Goal: Task Accomplishment & Management: Manage account settings

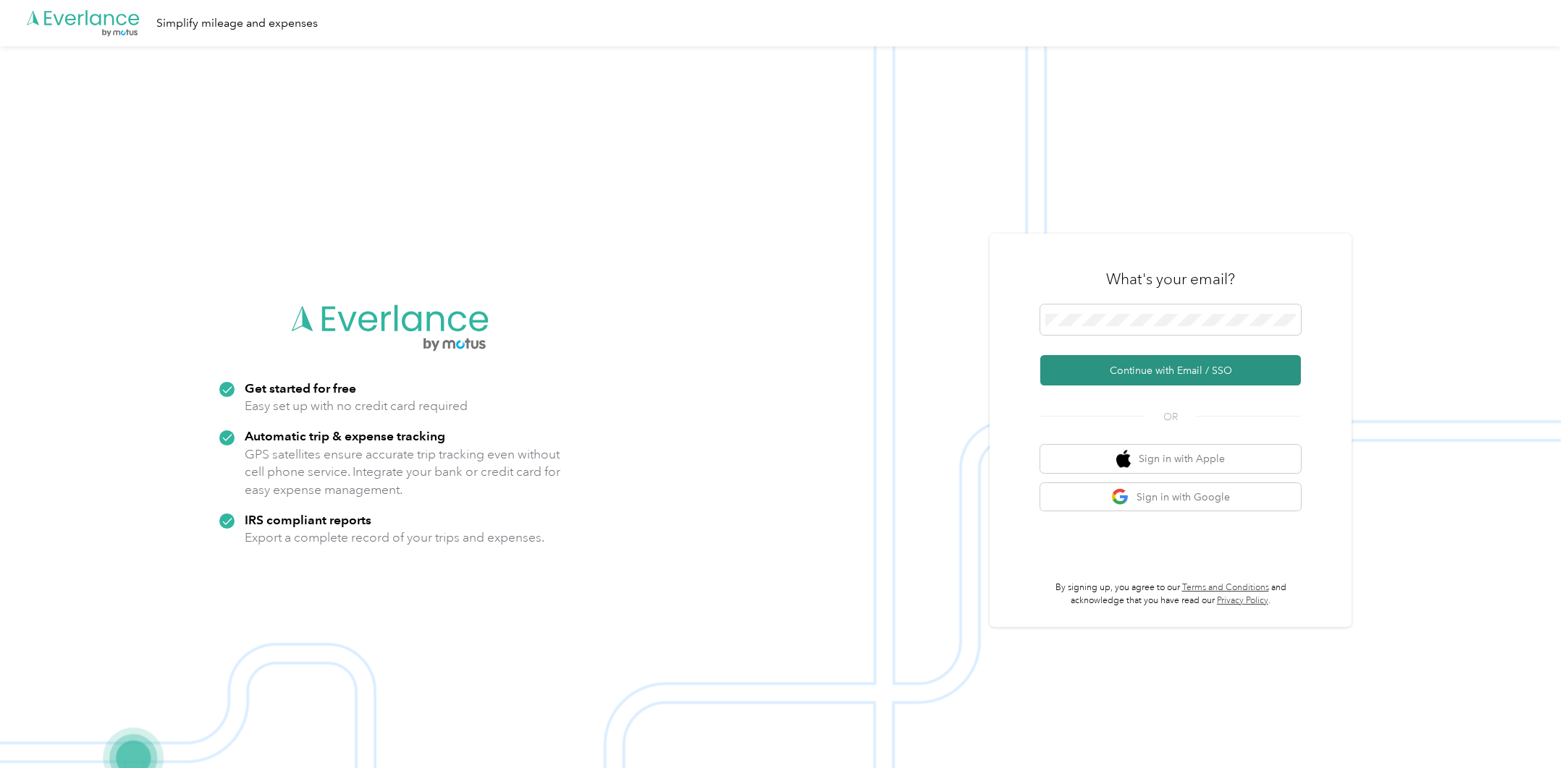
click at [1218, 369] on button "Continue with Email / SSO" at bounding box center [1171, 370] width 261 height 30
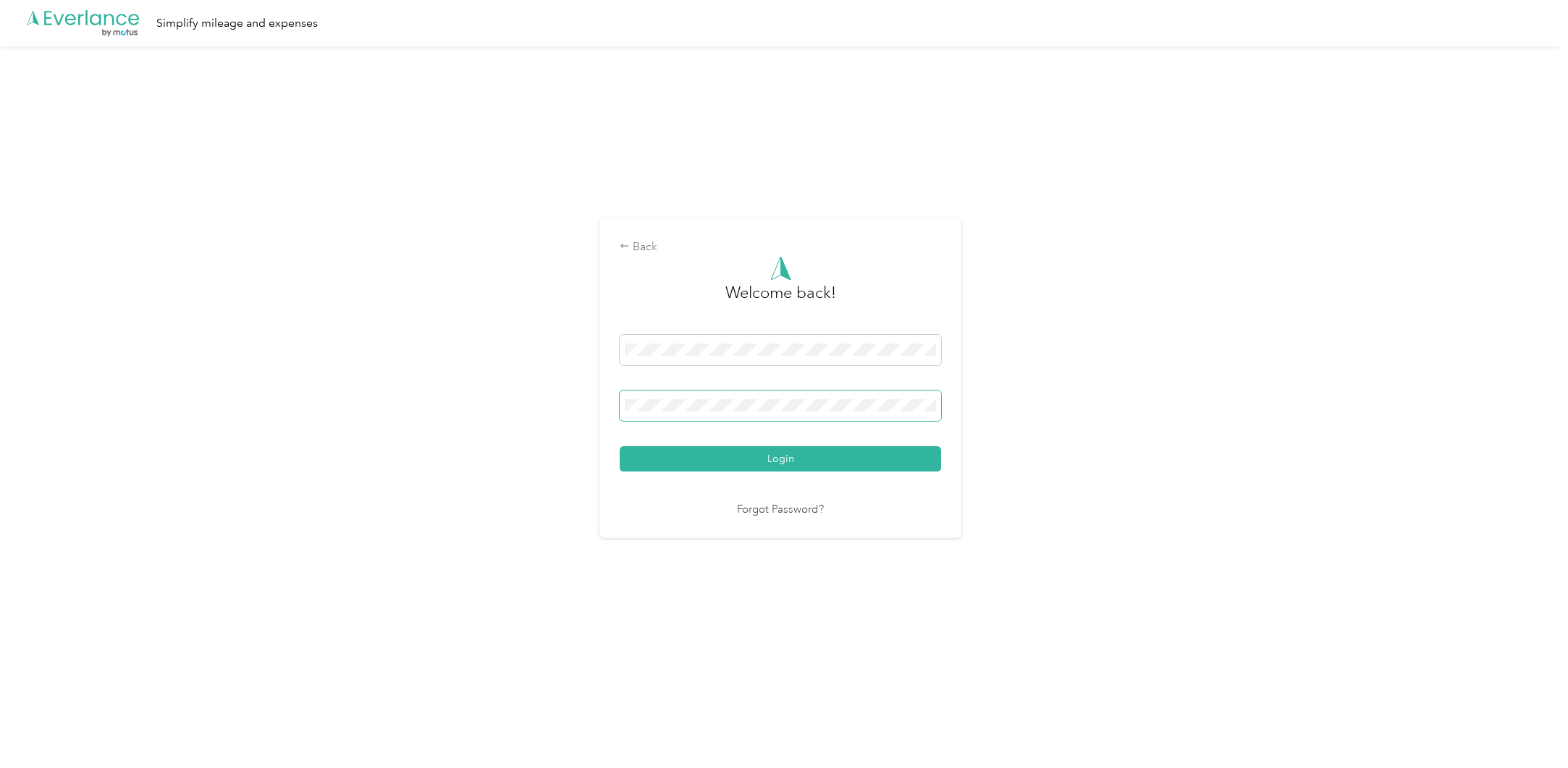
click at [620, 447] on button "Login" at bounding box center [781, 459] width 322 height 26
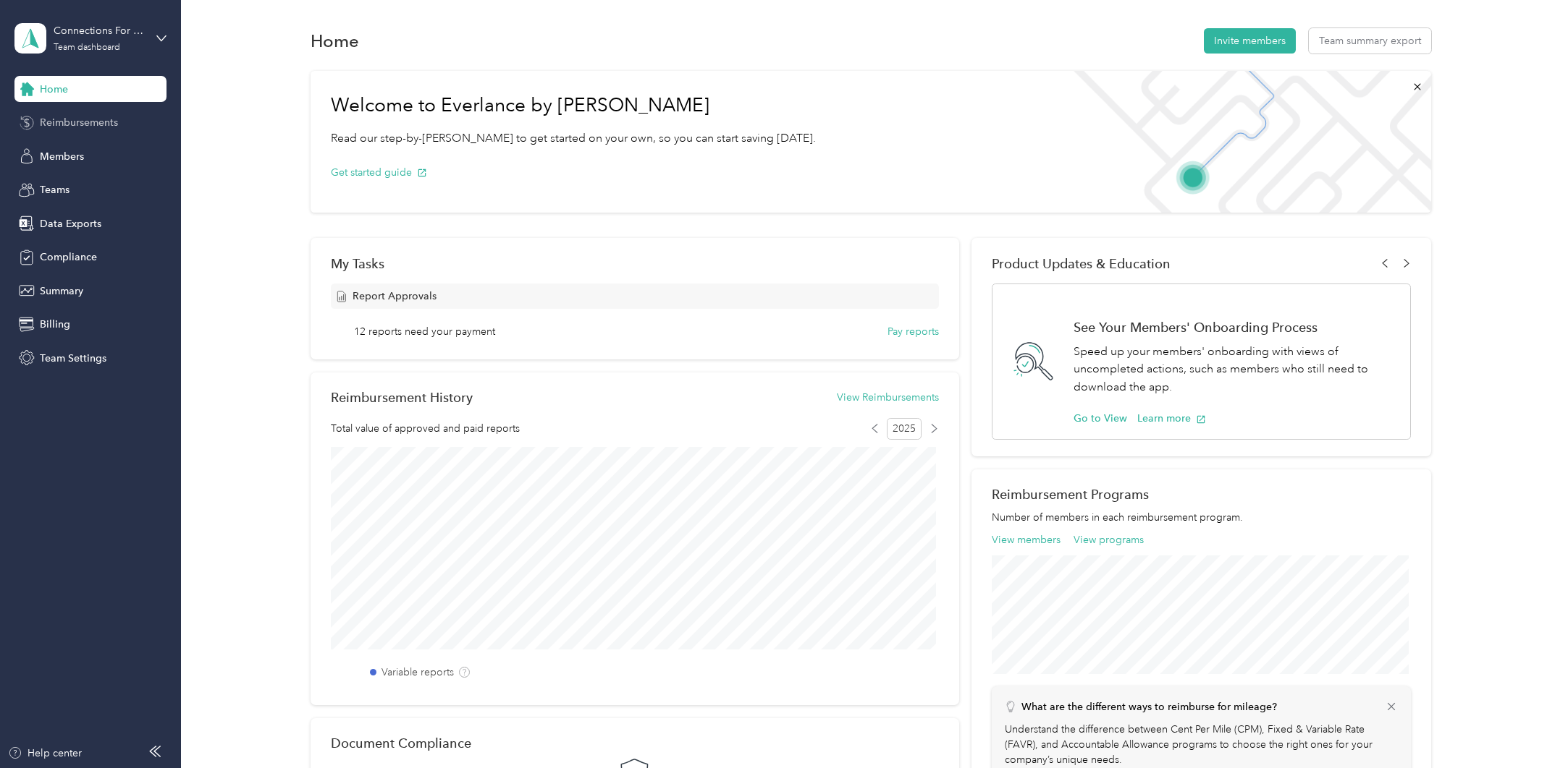
click at [65, 125] on span "Reimbursements" at bounding box center [78, 123] width 78 height 15
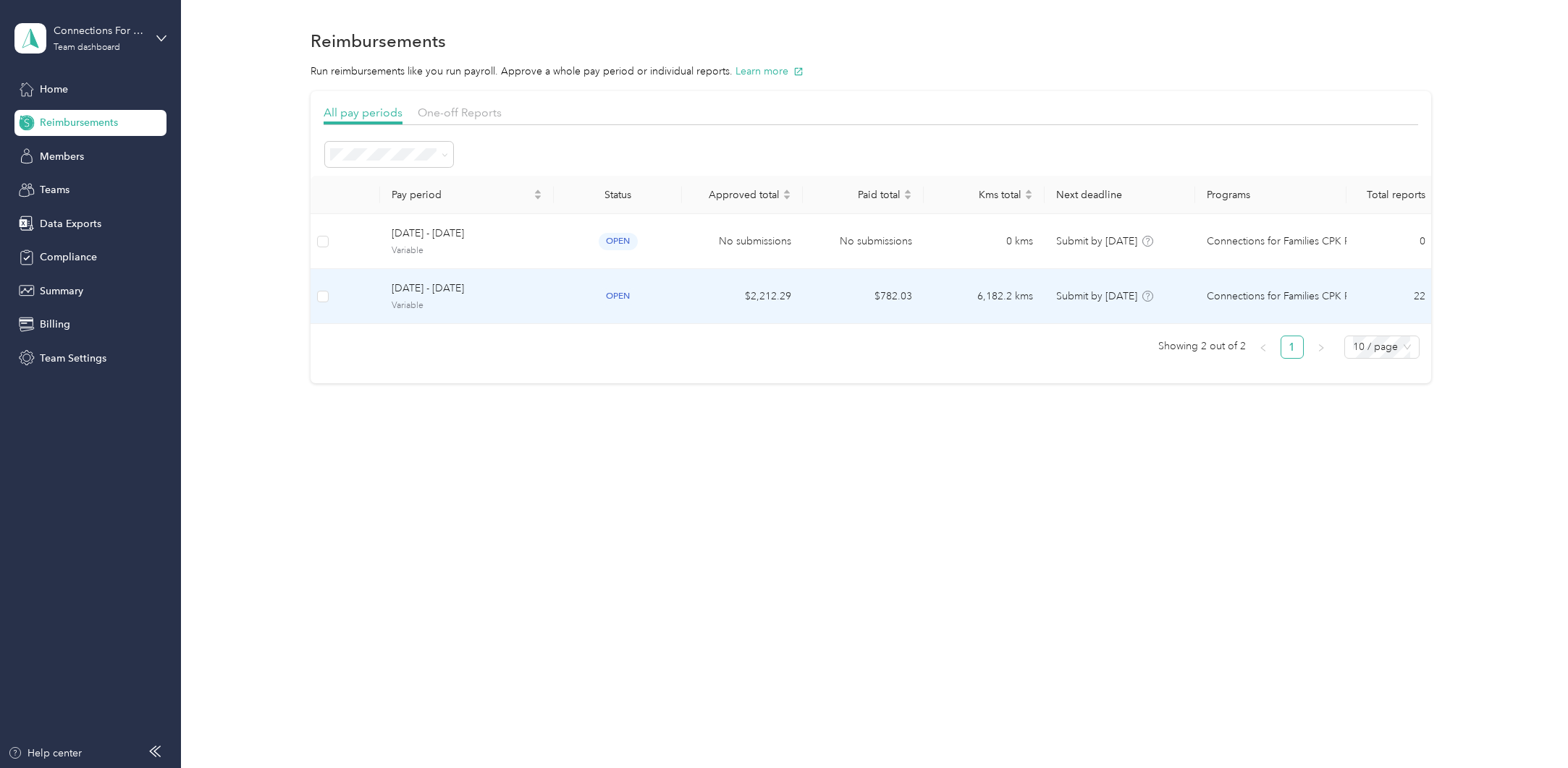
click at [481, 305] on span "Variable" at bounding box center [467, 306] width 151 height 13
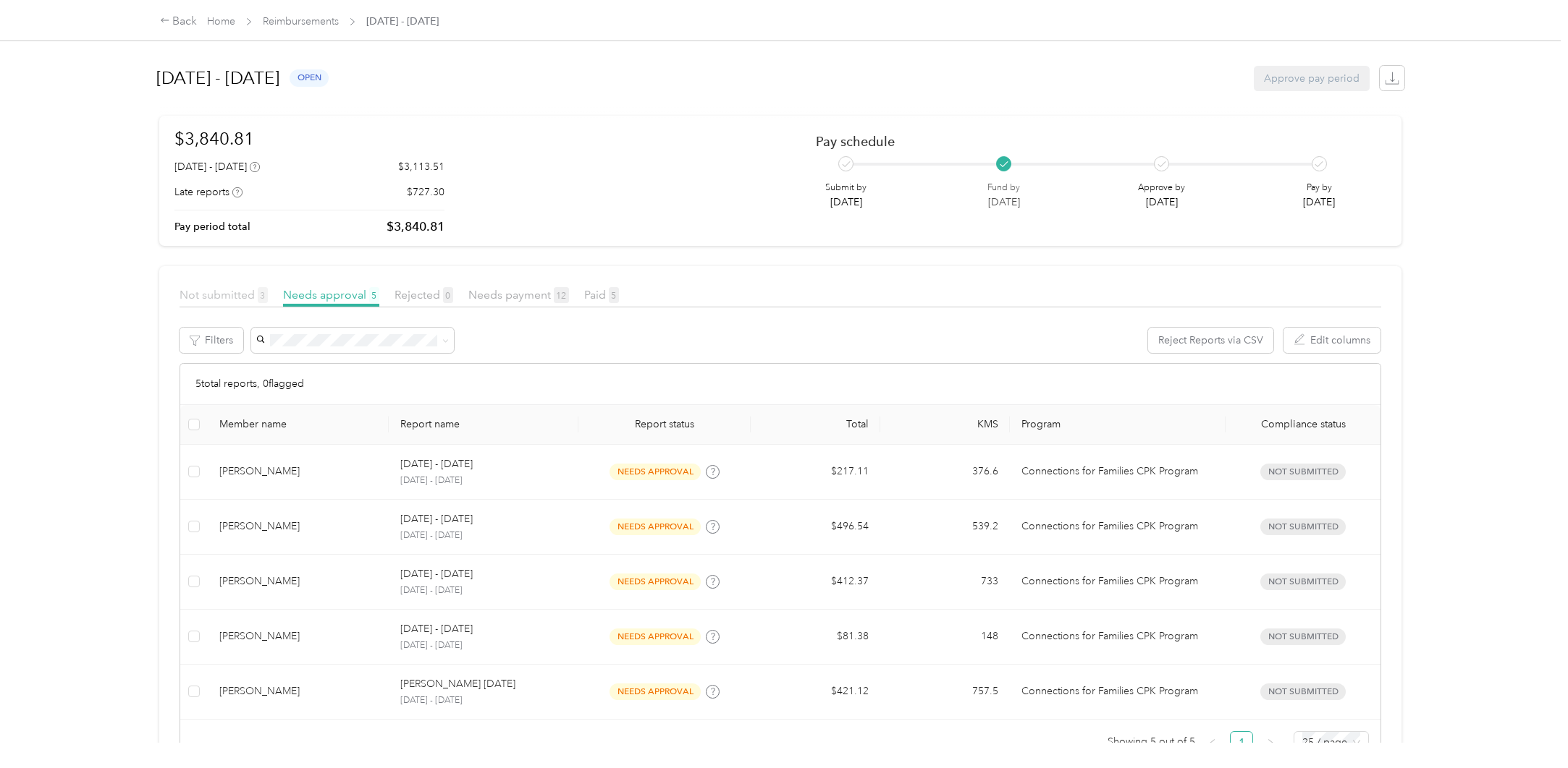
click at [202, 294] on span "Not submitted 3" at bounding box center [223, 294] width 88 height 14
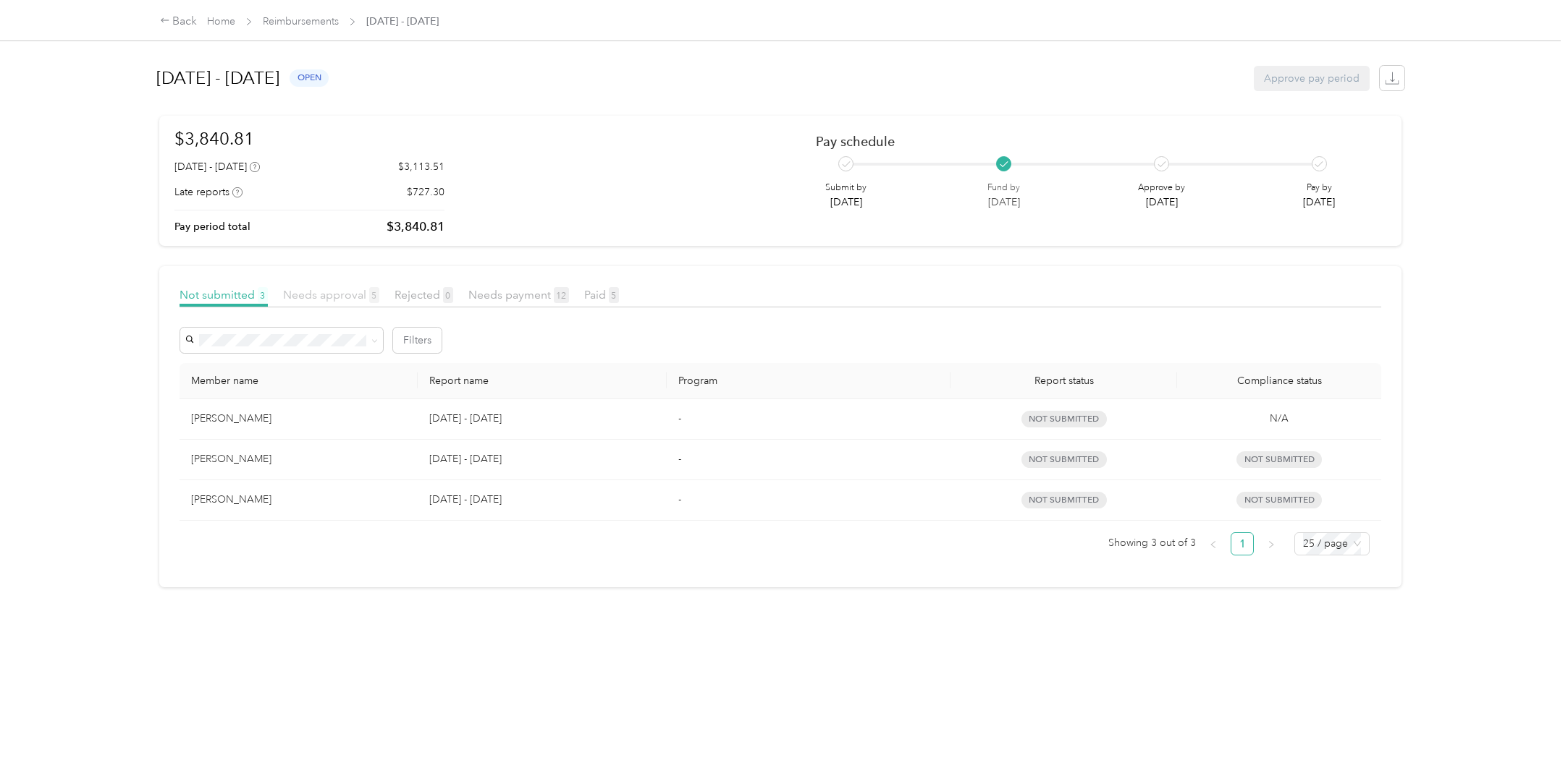
click at [334, 293] on span "Needs approval 5" at bounding box center [331, 294] width 96 height 14
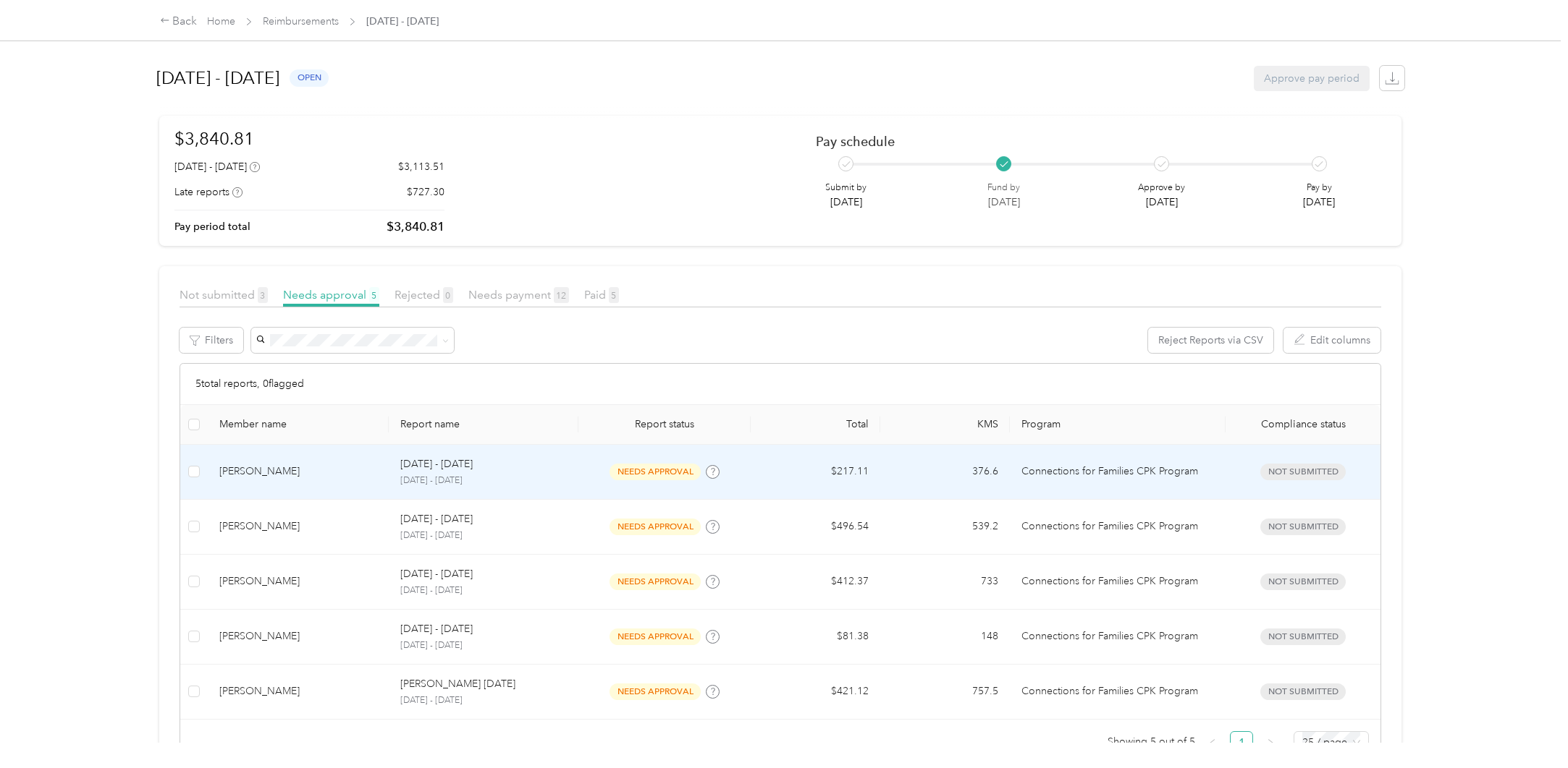
scroll to position [55, 0]
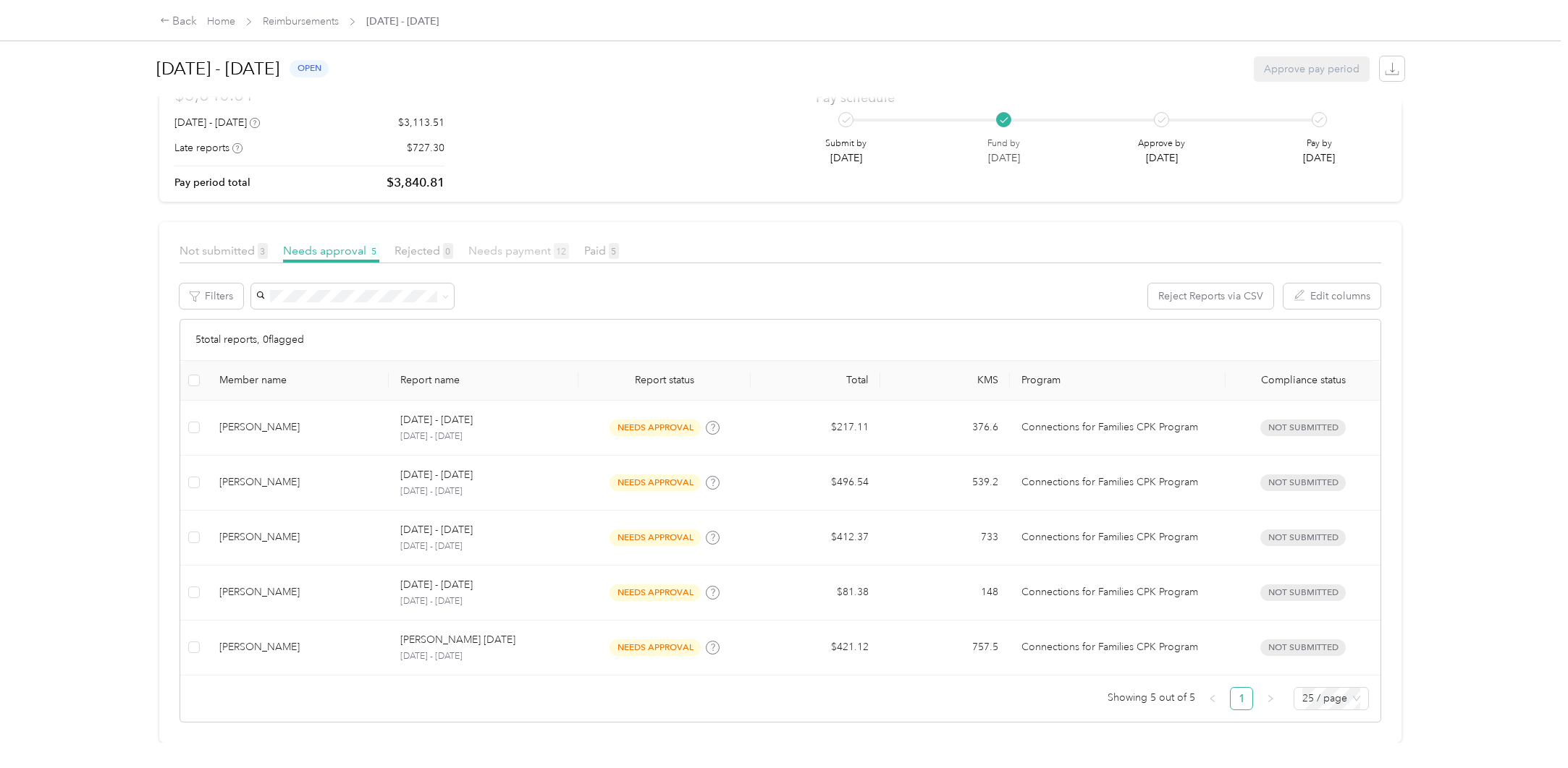
click at [488, 245] on span "Needs payment 12" at bounding box center [519, 251] width 101 height 14
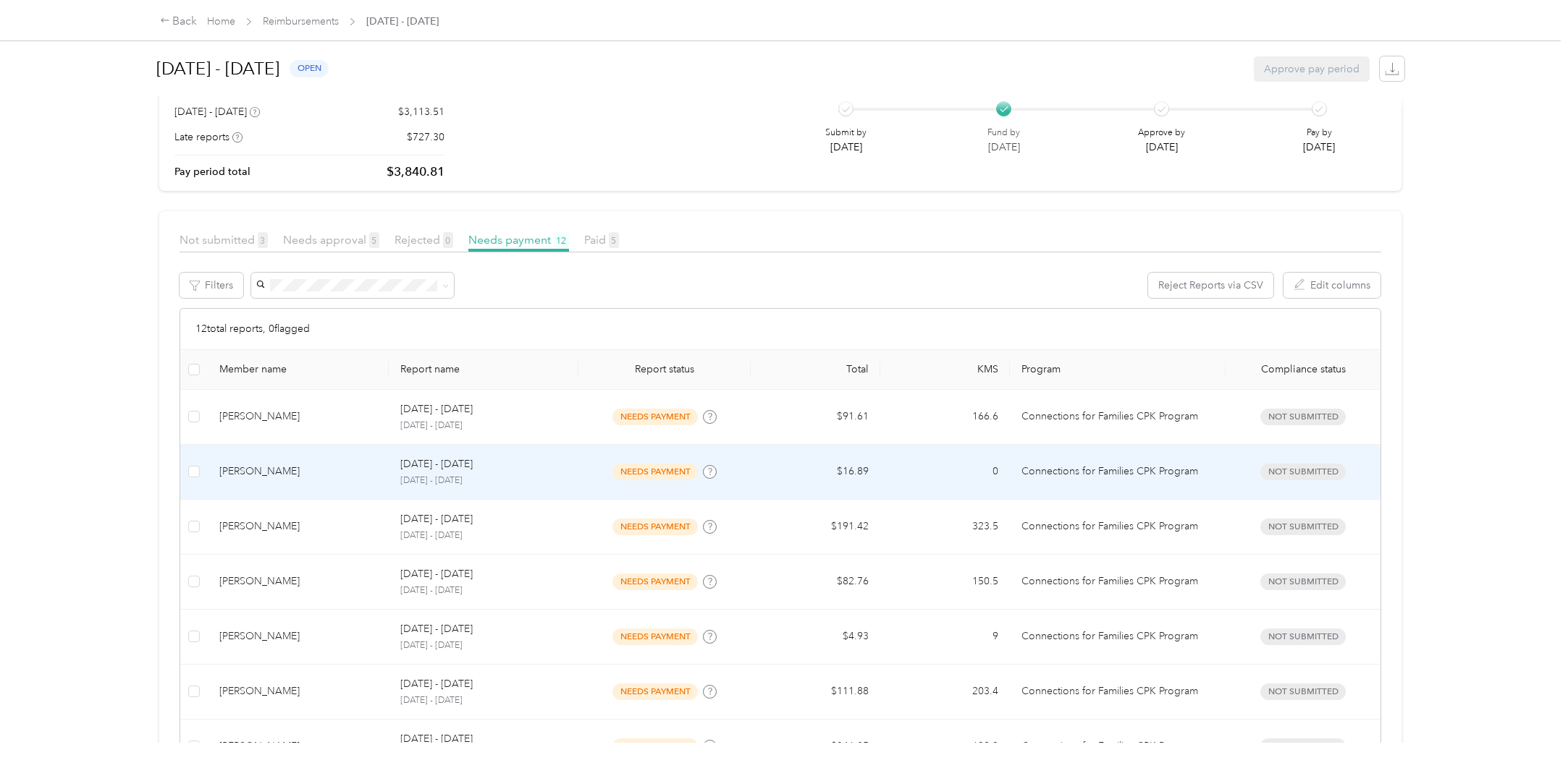
click at [523, 481] on p "[DATE] - [DATE]" at bounding box center [484, 481] width 167 height 13
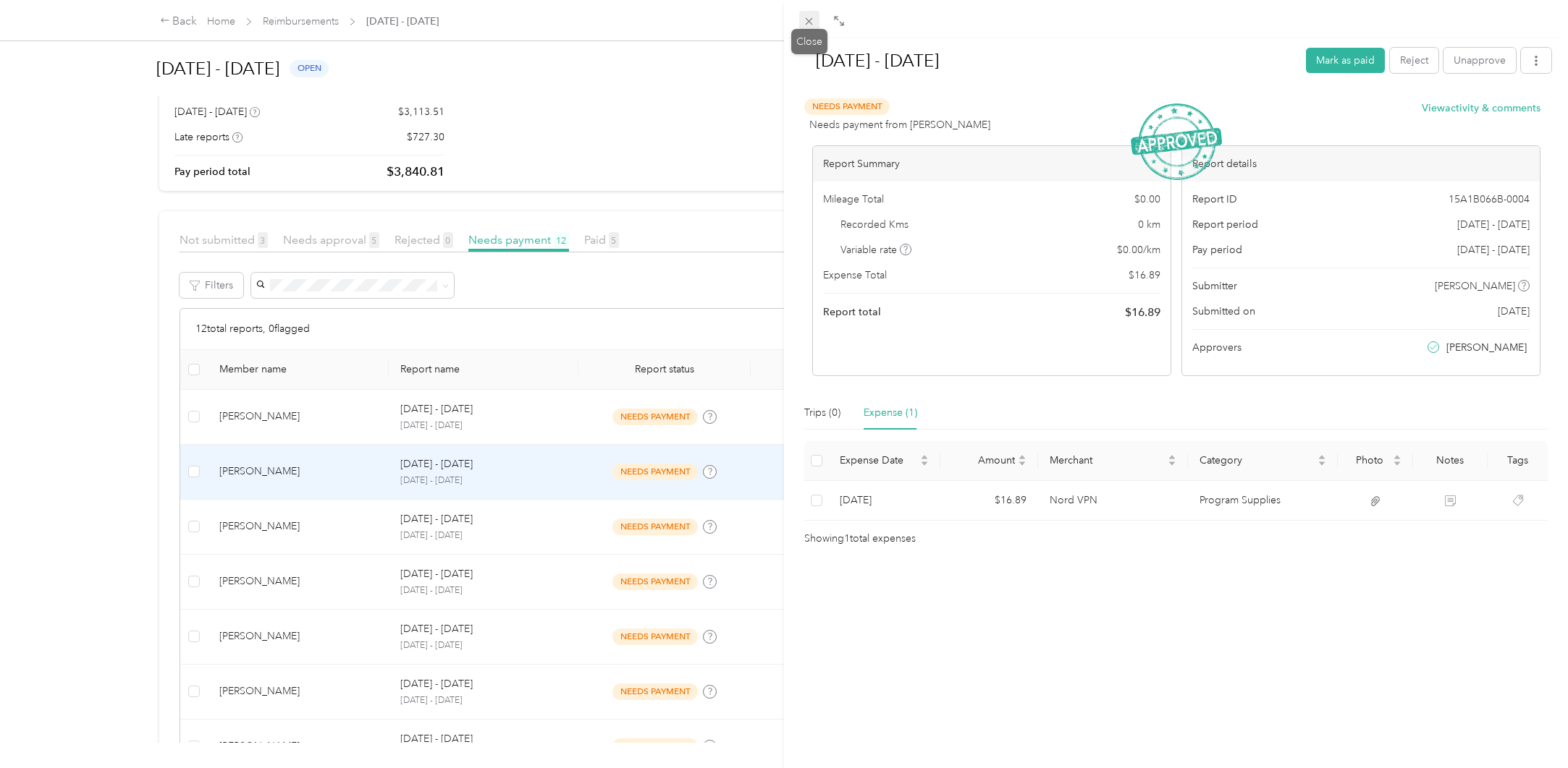
click at [809, 21] on icon at bounding box center [809, 21] width 7 height 7
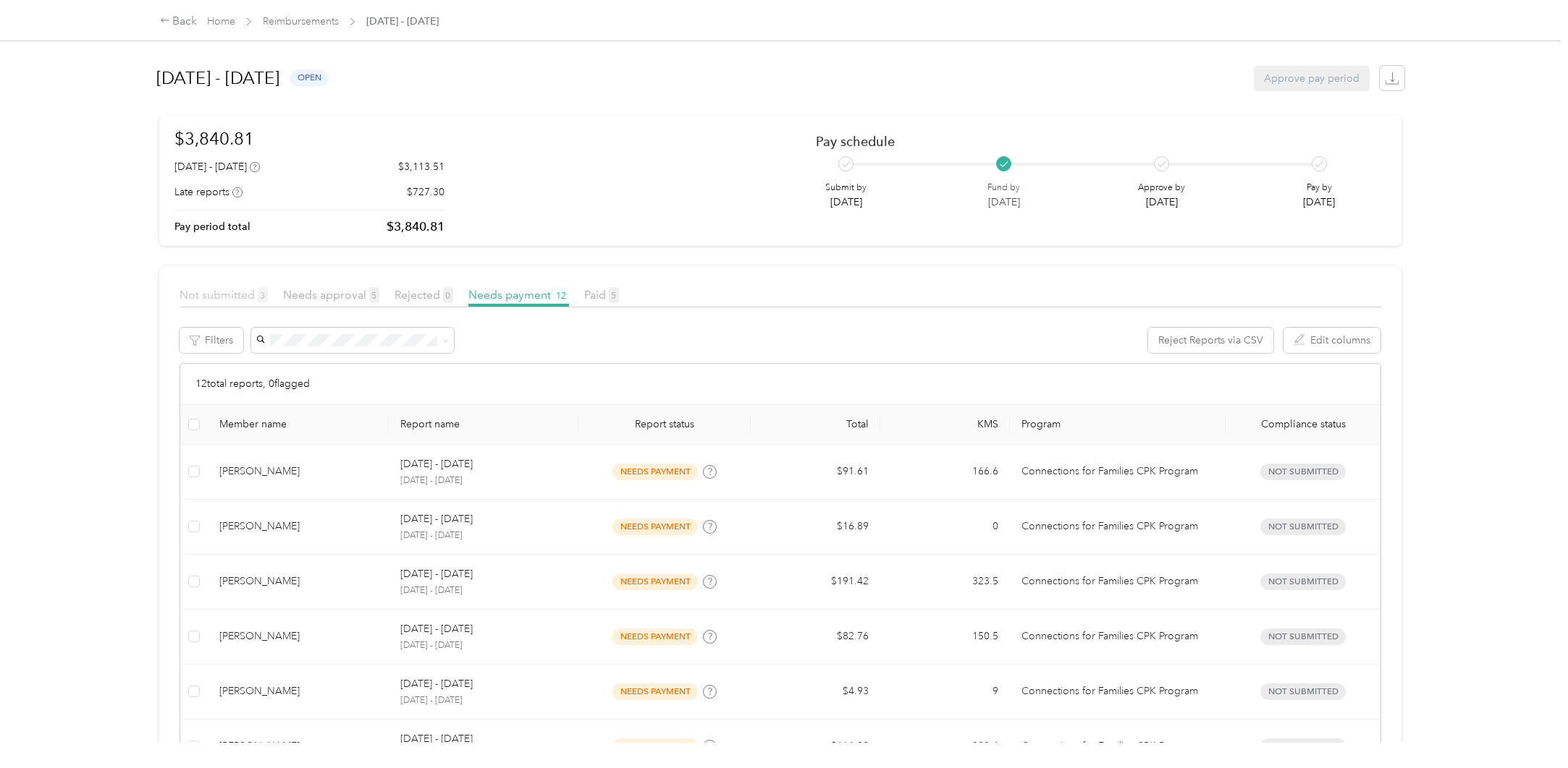
click at [217, 298] on span "Not submitted 3" at bounding box center [223, 294] width 88 height 14
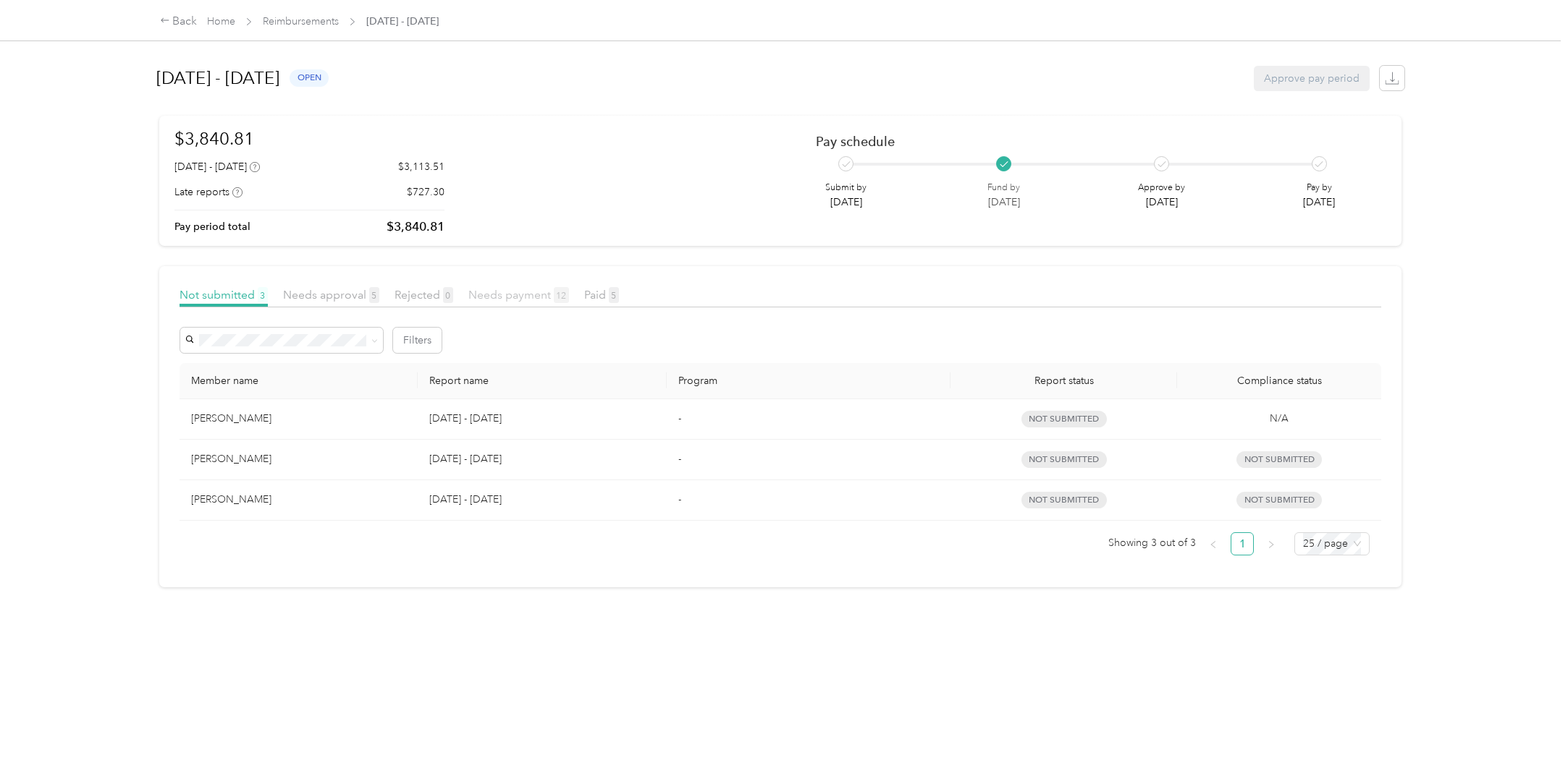
click at [513, 293] on span "Needs payment 12" at bounding box center [519, 294] width 101 height 14
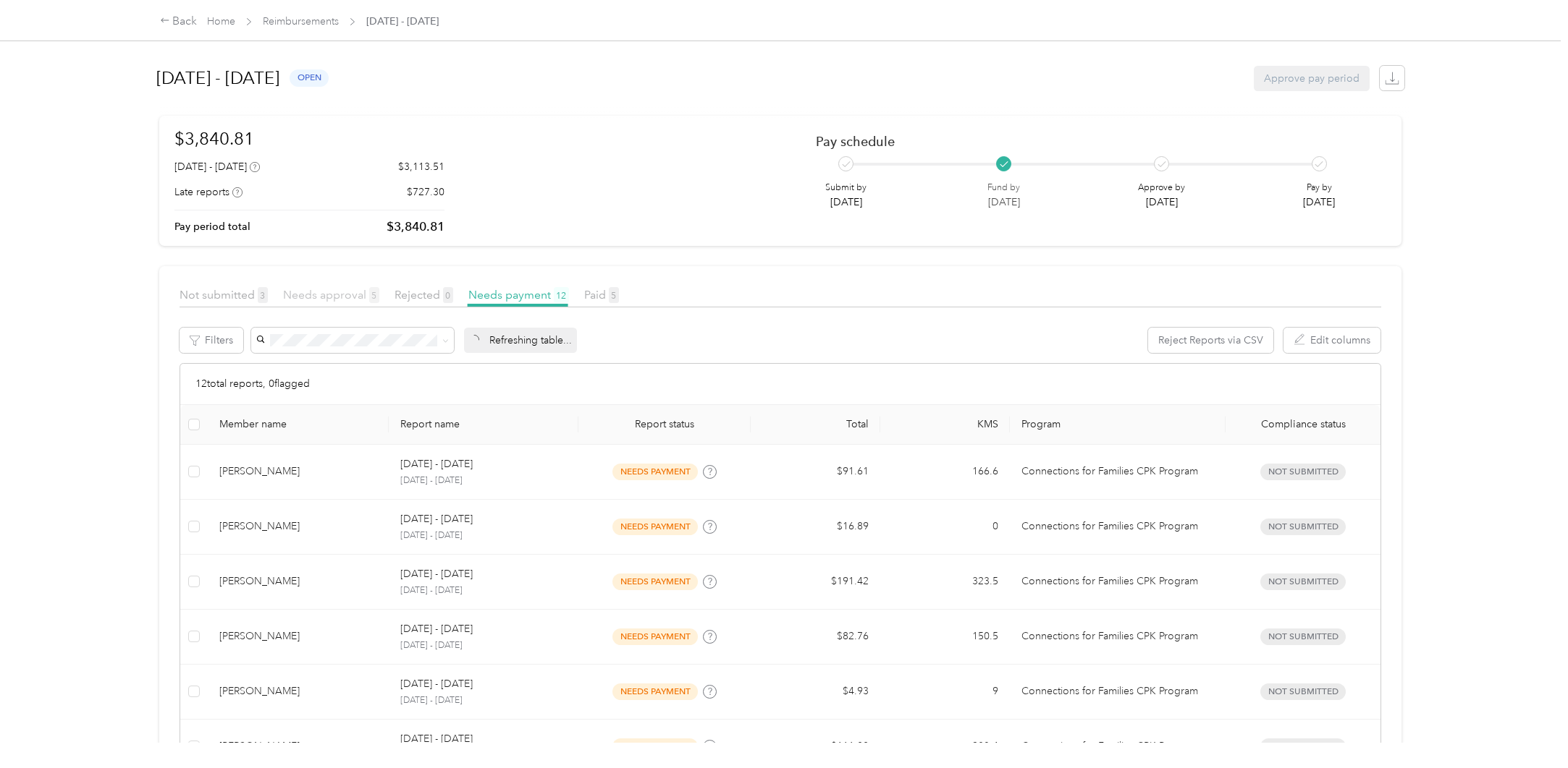
click at [359, 298] on span "Needs approval 5" at bounding box center [331, 294] width 96 height 14
click at [505, 285] on article "Not submitted 3 Needs approval 5 Rejected 0 Needs payment 12 Paid 5 Filters Rej…" at bounding box center [780, 527] width 1242 height 521
click at [509, 297] on span "Needs payment 12" at bounding box center [519, 294] width 101 height 14
click at [591, 293] on span "Paid 5" at bounding box center [602, 294] width 35 height 14
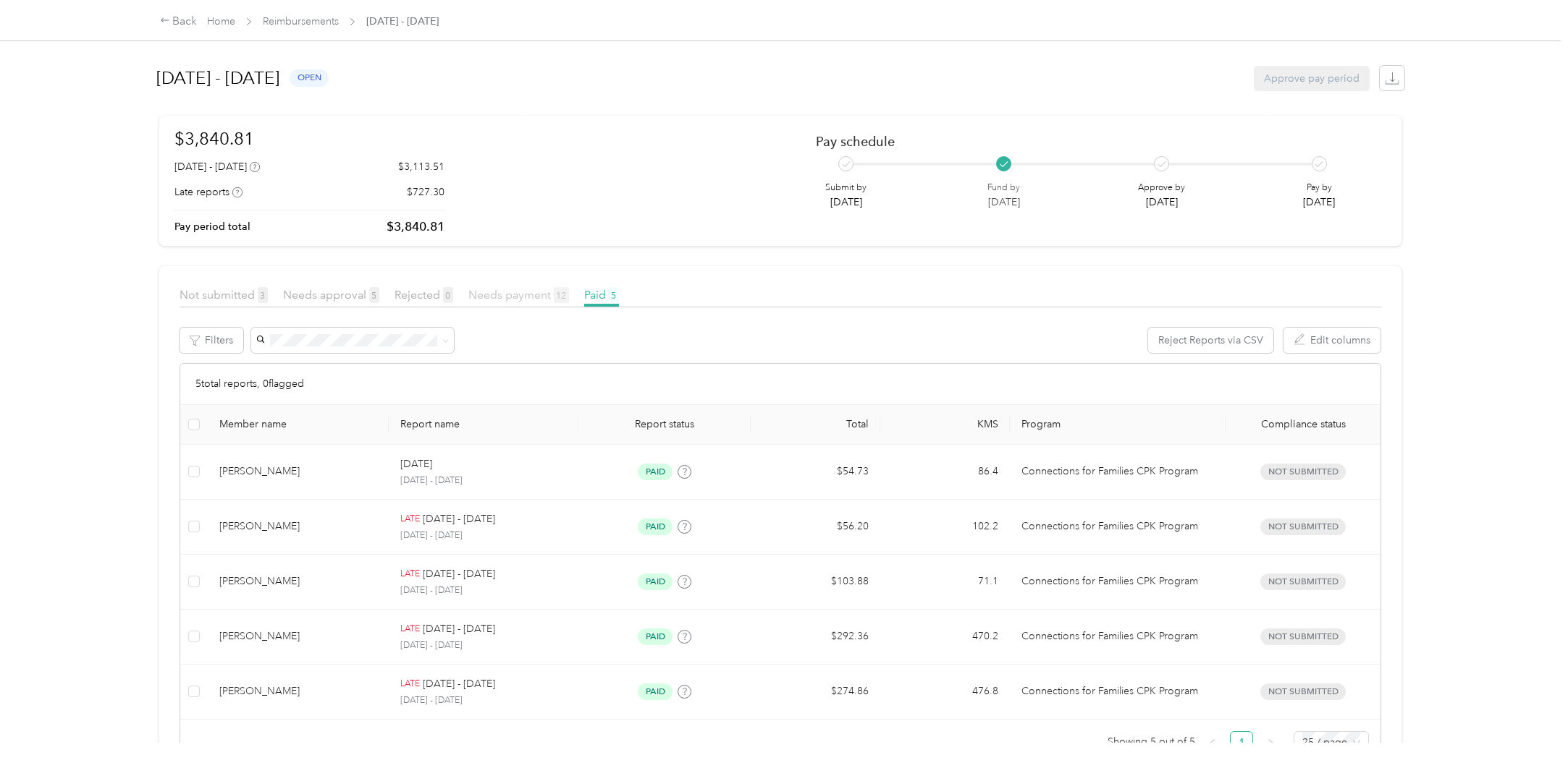
click at [510, 293] on span "Needs payment 12" at bounding box center [519, 294] width 101 height 14
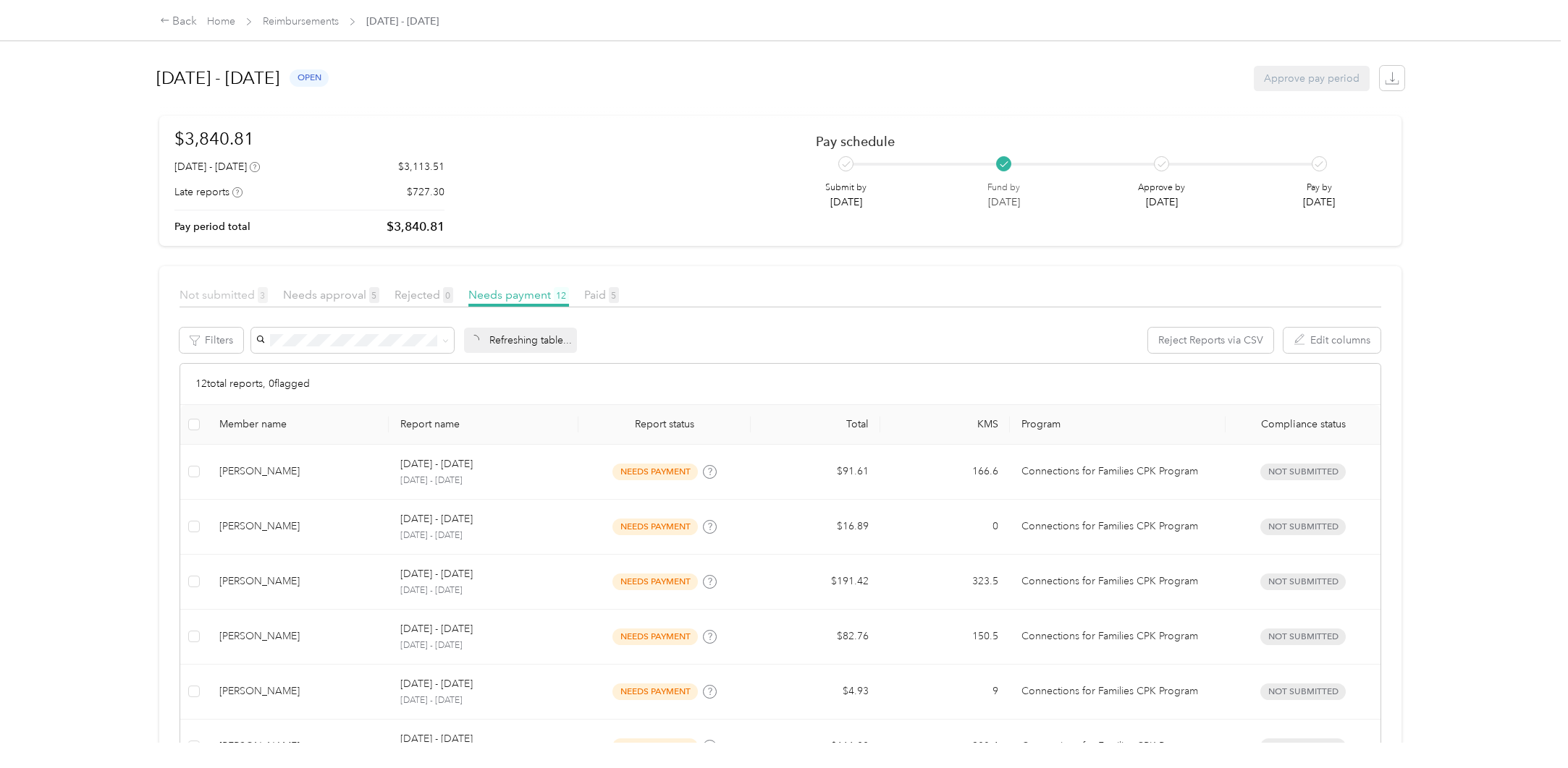
click at [223, 294] on span "Not submitted 3" at bounding box center [223, 294] width 88 height 14
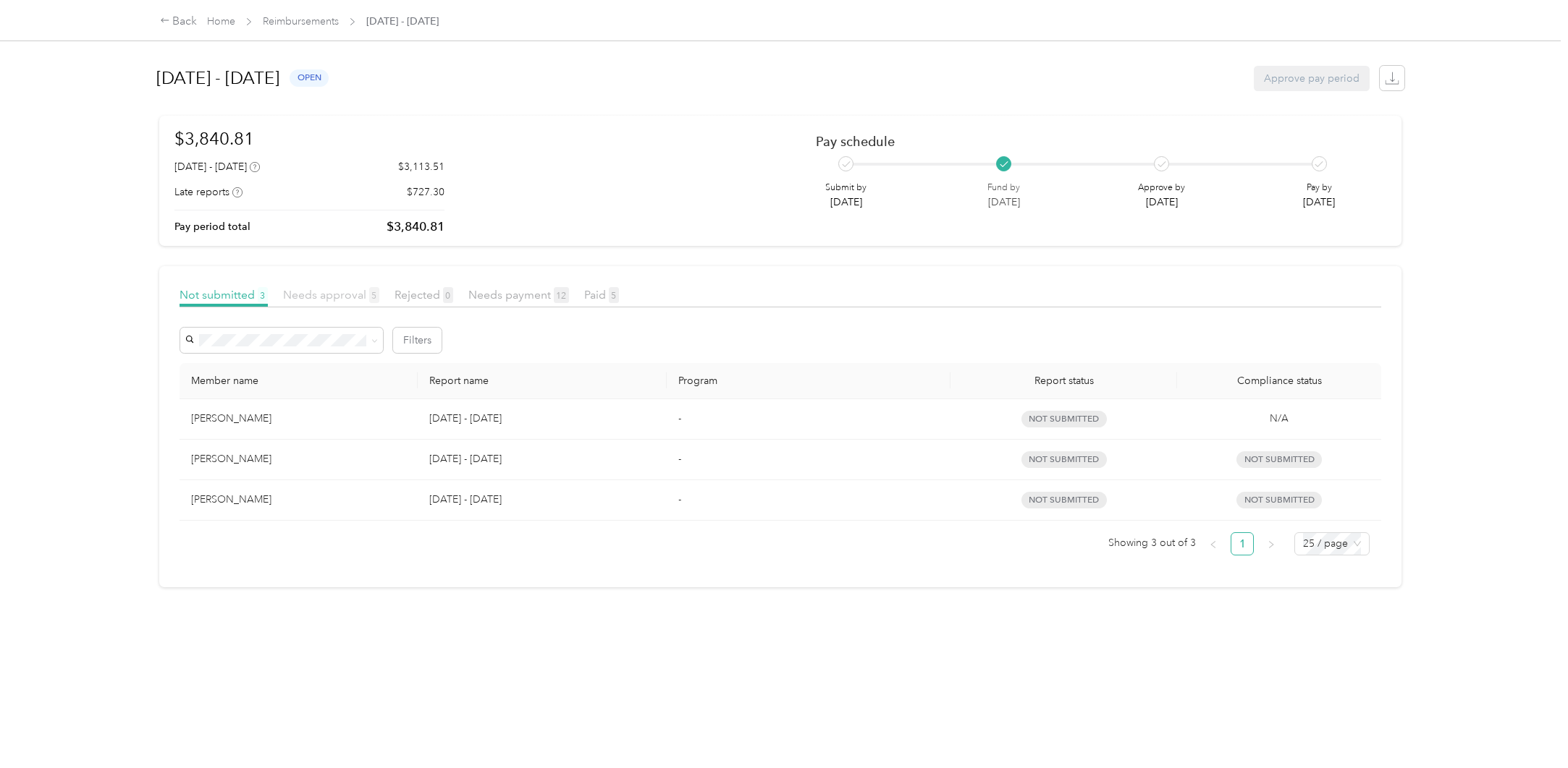
click at [312, 295] on span "Needs approval 5" at bounding box center [331, 294] width 96 height 14
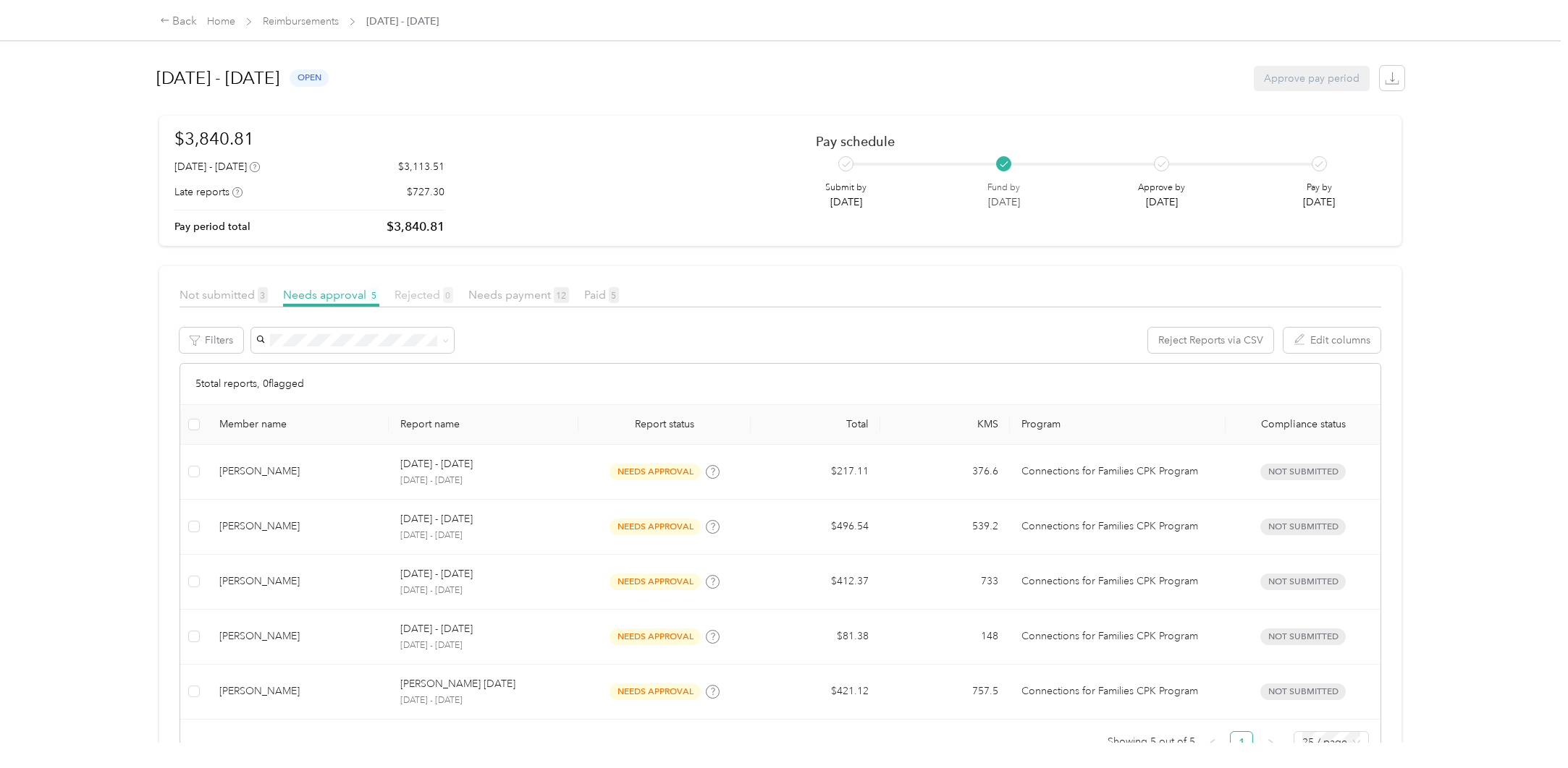
click at [425, 294] on span "Rejected 0" at bounding box center [423, 294] width 59 height 14
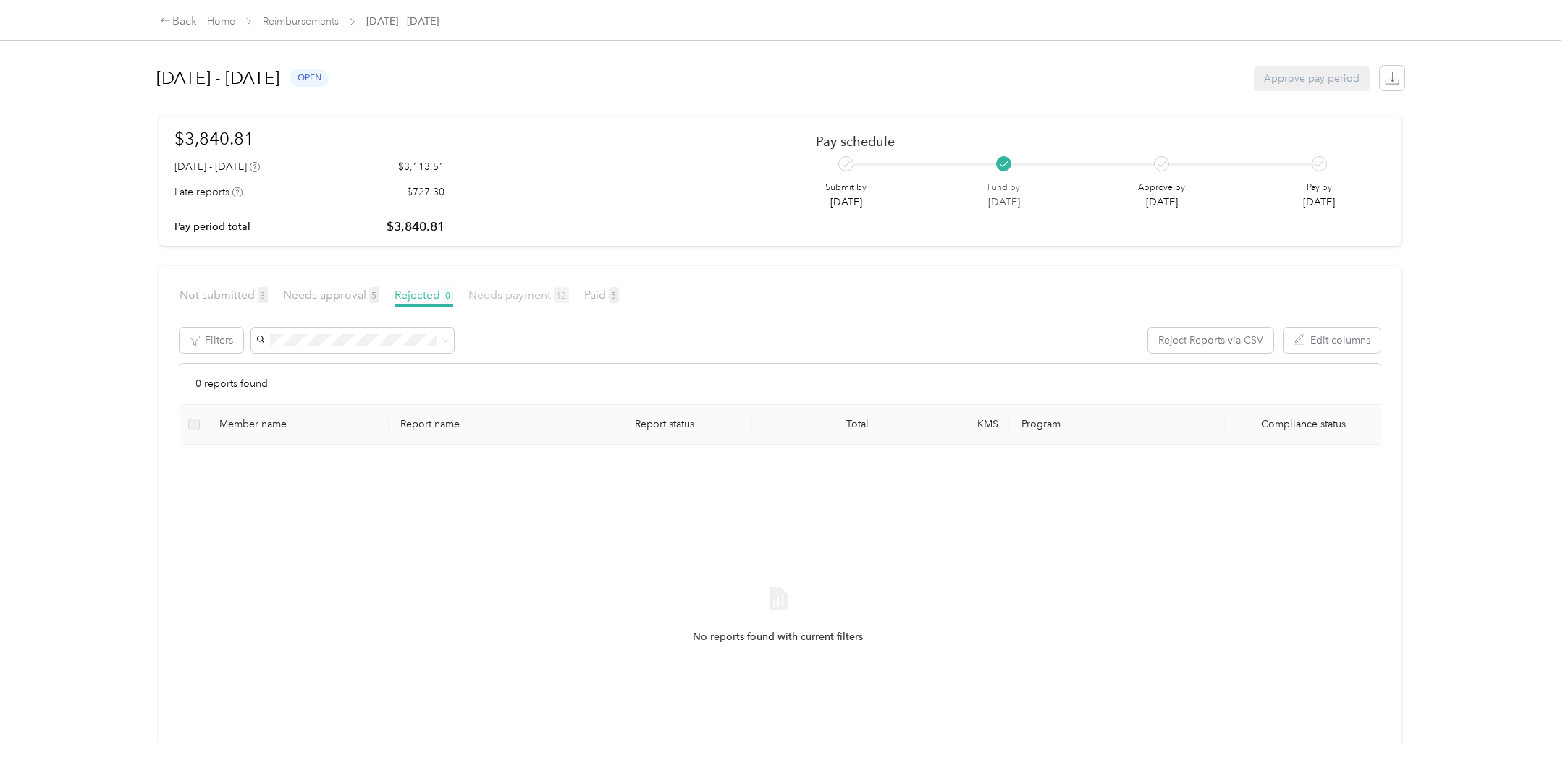
click at [510, 297] on span "Needs payment 12" at bounding box center [519, 294] width 101 height 14
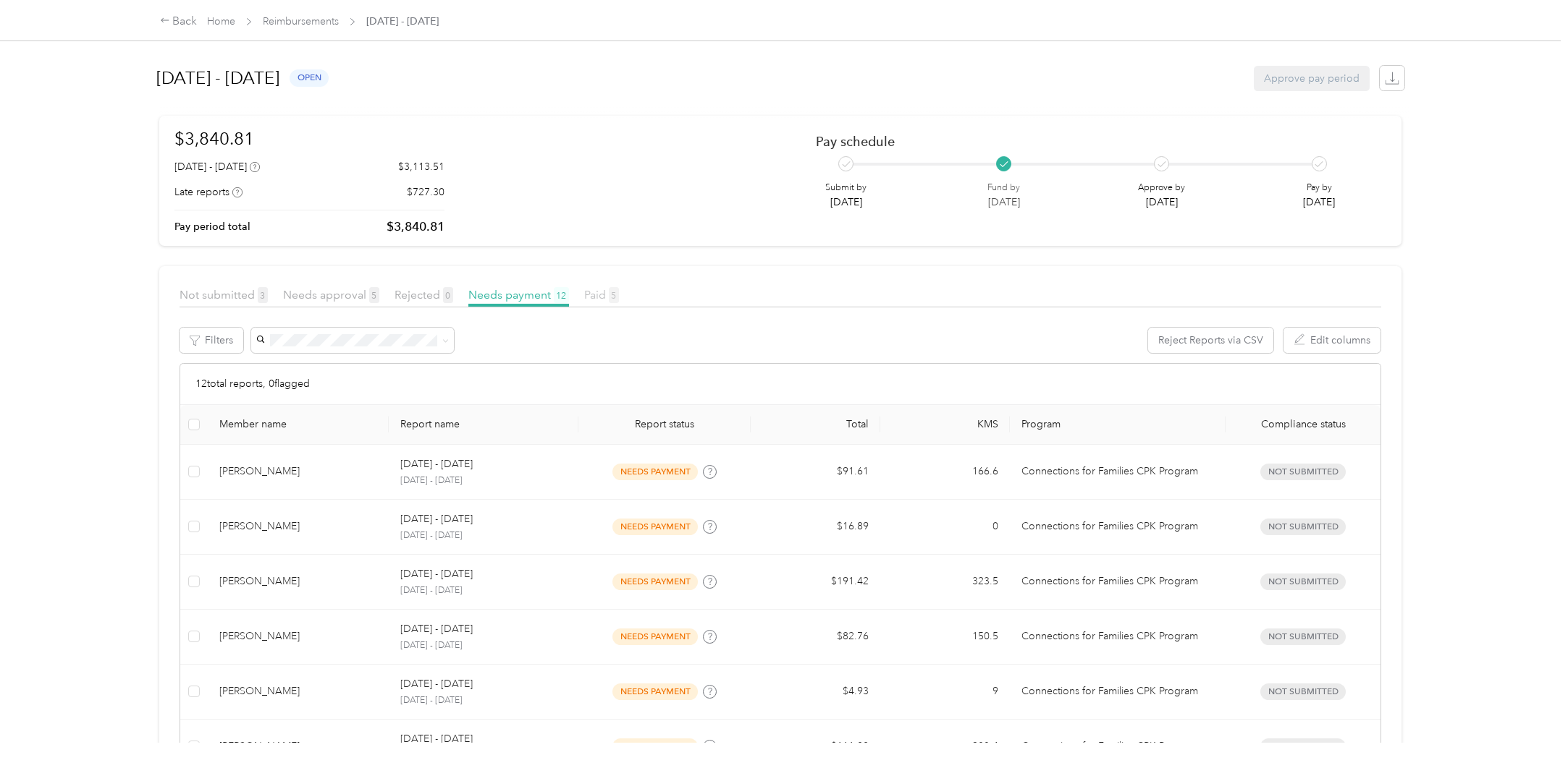
click at [602, 294] on span "Paid 5" at bounding box center [602, 294] width 35 height 14
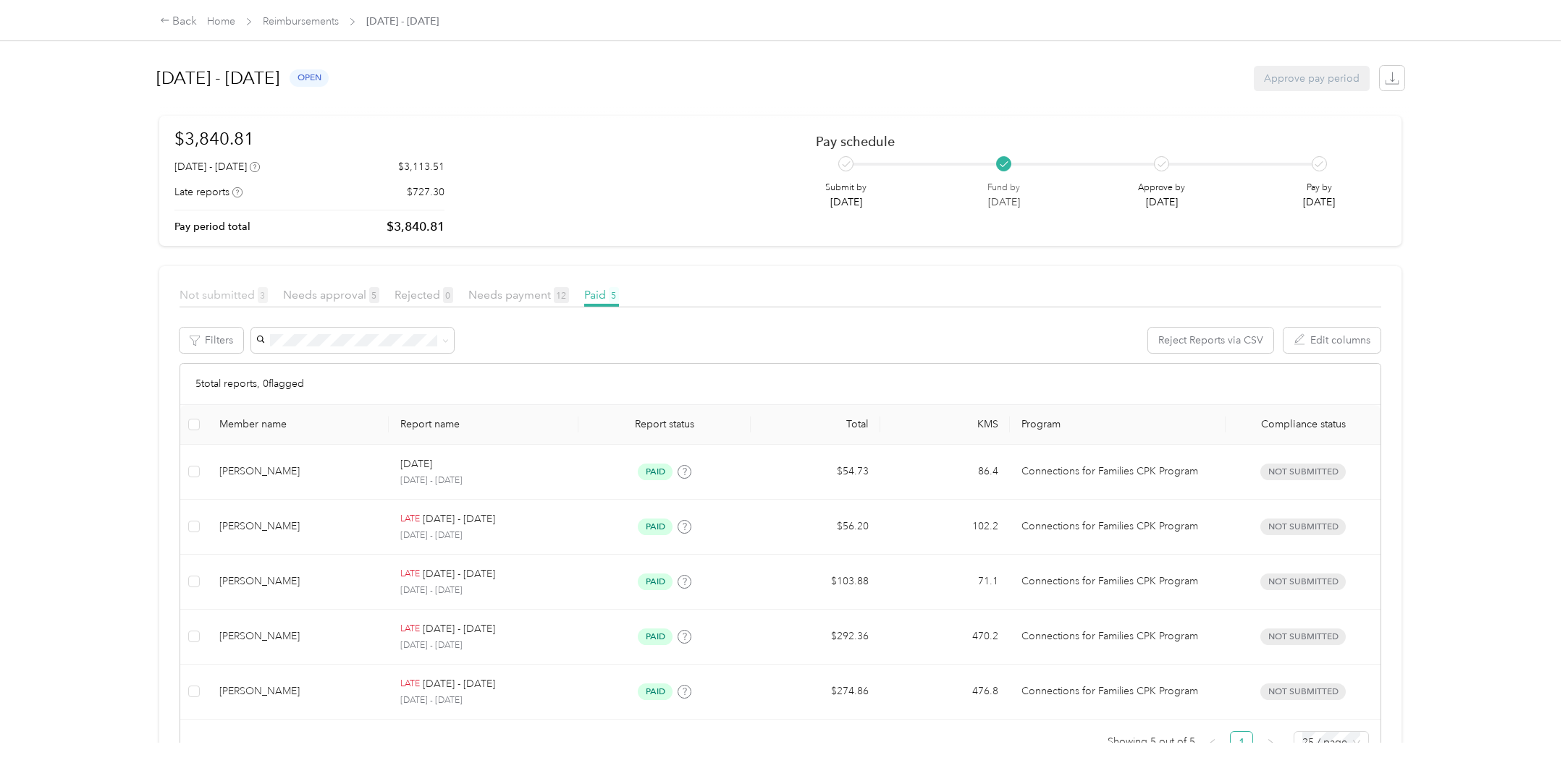
click at [229, 293] on span "Not submitted 3" at bounding box center [223, 294] width 88 height 14
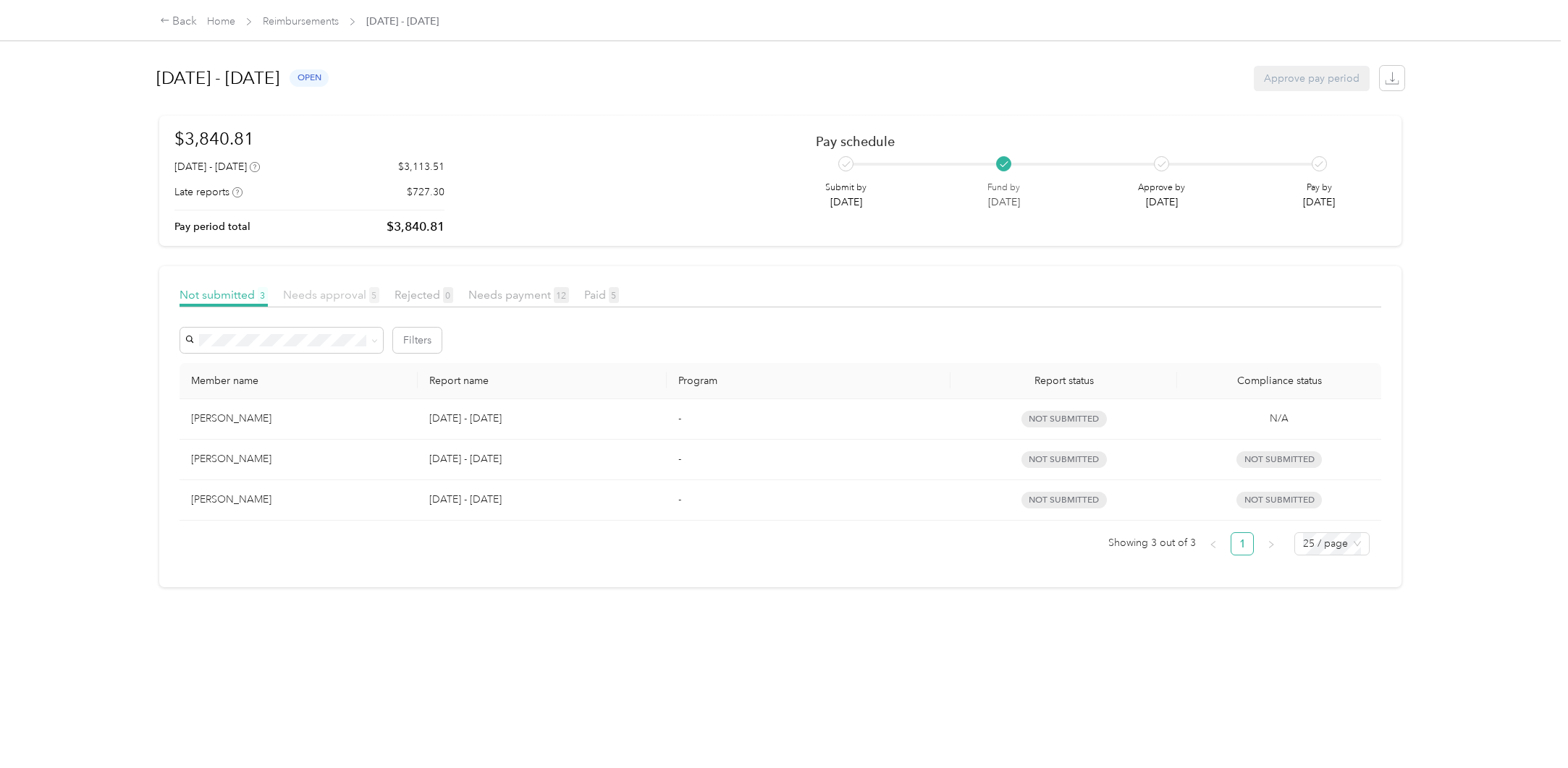
click at [347, 296] on span "Needs approval 5" at bounding box center [331, 294] width 96 height 14
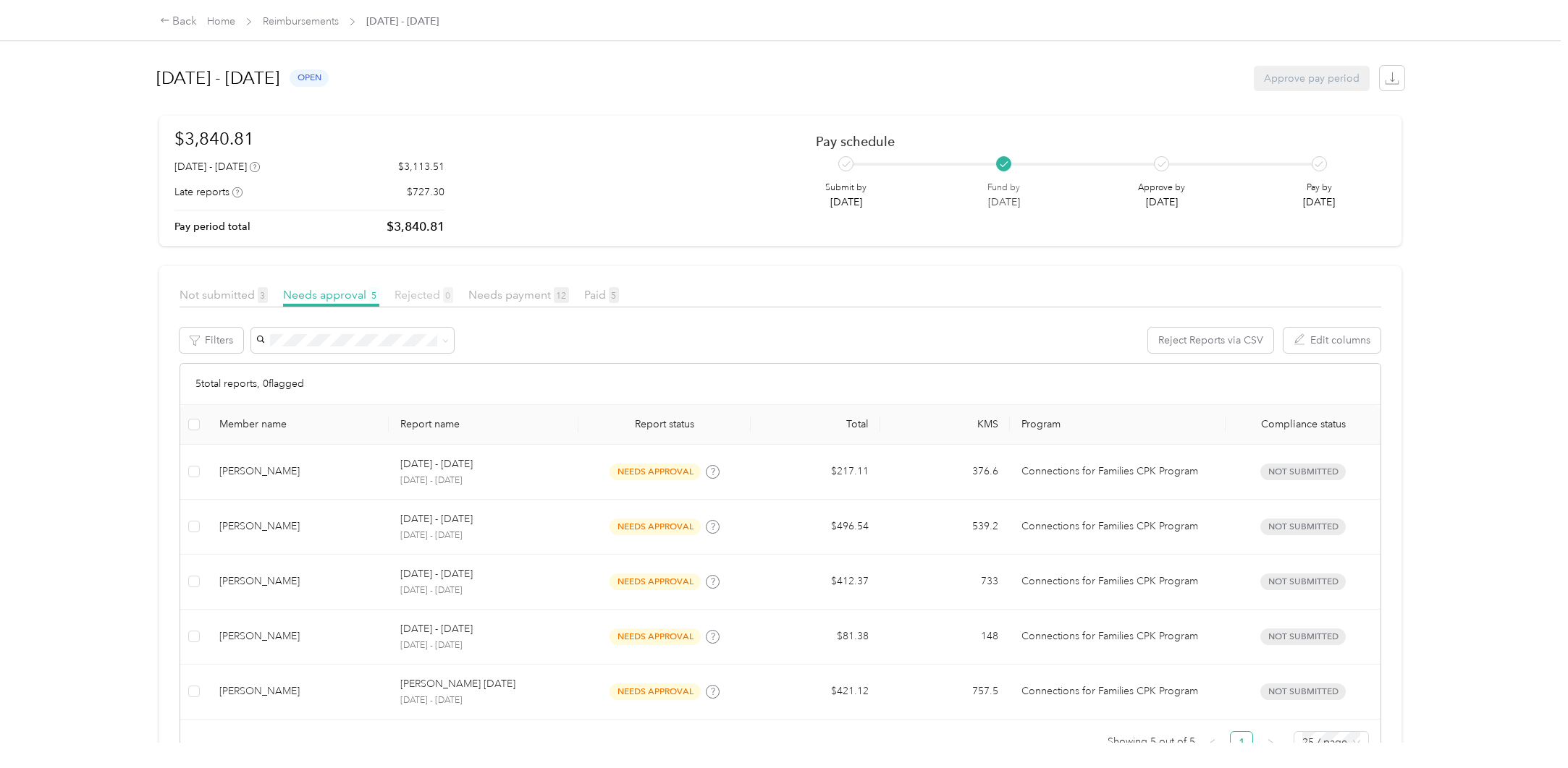
click at [418, 292] on span "Rejected 0" at bounding box center [423, 294] width 59 height 14
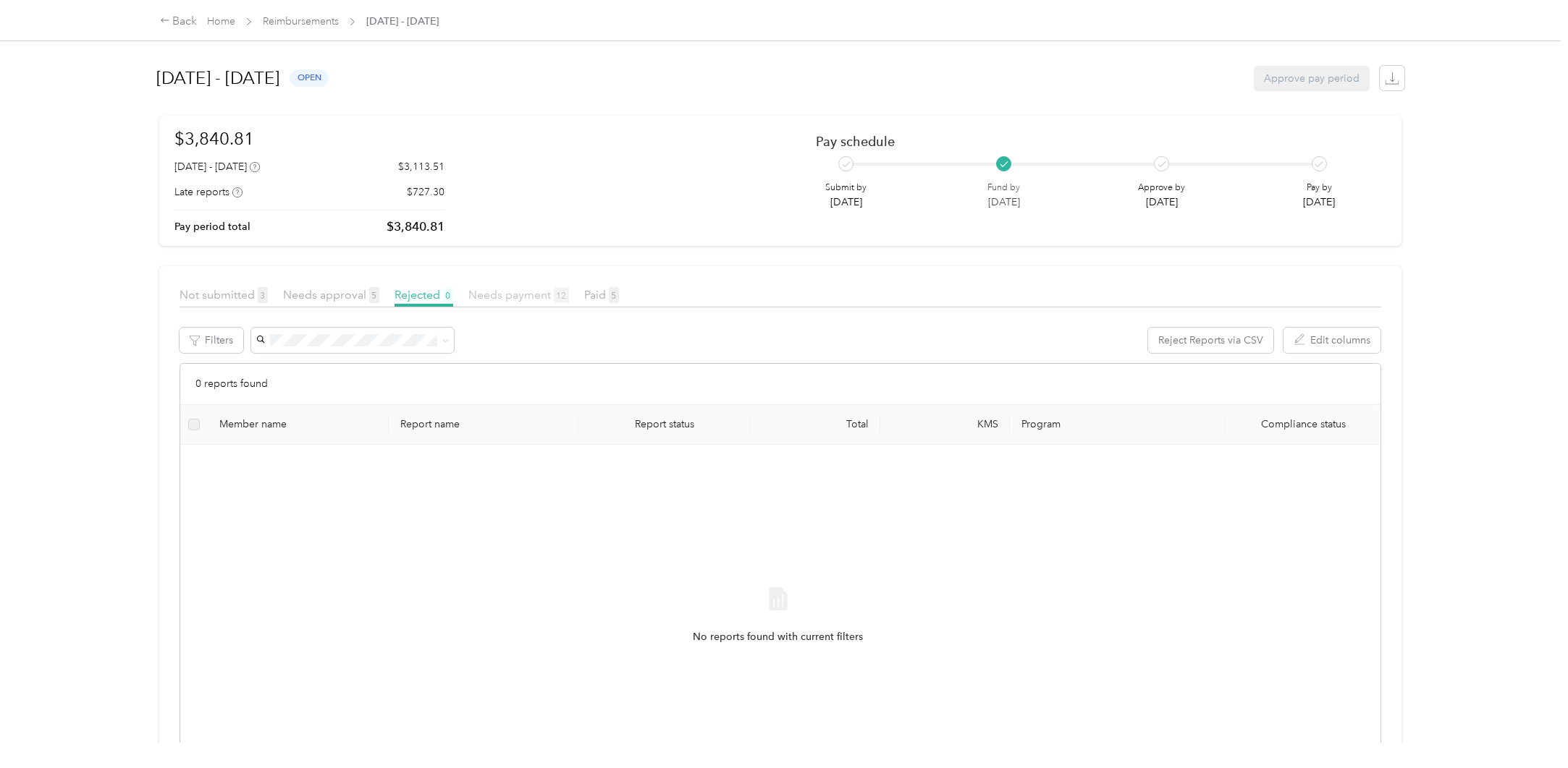
click at [505, 292] on span "Needs payment 12" at bounding box center [519, 294] width 101 height 14
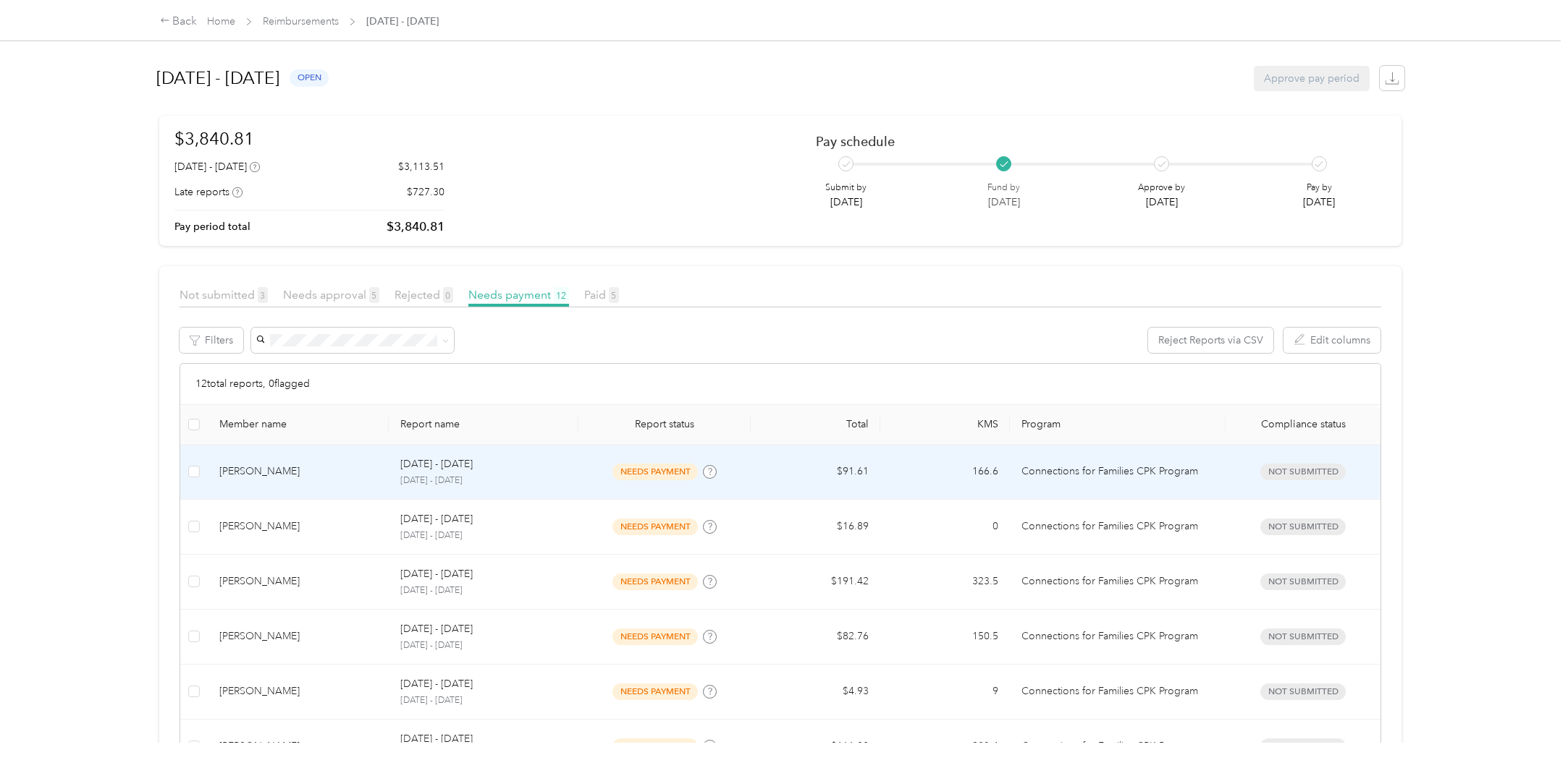
click at [546, 470] on div "[DATE] - [DATE]" at bounding box center [484, 464] width 167 height 16
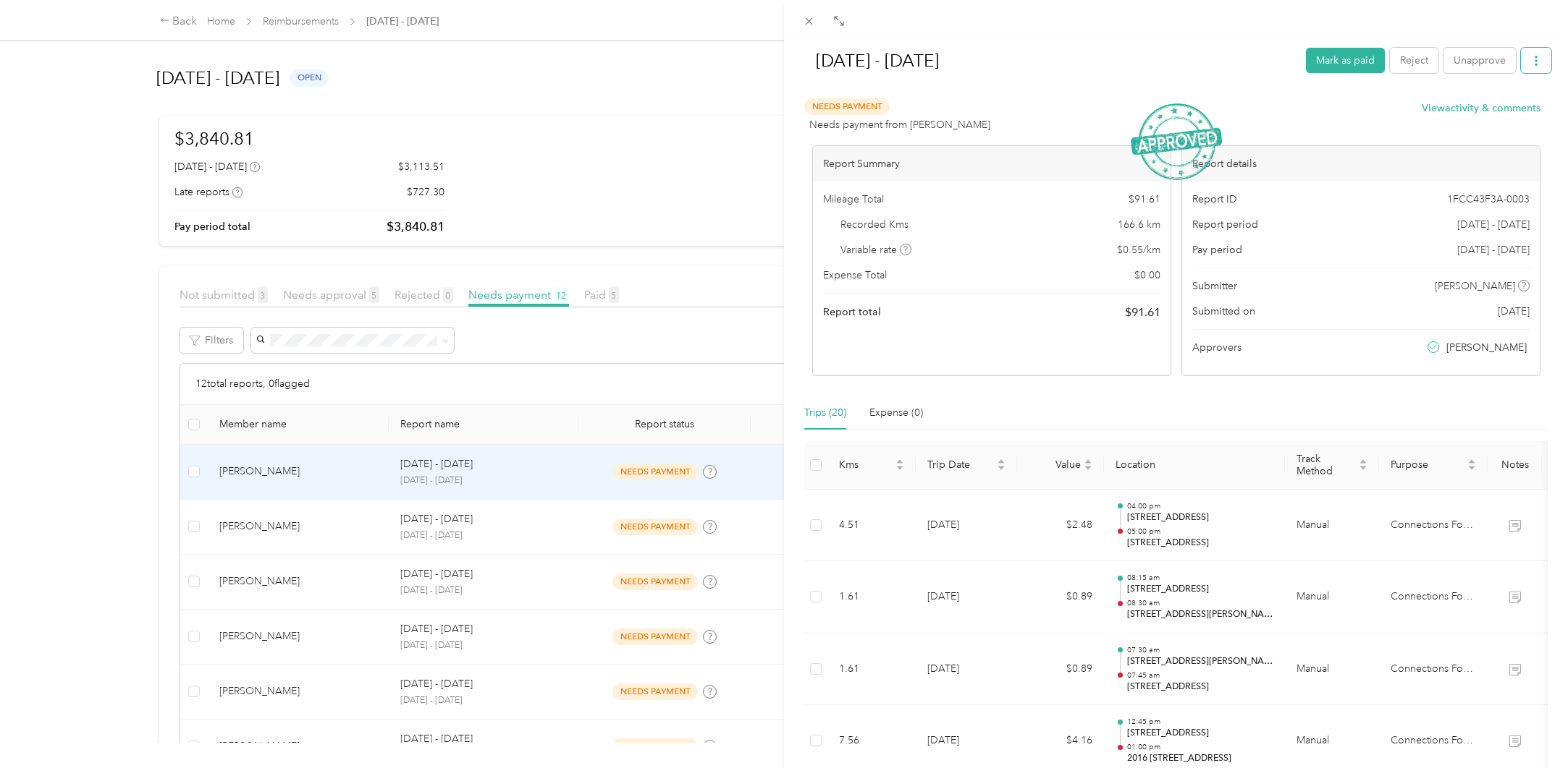
click at [1531, 63] on icon "button" at bounding box center [1536, 61] width 10 height 10
click at [1517, 115] on div "Download" at bounding box center [1487, 114] width 86 height 15
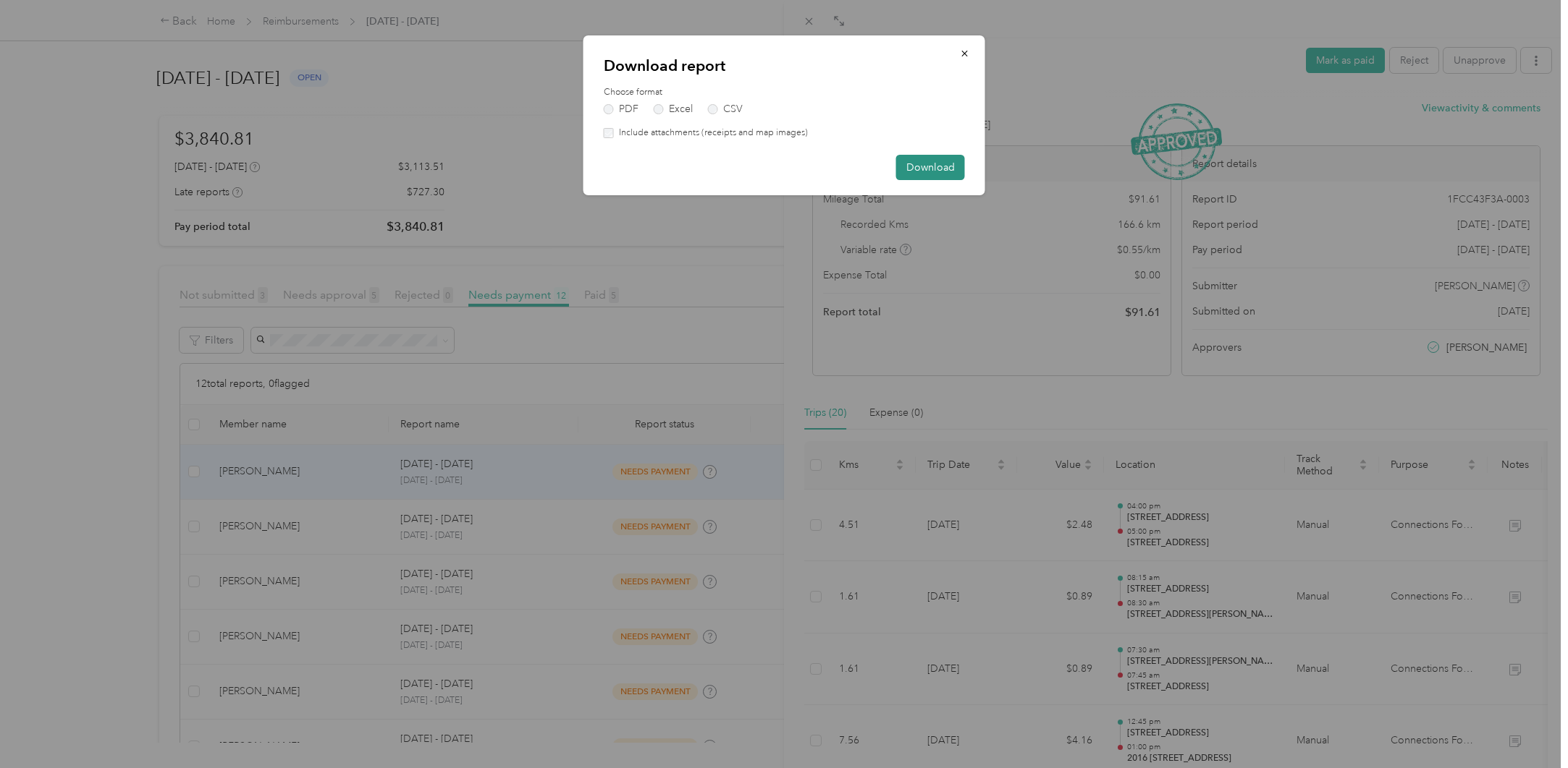
click at [927, 169] on button "Download" at bounding box center [930, 167] width 68 height 26
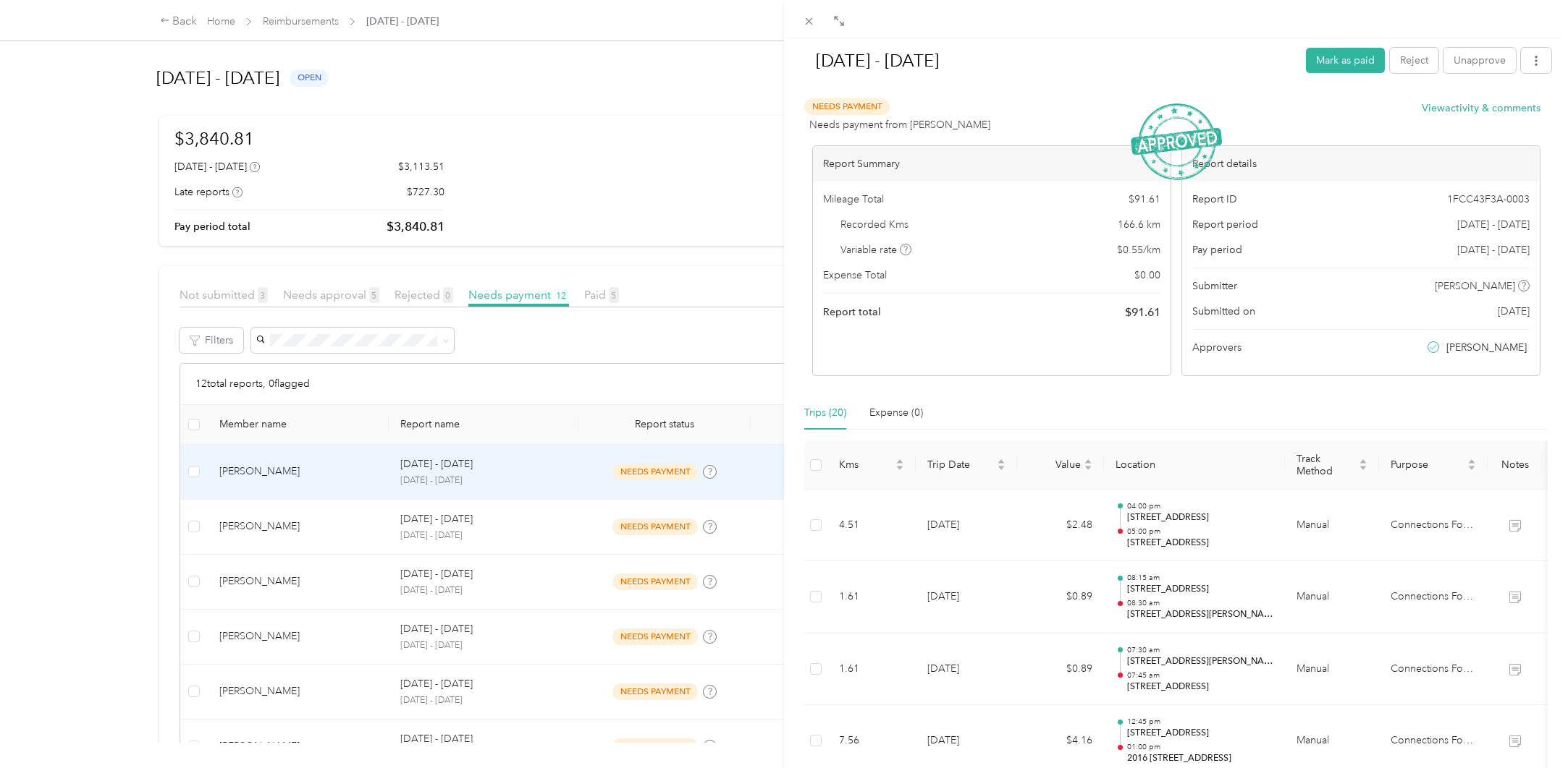
click at [359, 529] on div "[DATE] - [DATE] Mark as paid Reject Unapprove Needs Payment Needs payment from …" at bounding box center [784, 384] width 1568 height 768
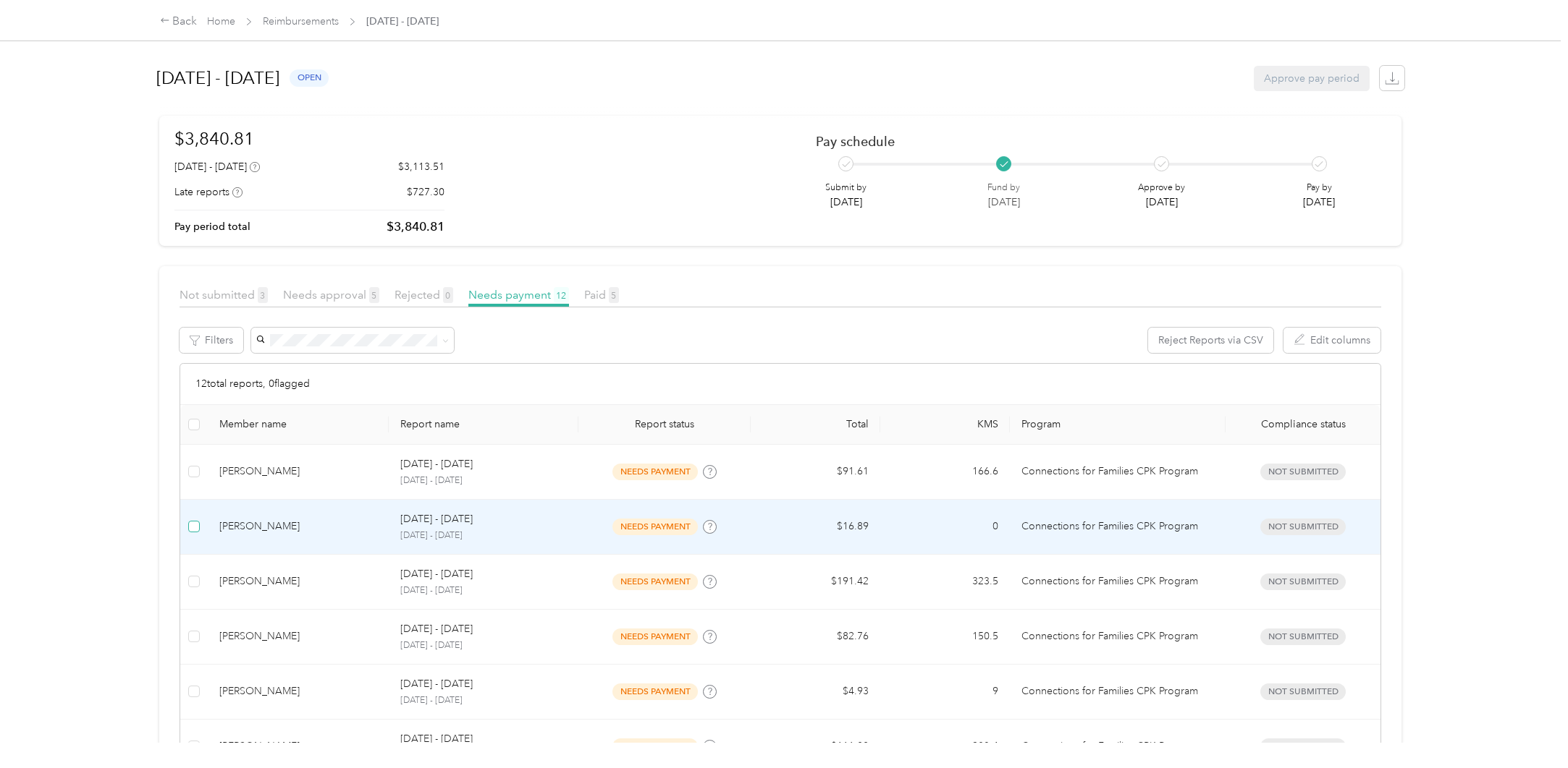
click at [191, 520] on label at bounding box center [194, 527] width 12 height 16
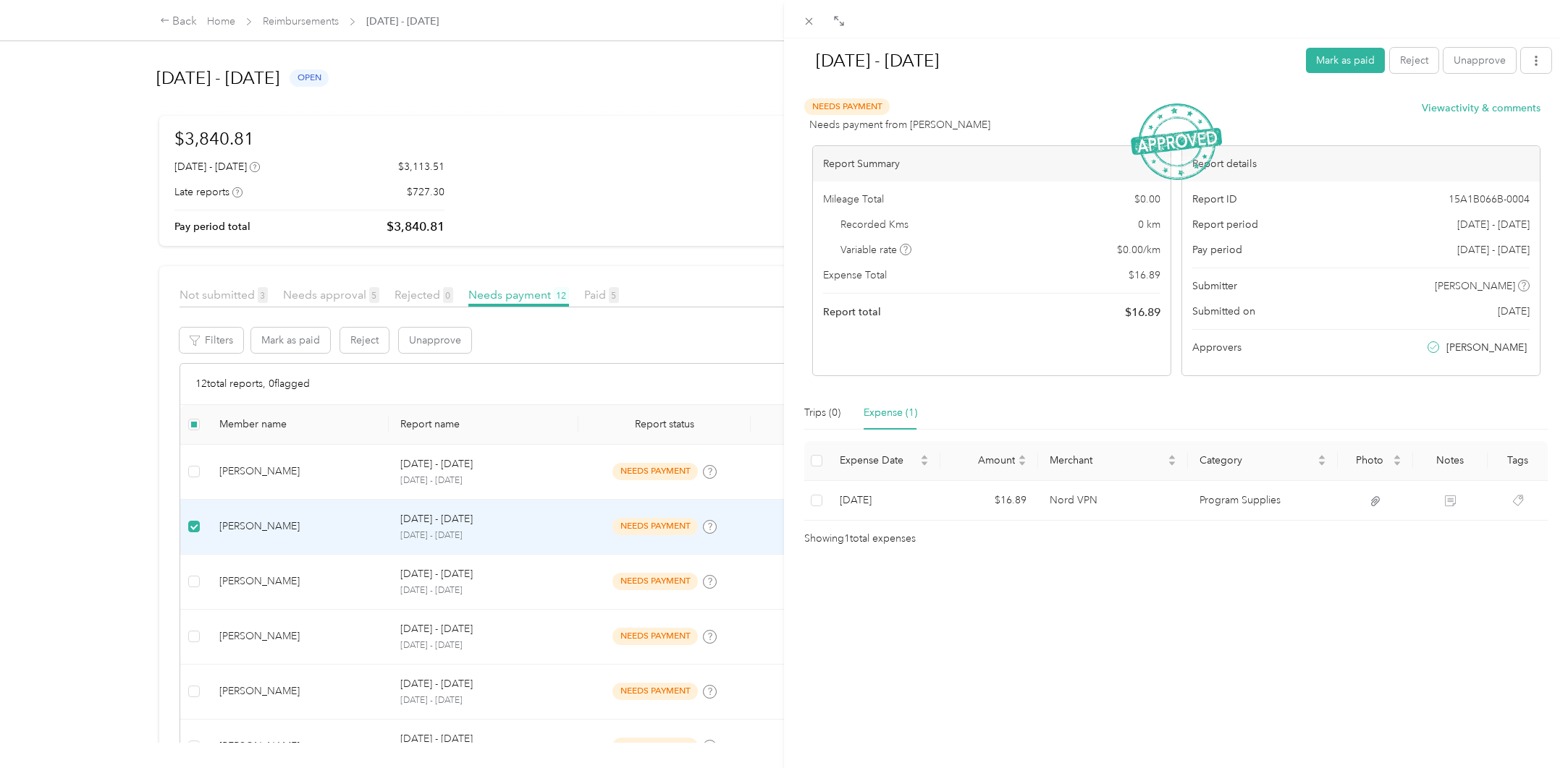
click at [193, 527] on div "[DATE] - [DATE] Mark as paid Reject Unapprove Needs Payment Needs payment from …" at bounding box center [784, 384] width 1568 height 768
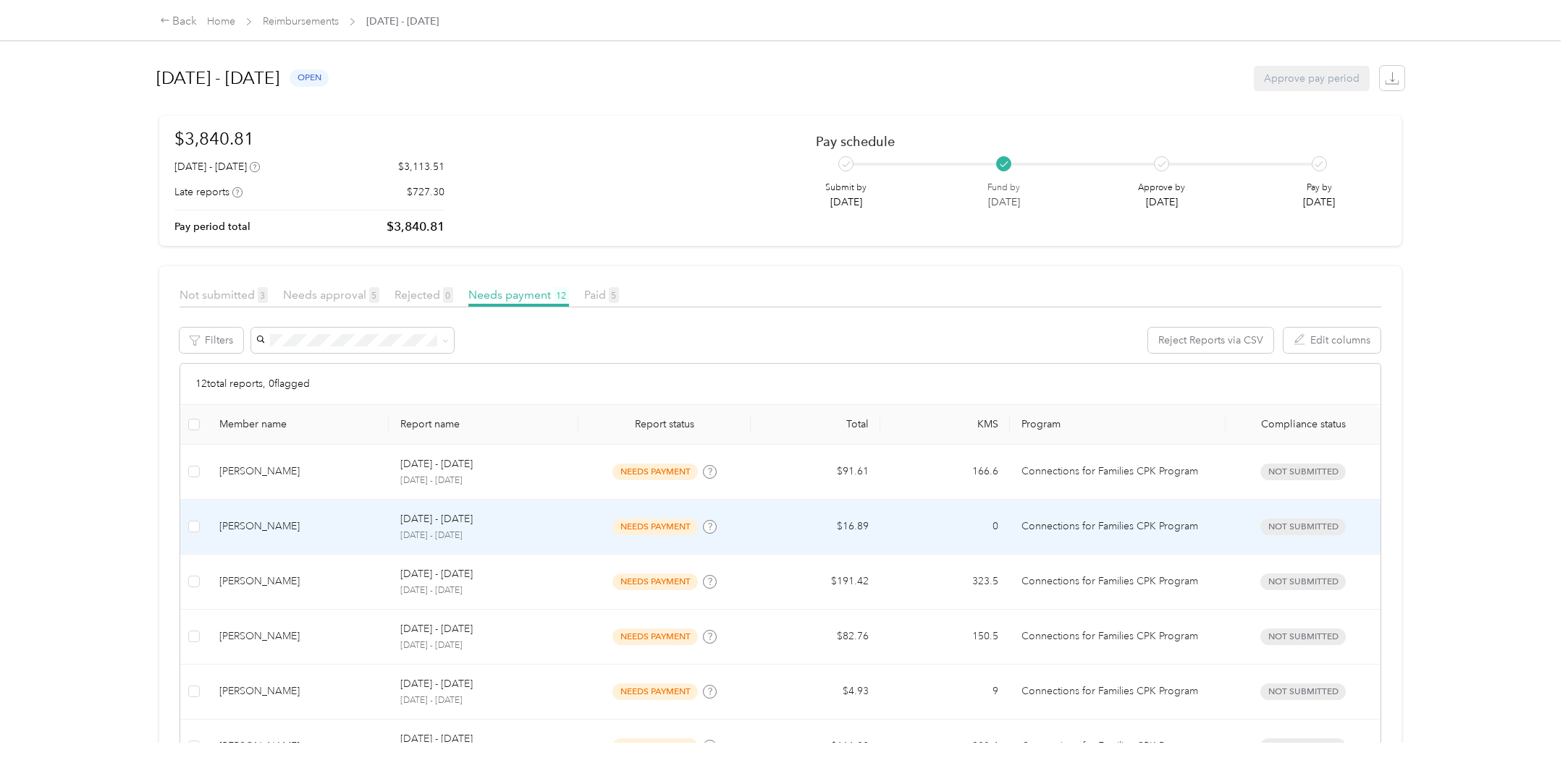
click at [440, 534] on p "[DATE] - [DATE]" at bounding box center [484, 536] width 167 height 13
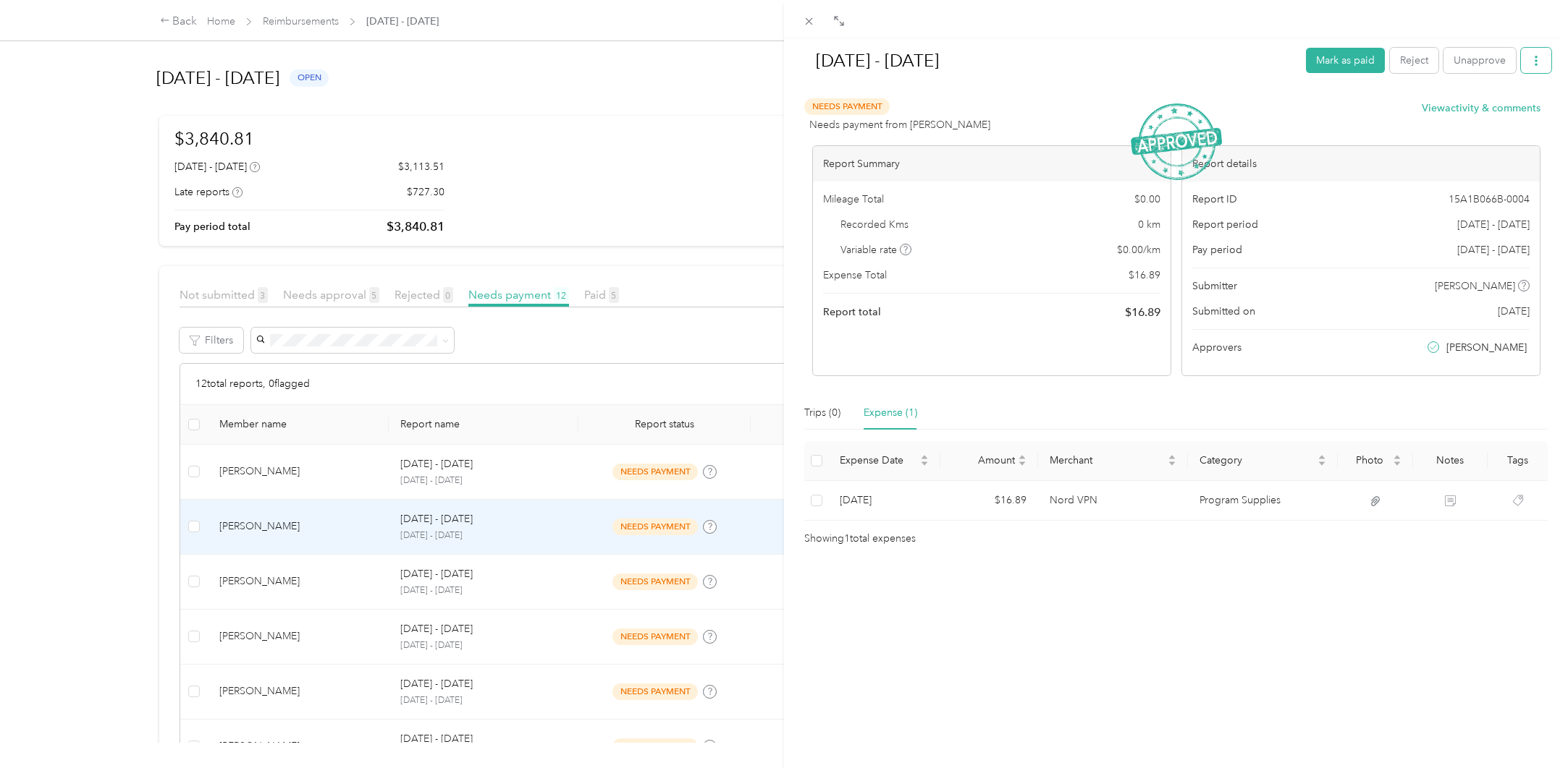
click at [1533, 68] on button "button" at bounding box center [1536, 60] width 31 height 26
click at [1505, 113] on span "Download" at bounding box center [1484, 114] width 48 height 15
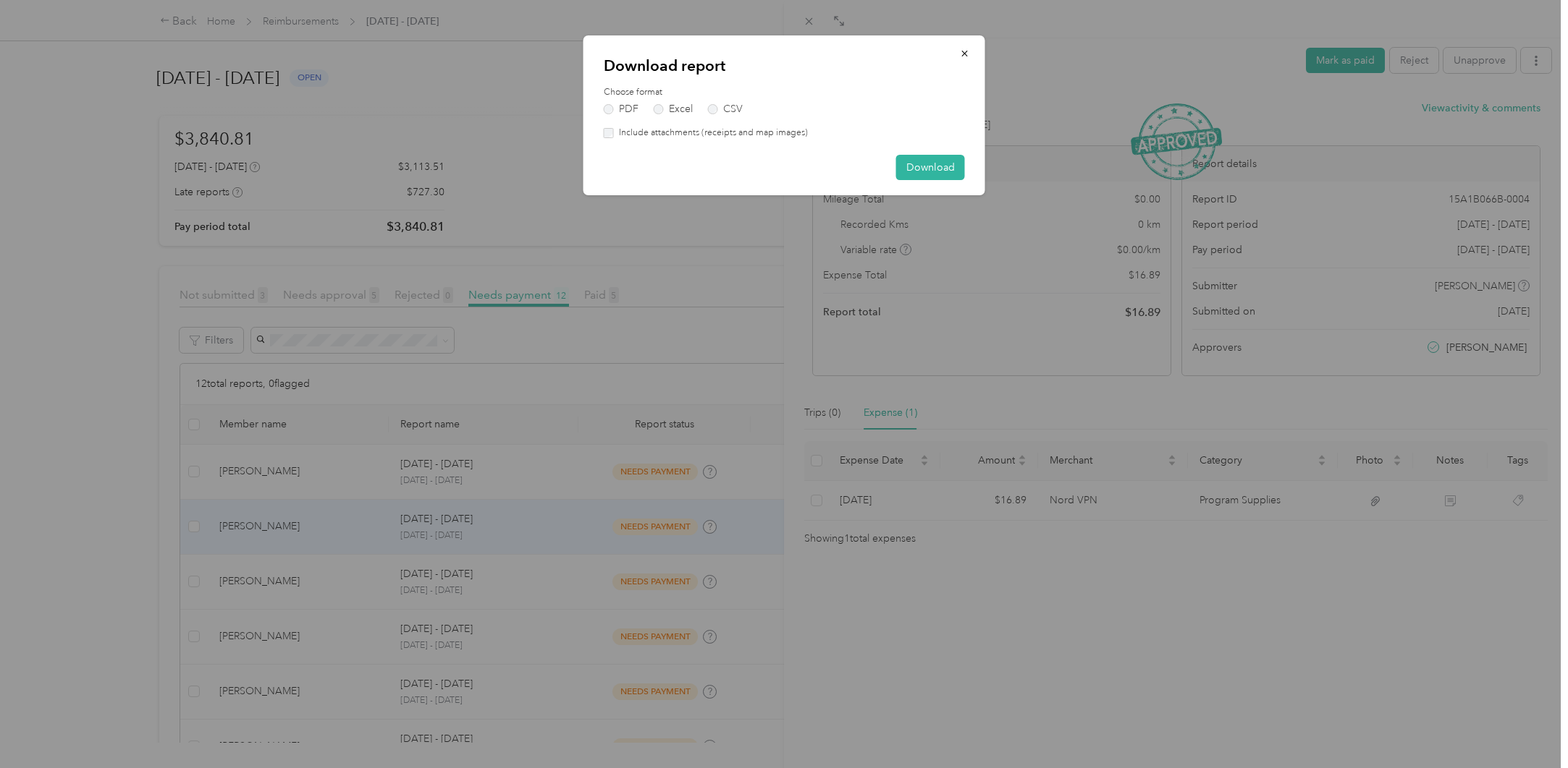
click at [642, 136] on label "Include attachments (receipts and map images)" at bounding box center [711, 133] width 194 height 13
click at [934, 165] on button "Download" at bounding box center [930, 167] width 68 height 26
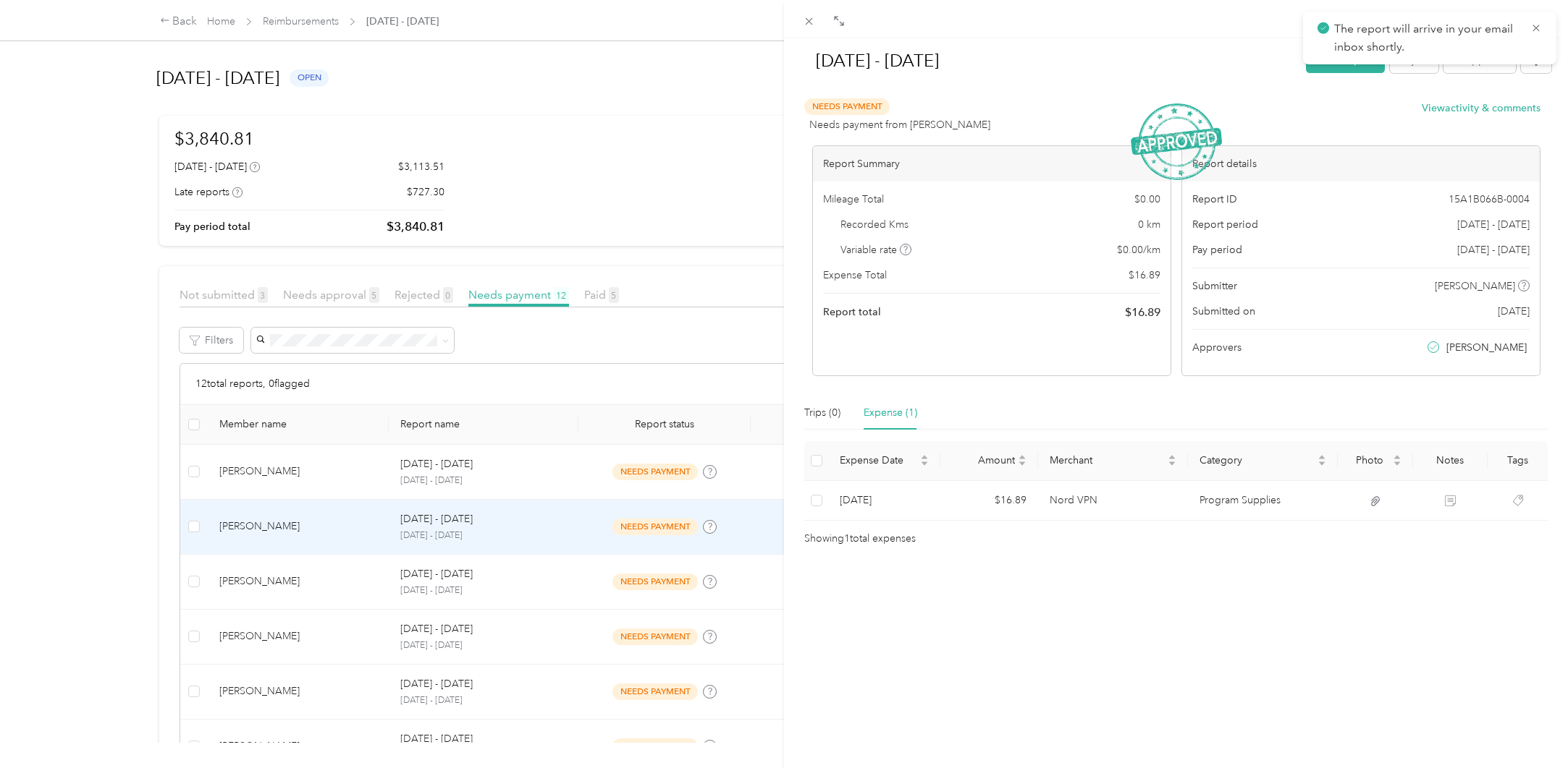
click at [263, 578] on div "[DATE] - [DATE] Mark as paid Reject Unapprove Needs Payment Needs payment from …" at bounding box center [784, 384] width 1568 height 768
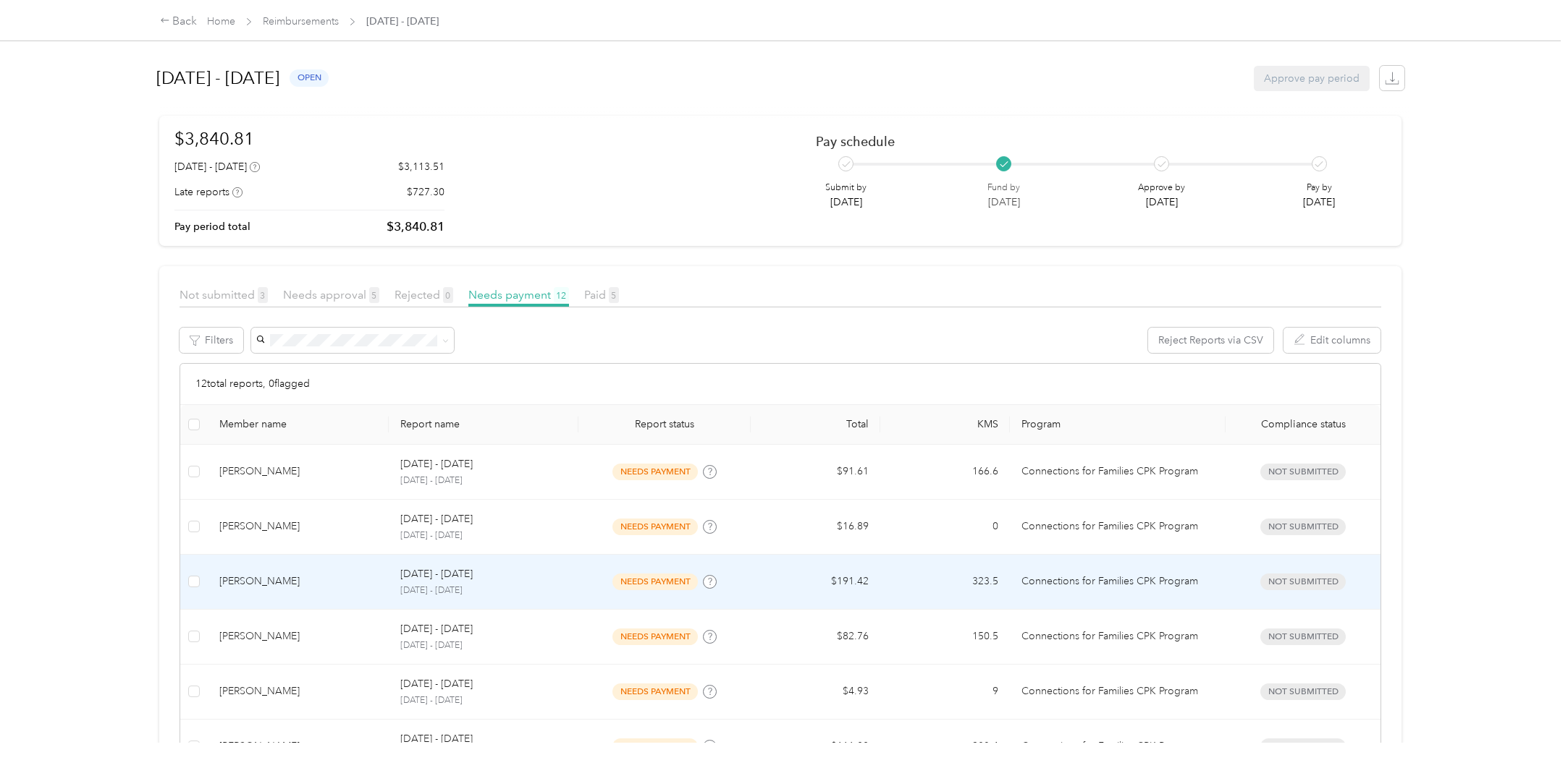
click at [306, 588] on div "[PERSON_NAME]" at bounding box center [298, 581] width 157 height 16
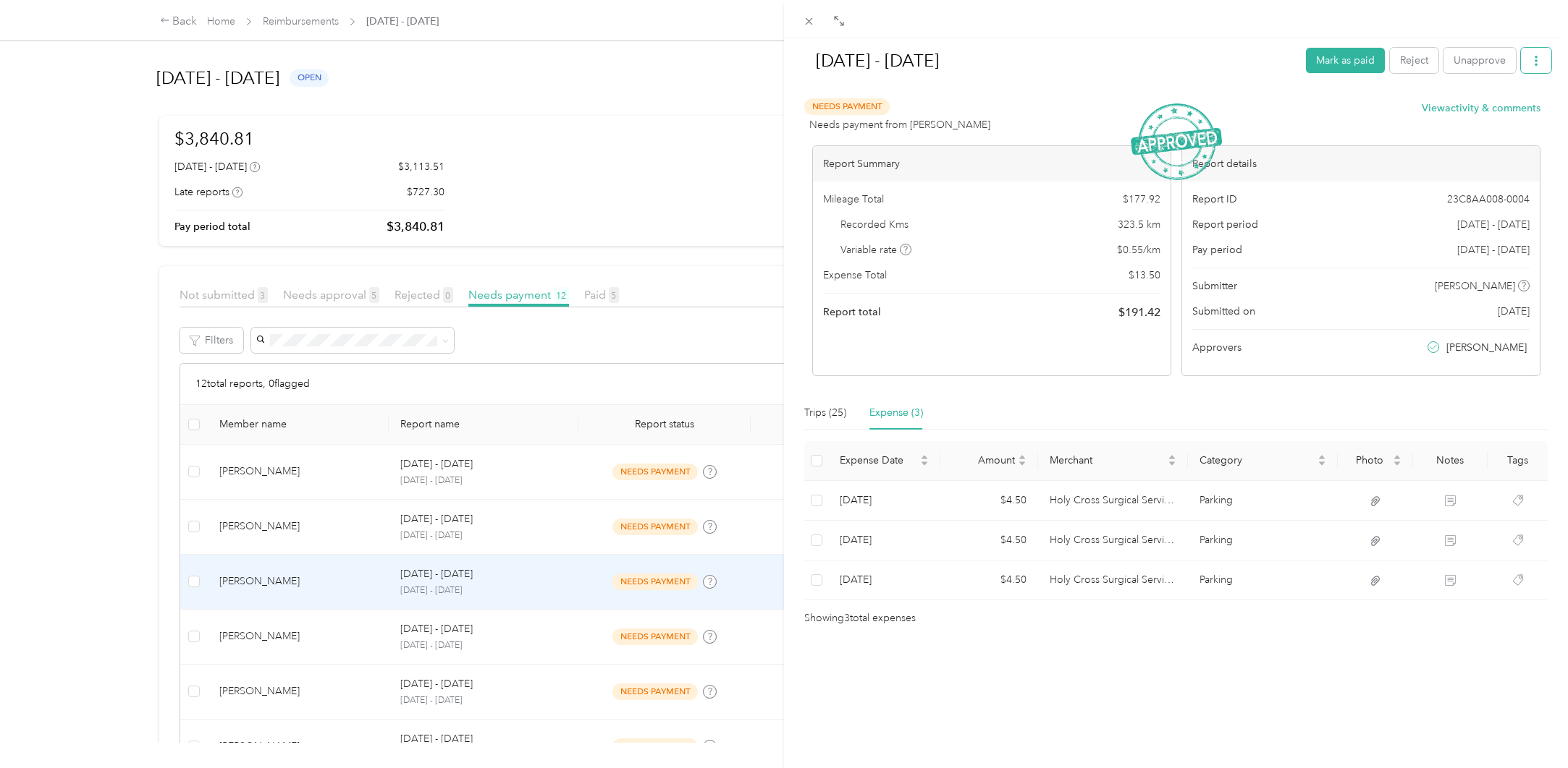
click at [1531, 65] on icon "button" at bounding box center [1536, 61] width 10 height 10
click at [1497, 116] on span "Download" at bounding box center [1484, 114] width 48 height 15
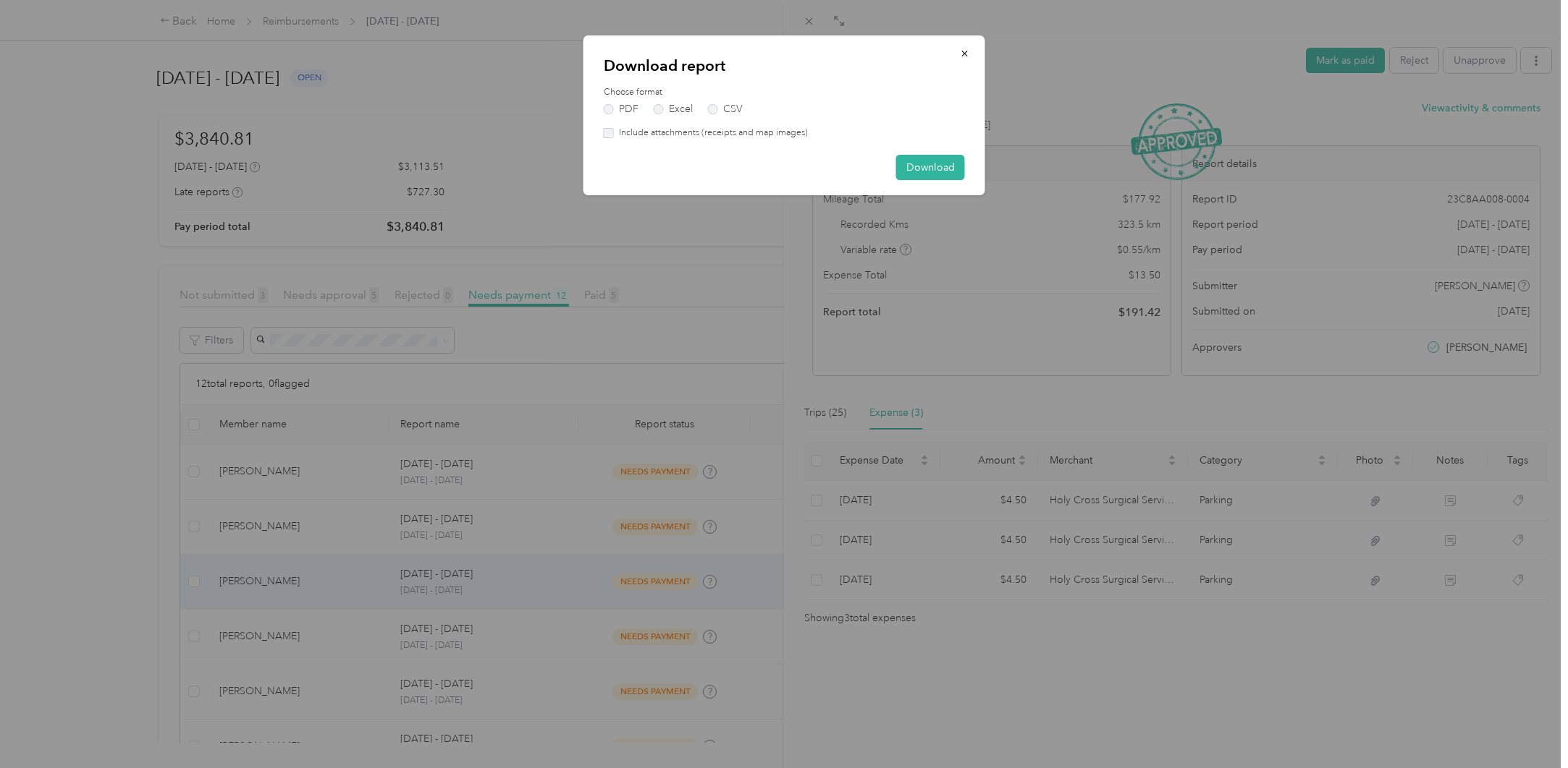
click at [654, 133] on label "Include attachments (receipts and map images)" at bounding box center [711, 133] width 194 height 13
click at [926, 171] on button "Download" at bounding box center [930, 167] width 68 height 26
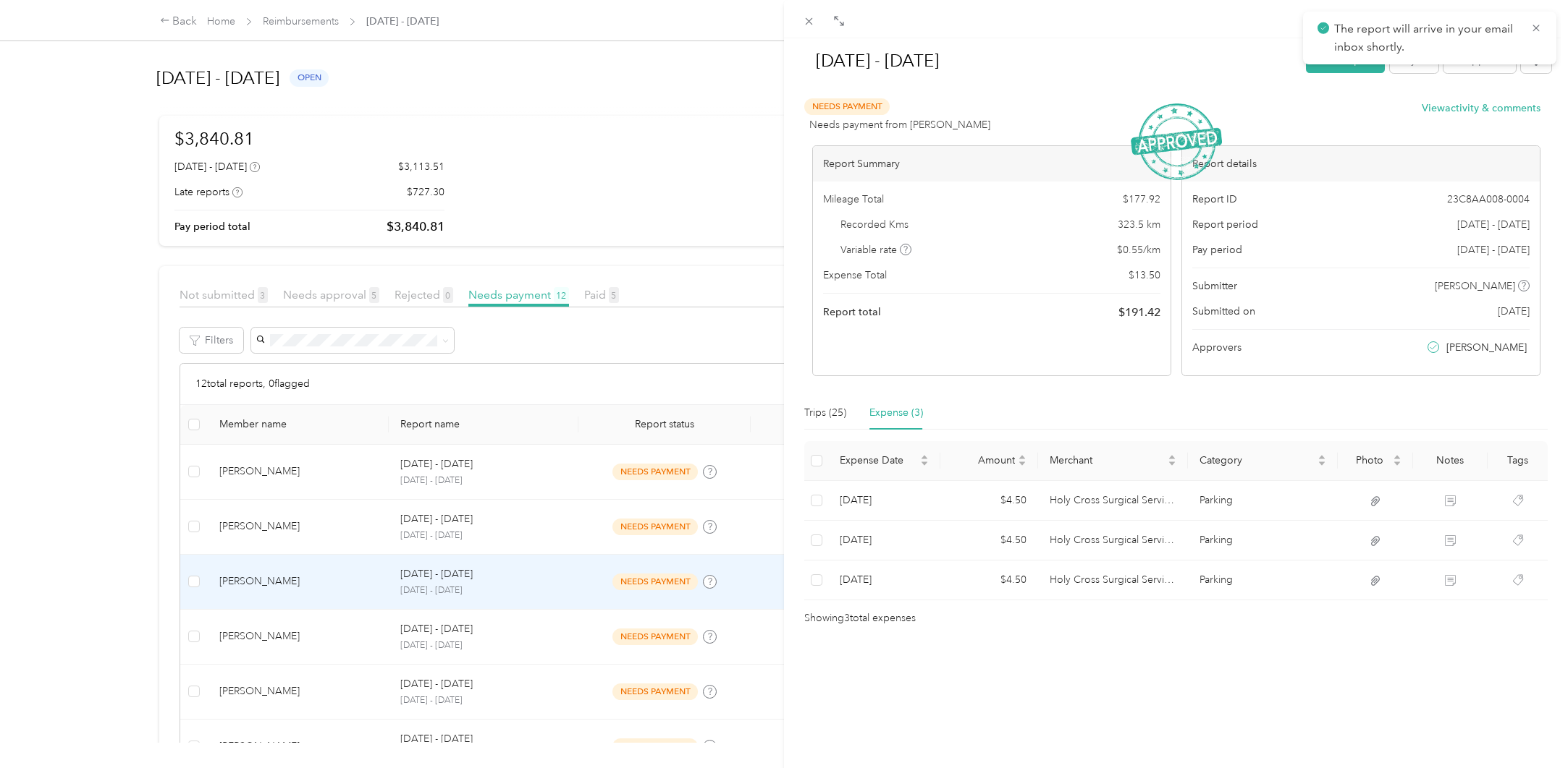
click at [261, 639] on div "[DATE] - [DATE] Mark as paid Reject Unapprove Needs Payment Needs payment from …" at bounding box center [784, 384] width 1568 height 768
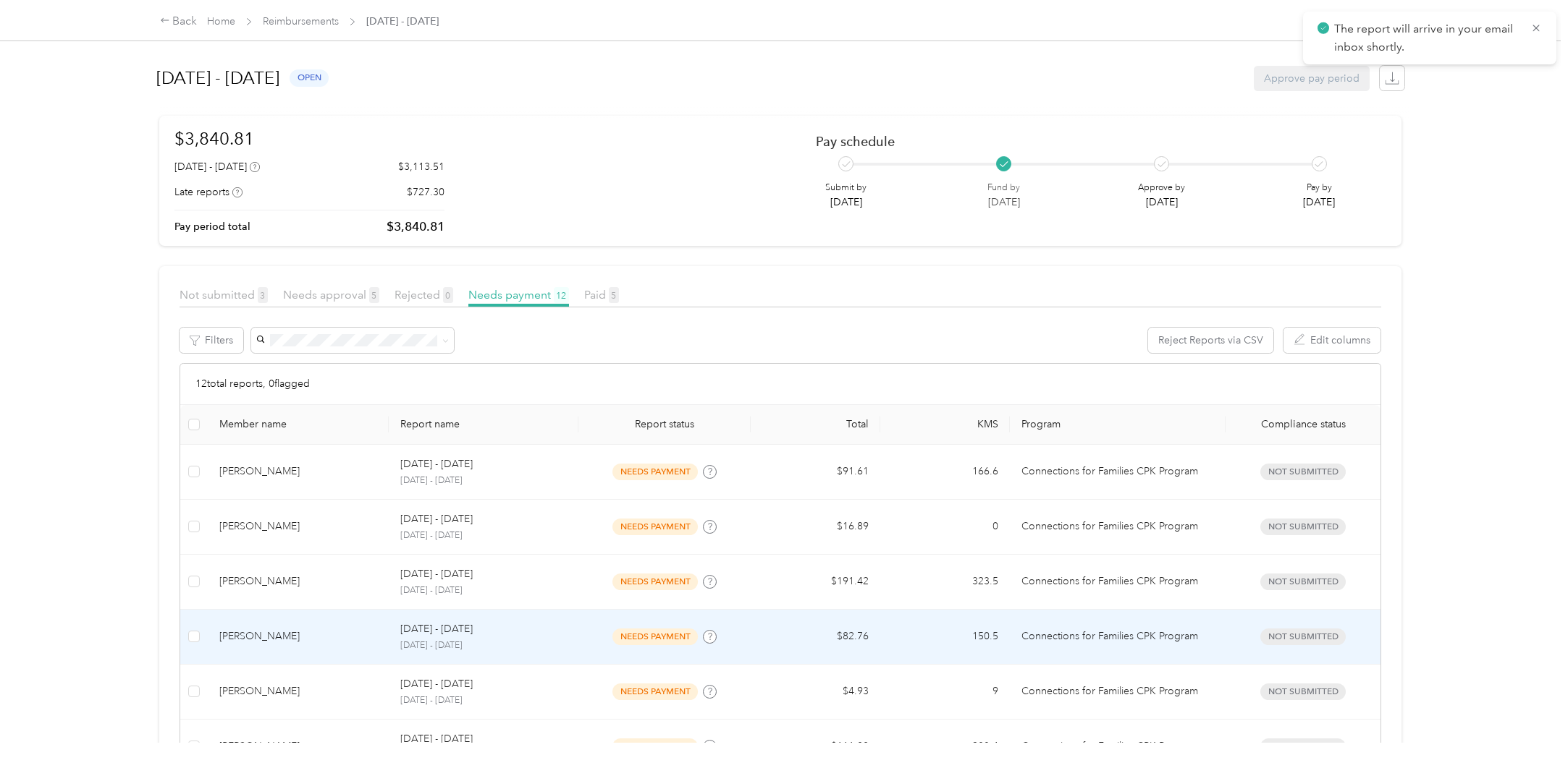
click at [278, 637] on div "[PERSON_NAME]" at bounding box center [298, 636] width 157 height 16
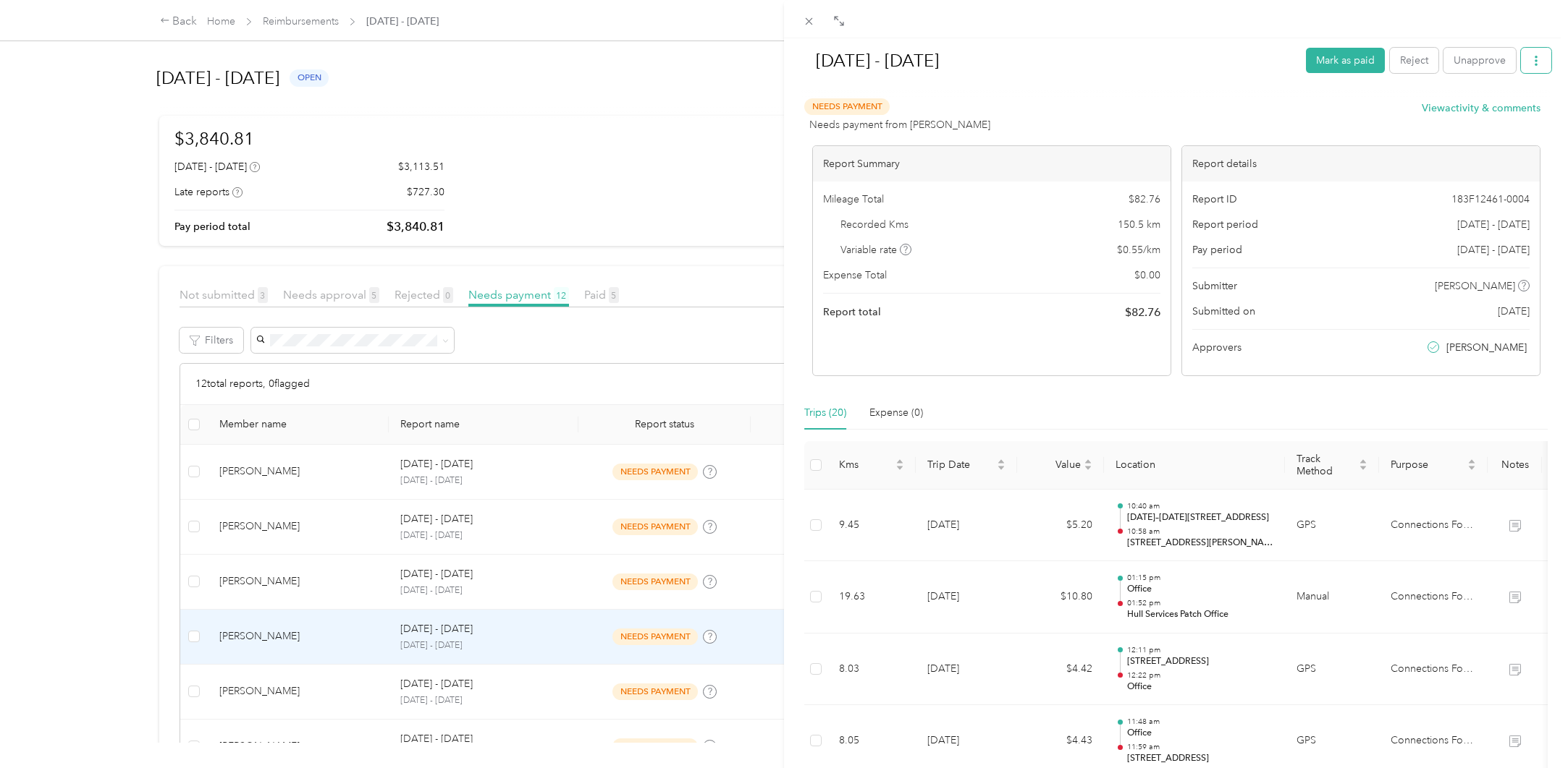
click at [1531, 59] on icon "button" at bounding box center [1536, 61] width 10 height 10
click at [1477, 116] on span "Download" at bounding box center [1484, 114] width 48 height 15
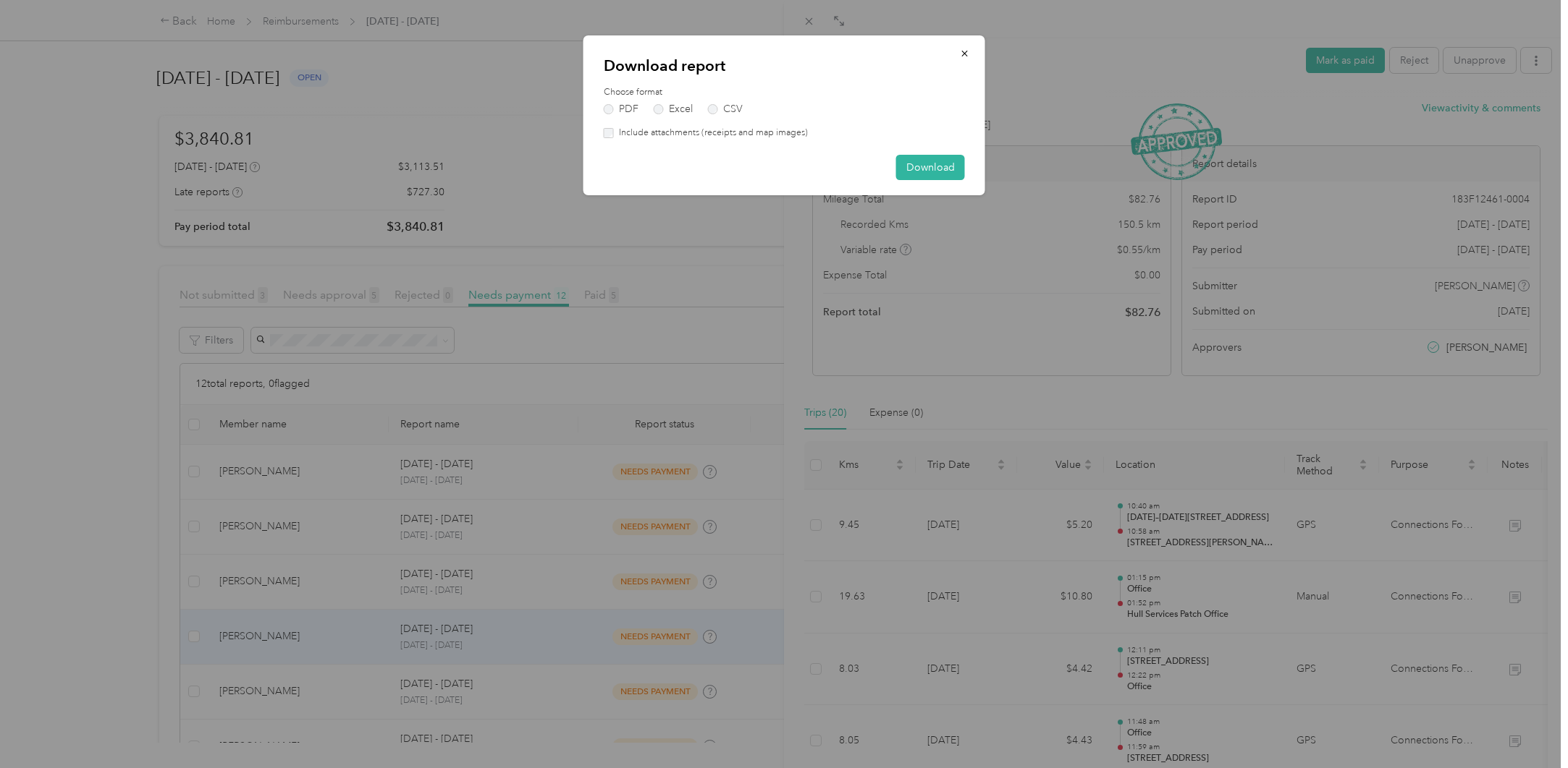
click at [676, 133] on label "Include attachments (receipts and map images)" at bounding box center [711, 133] width 194 height 13
click at [932, 169] on button "Download" at bounding box center [930, 167] width 68 height 26
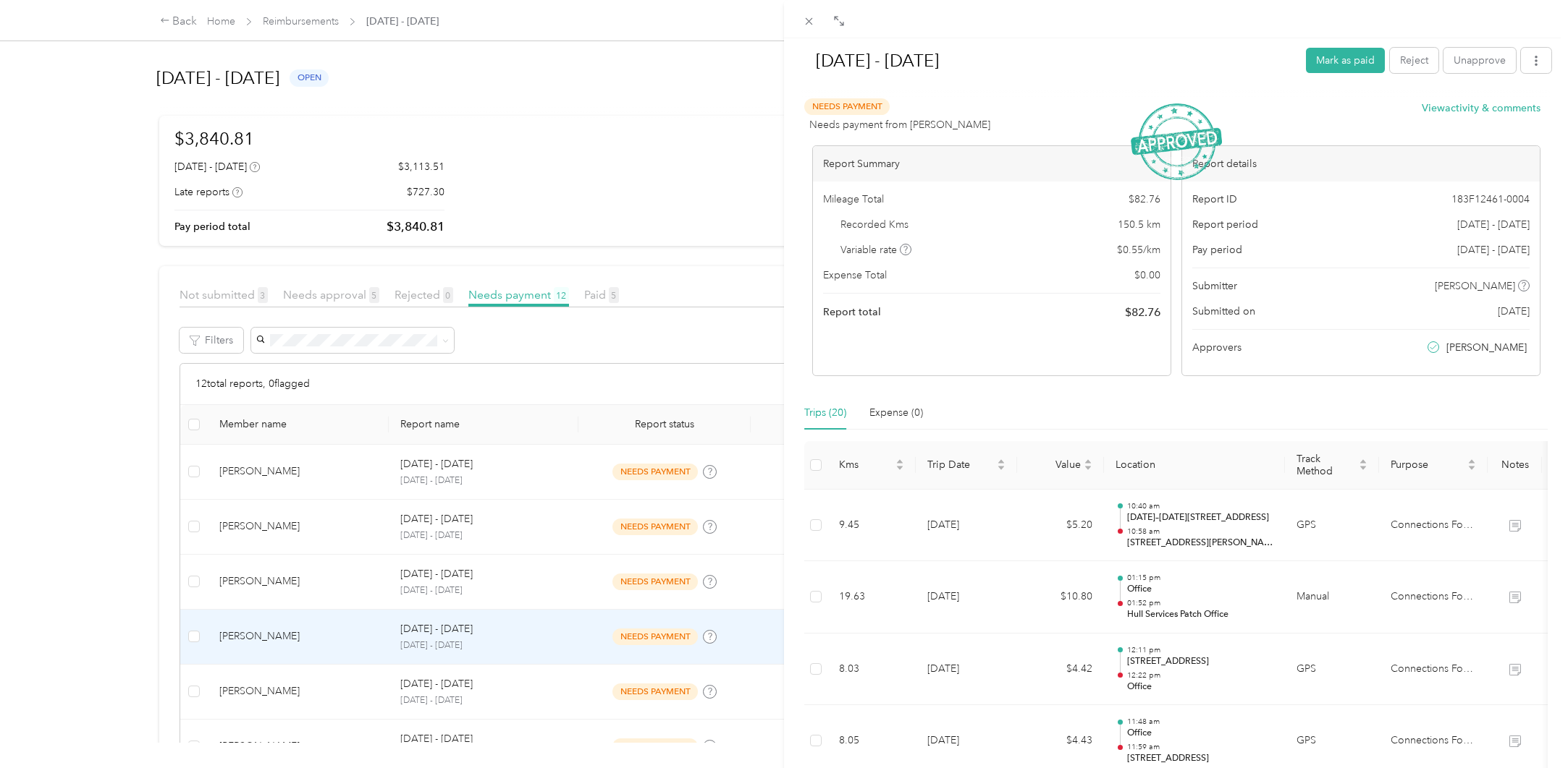
click at [306, 689] on div "[DATE] - [DATE] Mark as paid Reject Unapprove Needs Payment Needs payment from …" at bounding box center [784, 384] width 1568 height 768
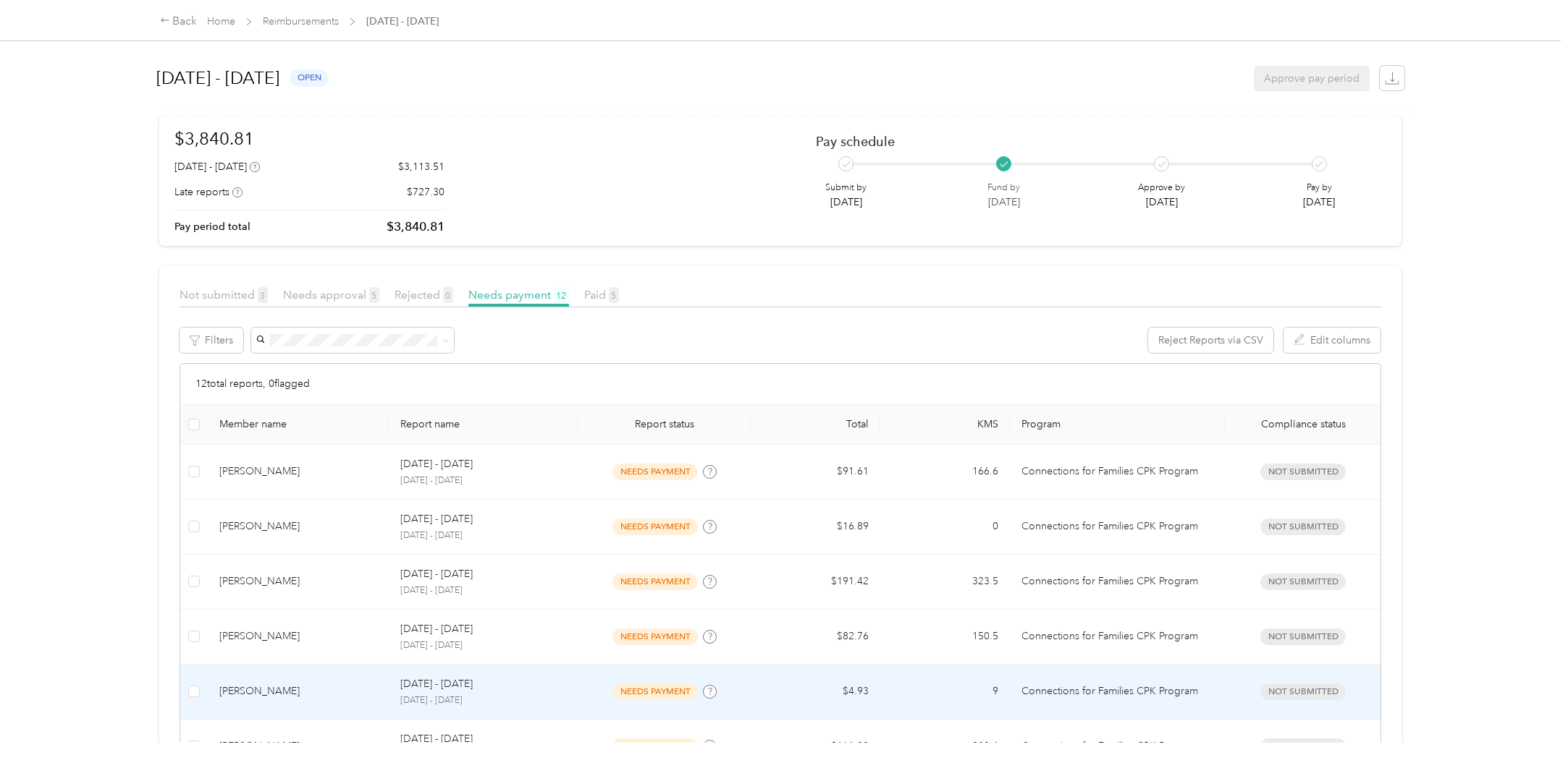
click at [306, 689] on div "[PERSON_NAME]" at bounding box center [298, 691] width 157 height 16
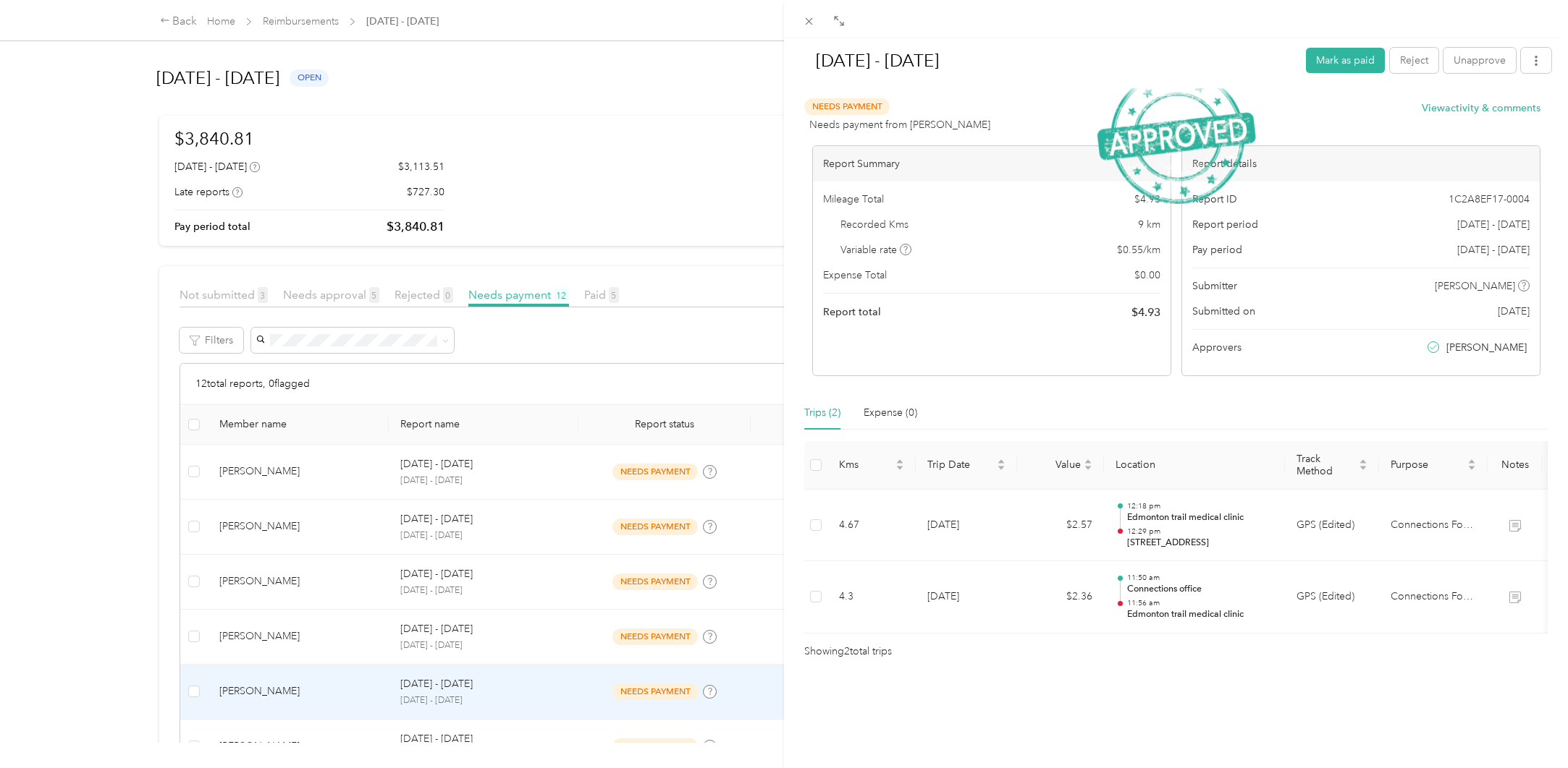
click at [299, 686] on div "[DATE] - [DATE] Mark as paid Reject Unapprove Needs Payment Needs payment from …" at bounding box center [784, 384] width 1568 height 768
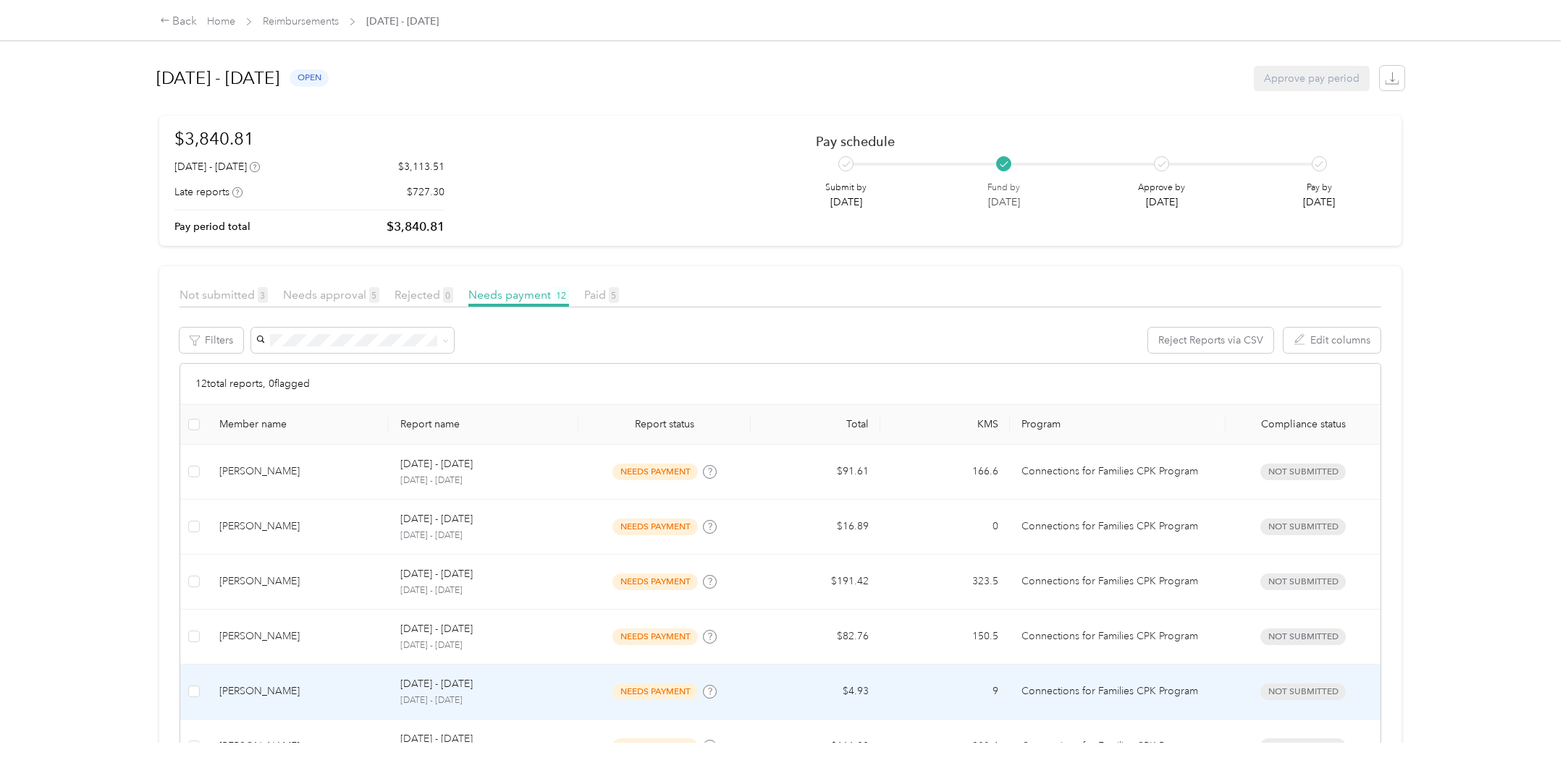
click at [303, 690] on div "[PERSON_NAME]" at bounding box center [298, 691] width 157 height 16
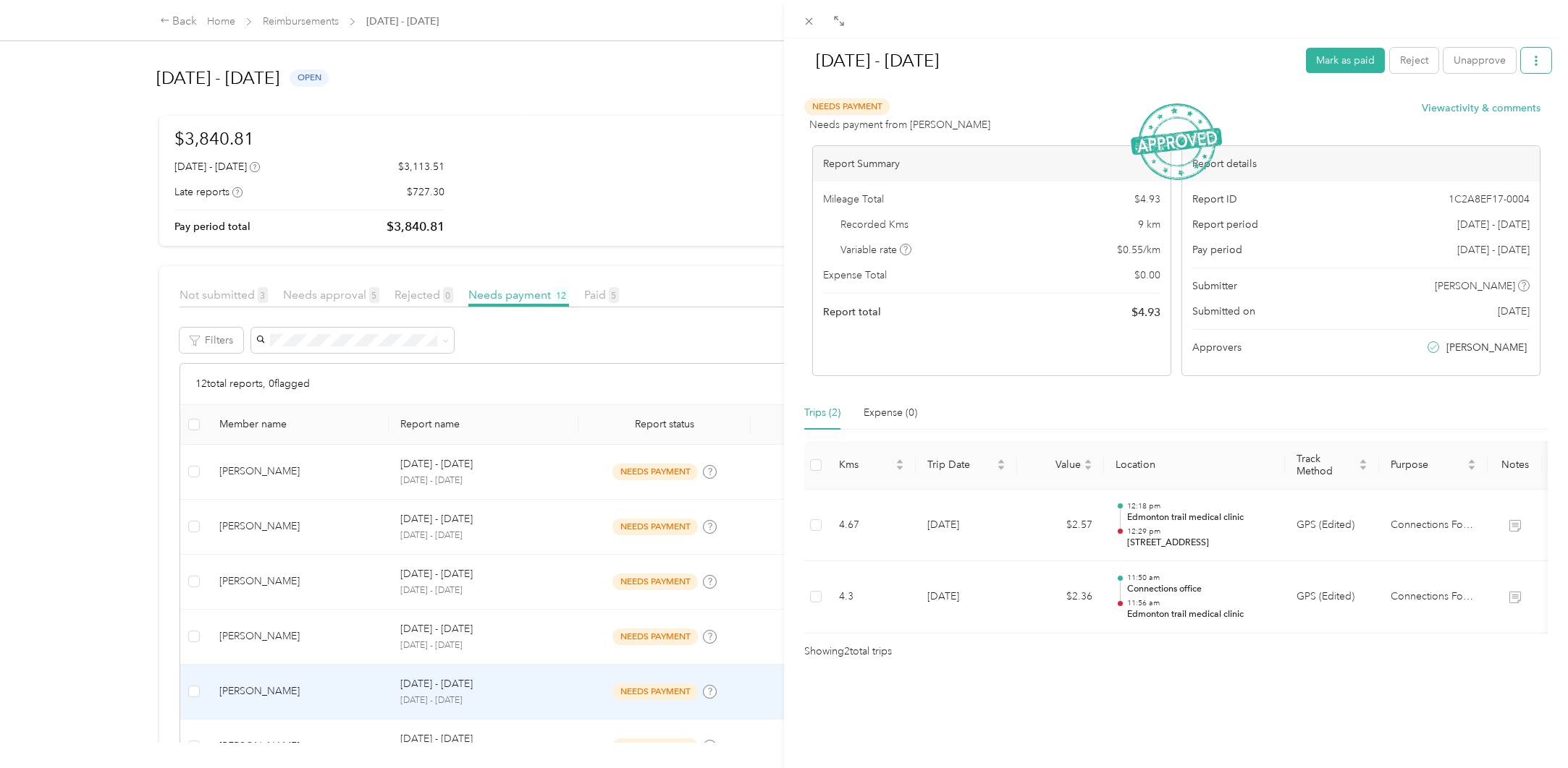
click at [1531, 59] on icon "button" at bounding box center [1536, 61] width 10 height 10
click at [1491, 117] on span "Download" at bounding box center [1484, 114] width 48 height 15
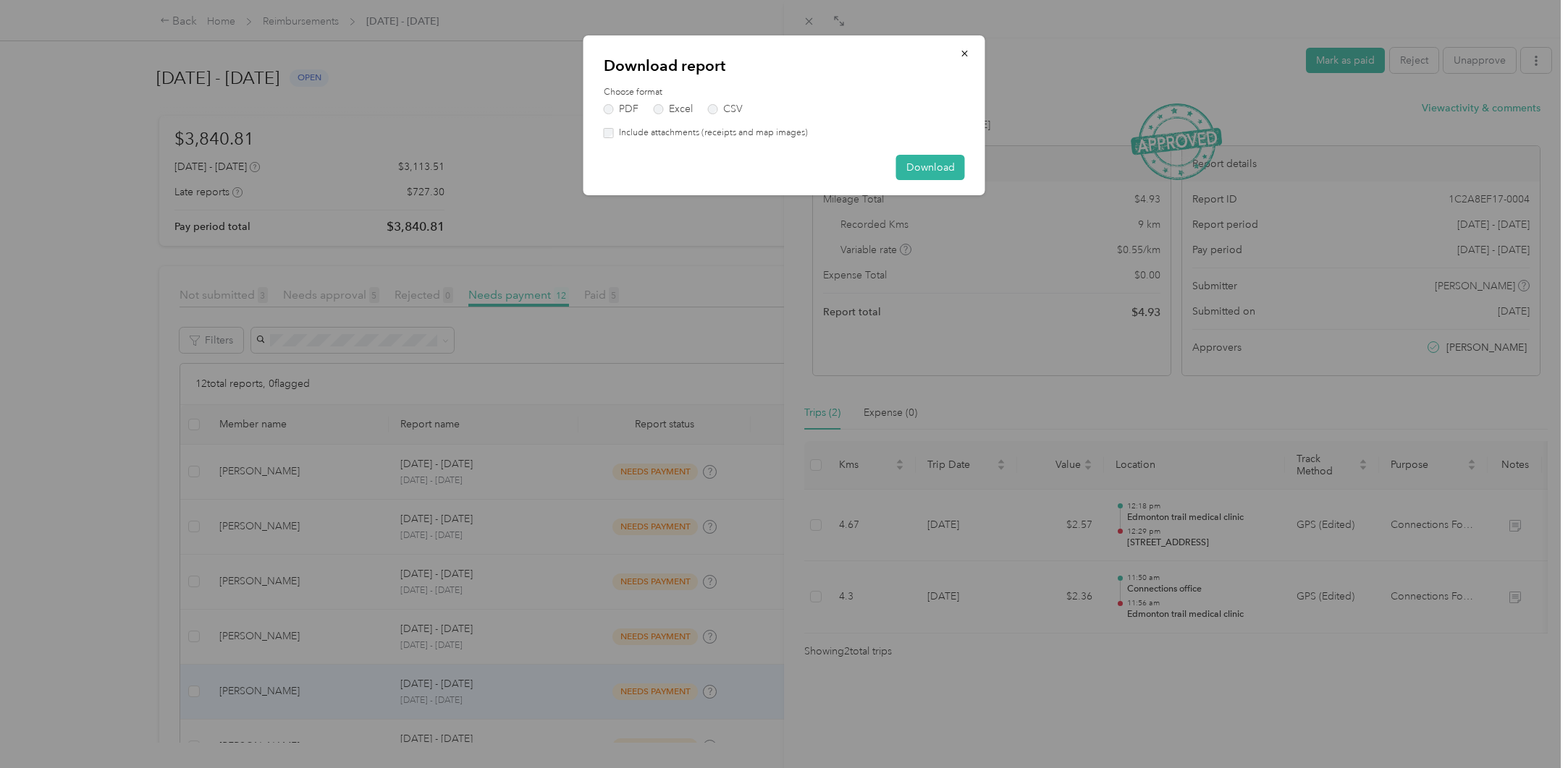
click at [682, 129] on label "Include attachments (receipts and map images)" at bounding box center [711, 133] width 194 height 13
click at [922, 164] on button "Download" at bounding box center [930, 167] width 68 height 26
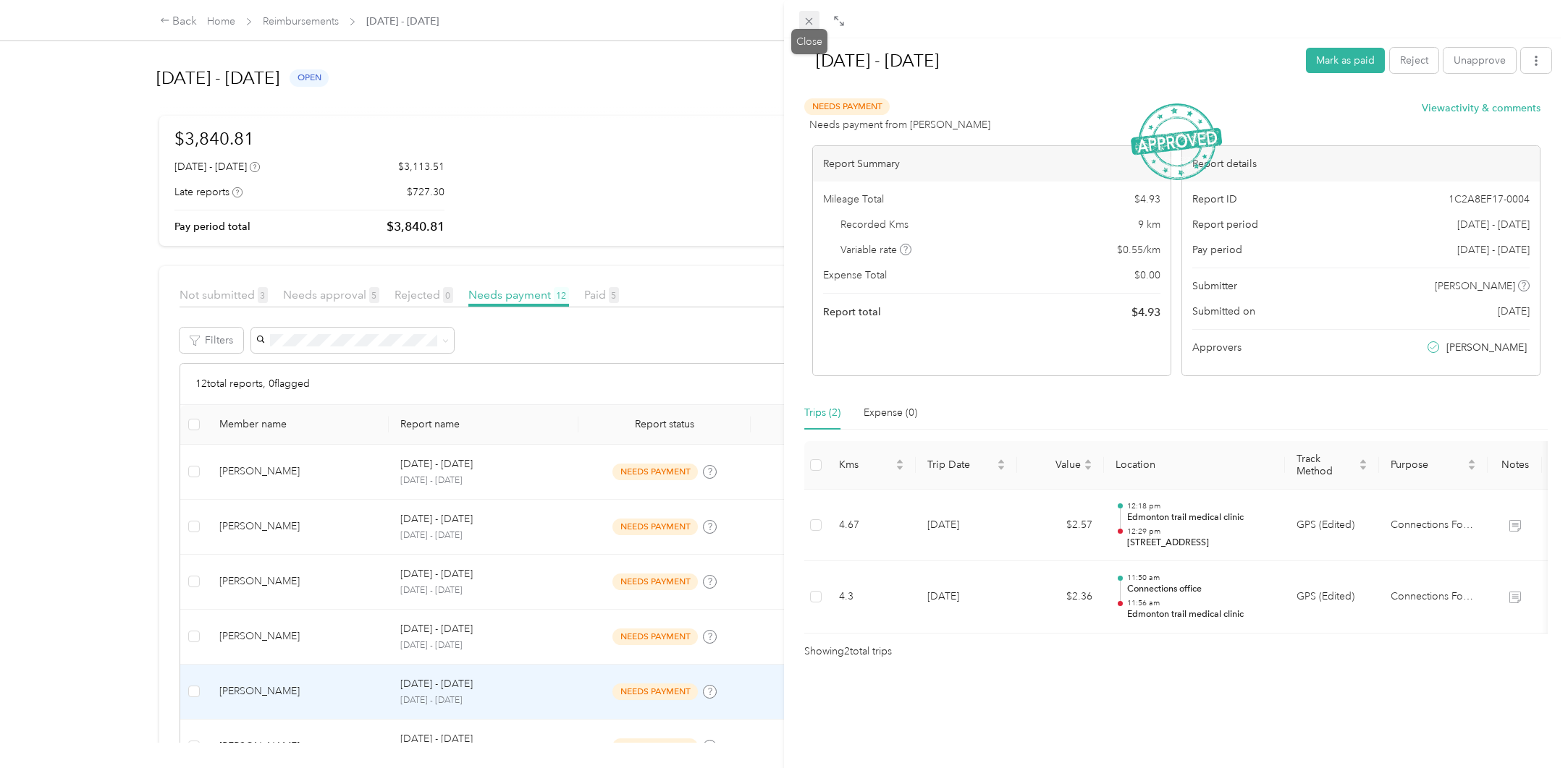
click at [805, 26] on icon at bounding box center [809, 21] width 12 height 12
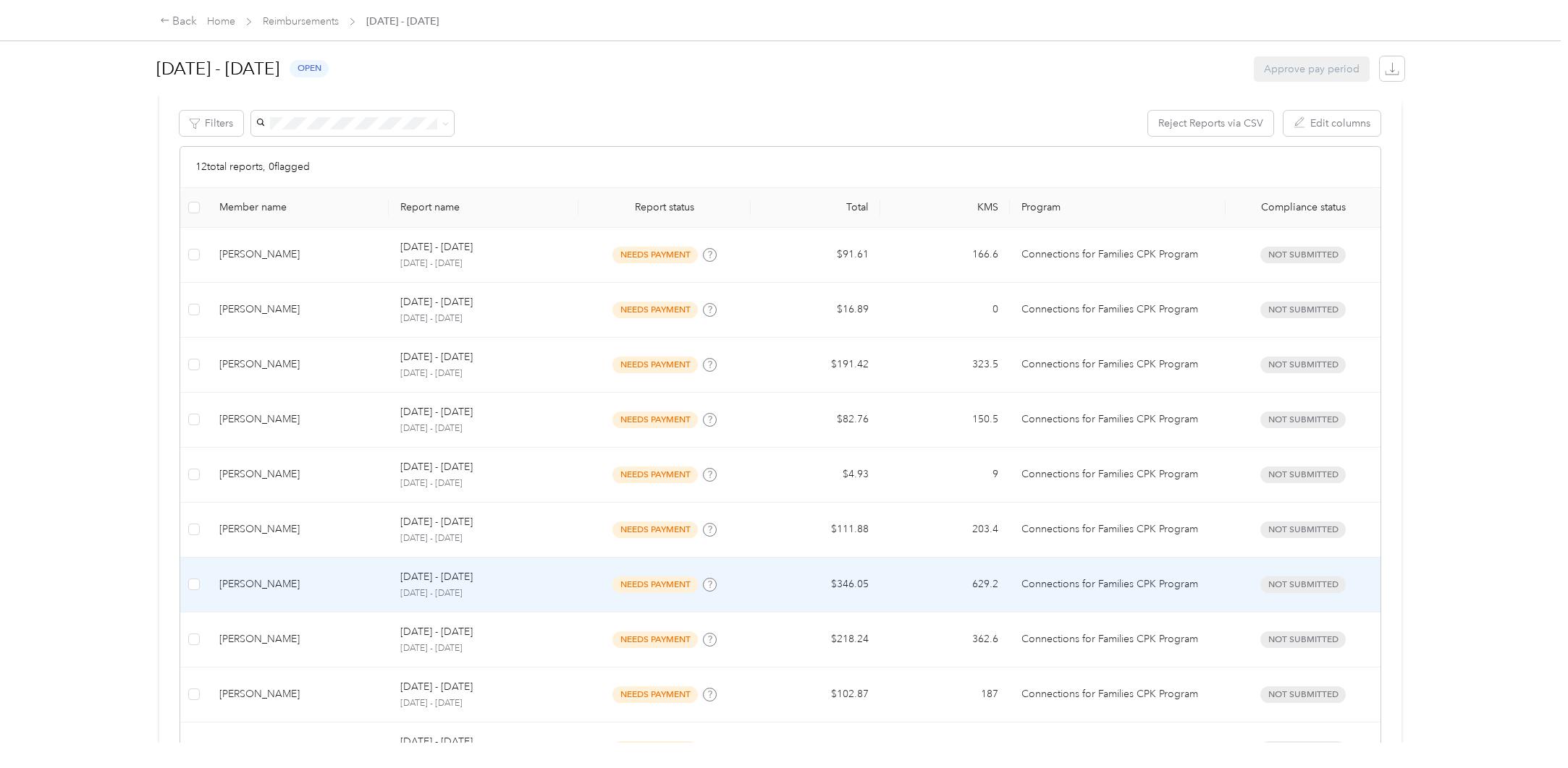
scroll to position [289, 0]
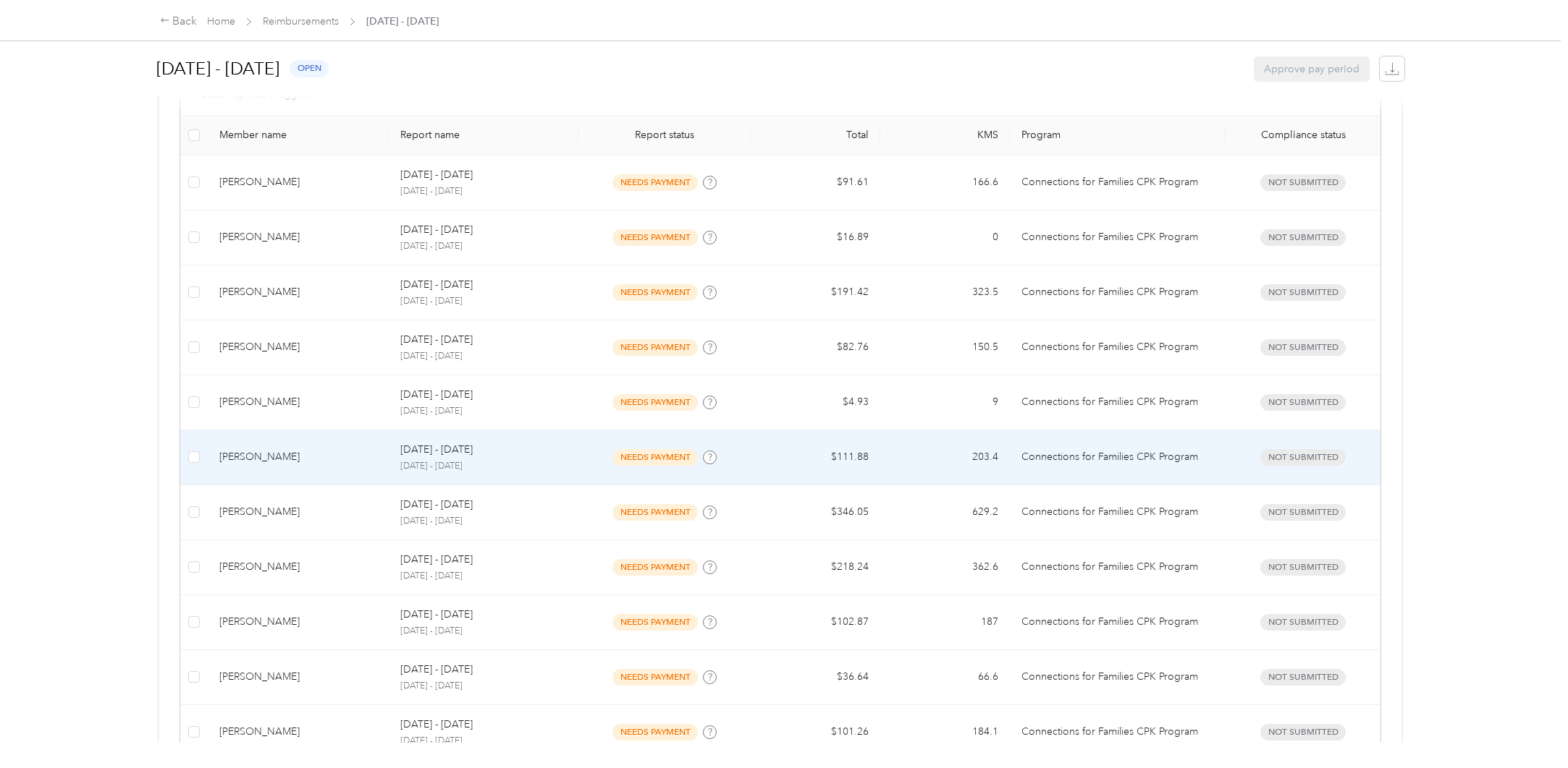
click at [292, 454] on div "[PERSON_NAME]" at bounding box center [298, 457] width 157 height 16
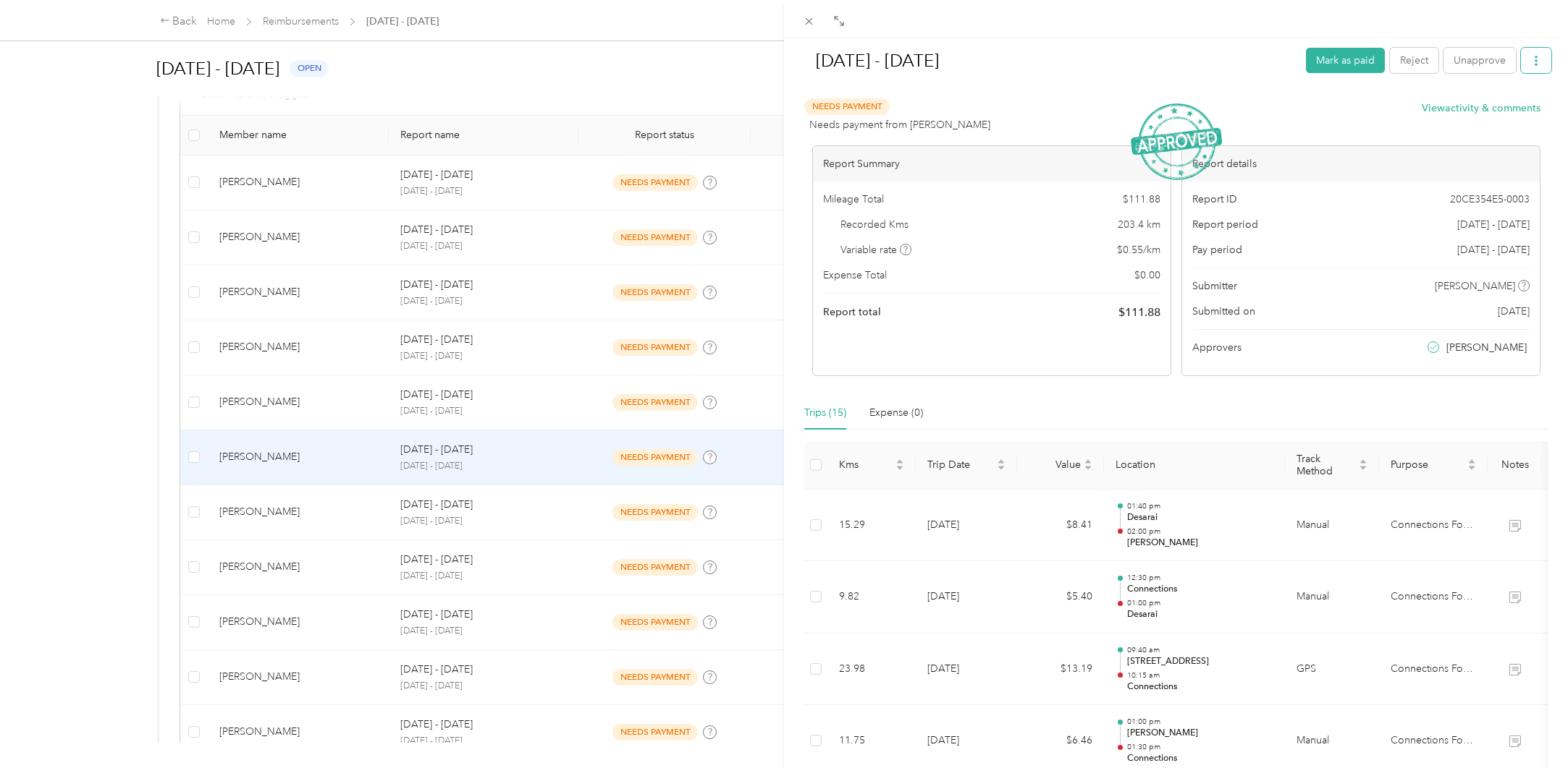
click at [1531, 57] on icon "button" at bounding box center [1536, 61] width 10 height 10
click at [1500, 108] on span "Download" at bounding box center [1484, 114] width 48 height 15
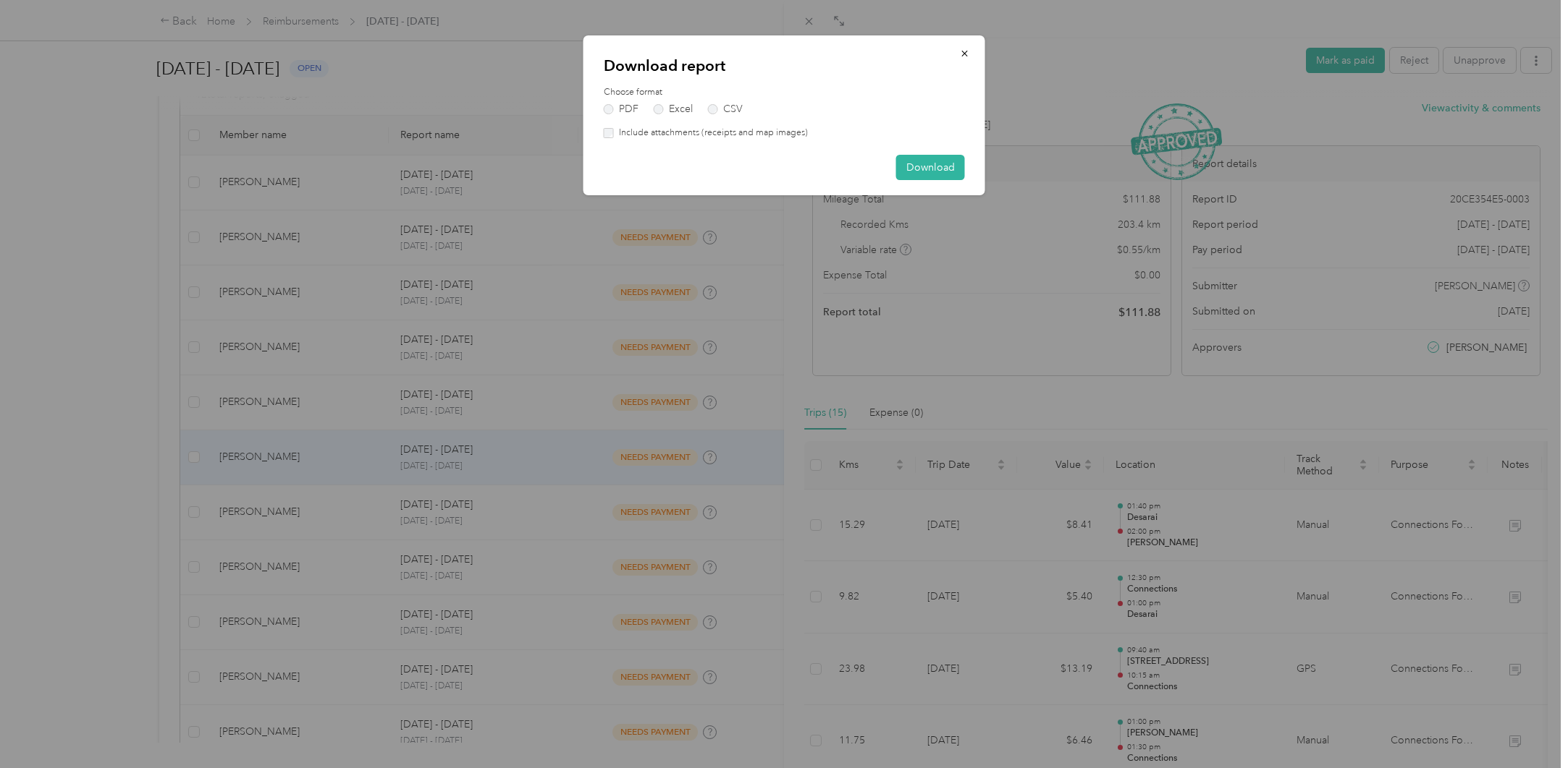
click at [664, 132] on label "Include attachments (receipts and map images)" at bounding box center [711, 133] width 194 height 13
click at [918, 163] on button "Download" at bounding box center [930, 167] width 68 height 26
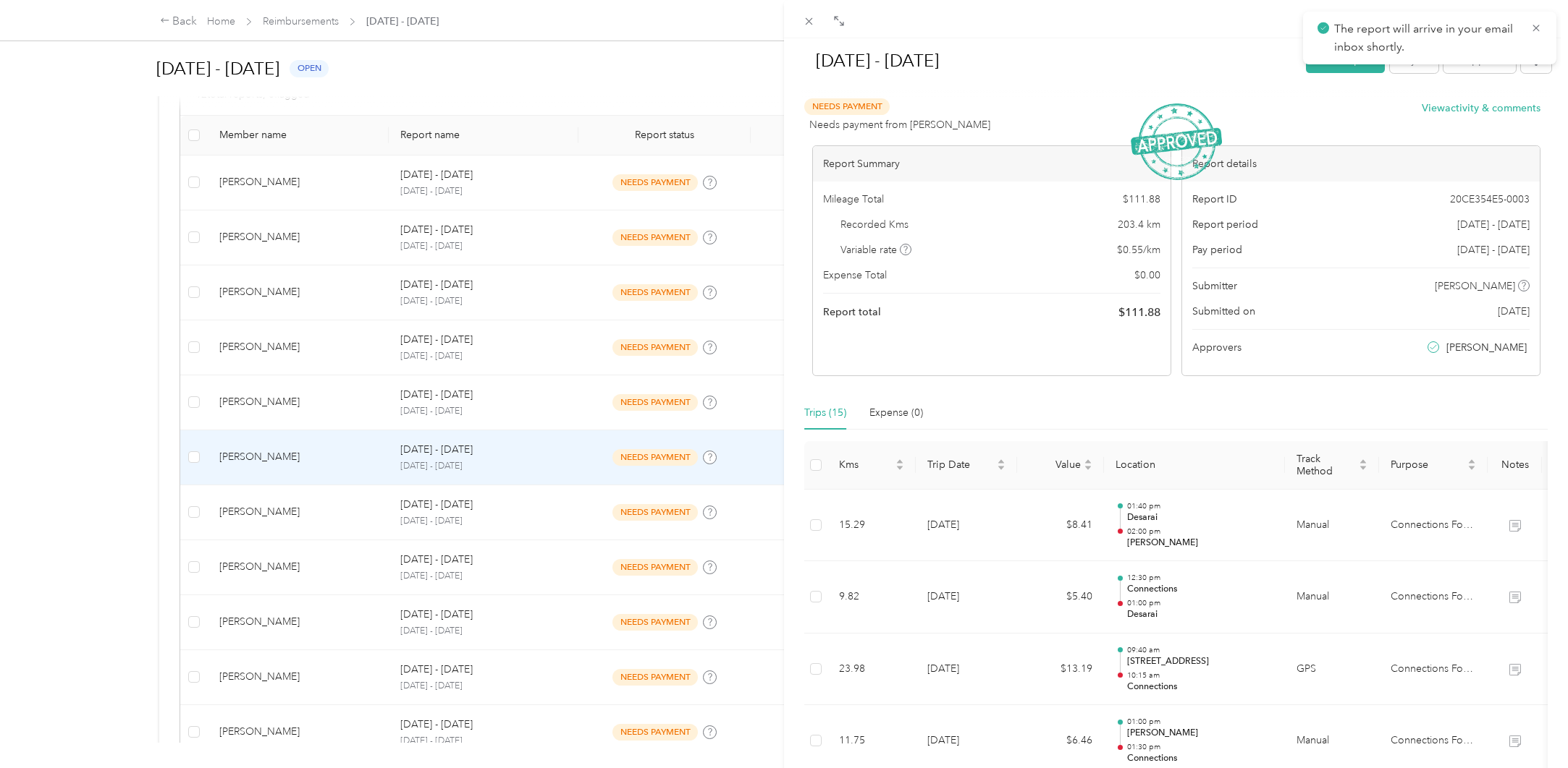
click at [329, 521] on div "[DATE] - [DATE] Mark as paid Reject Unapprove Needs Payment Needs payment from …" at bounding box center [784, 384] width 1568 height 768
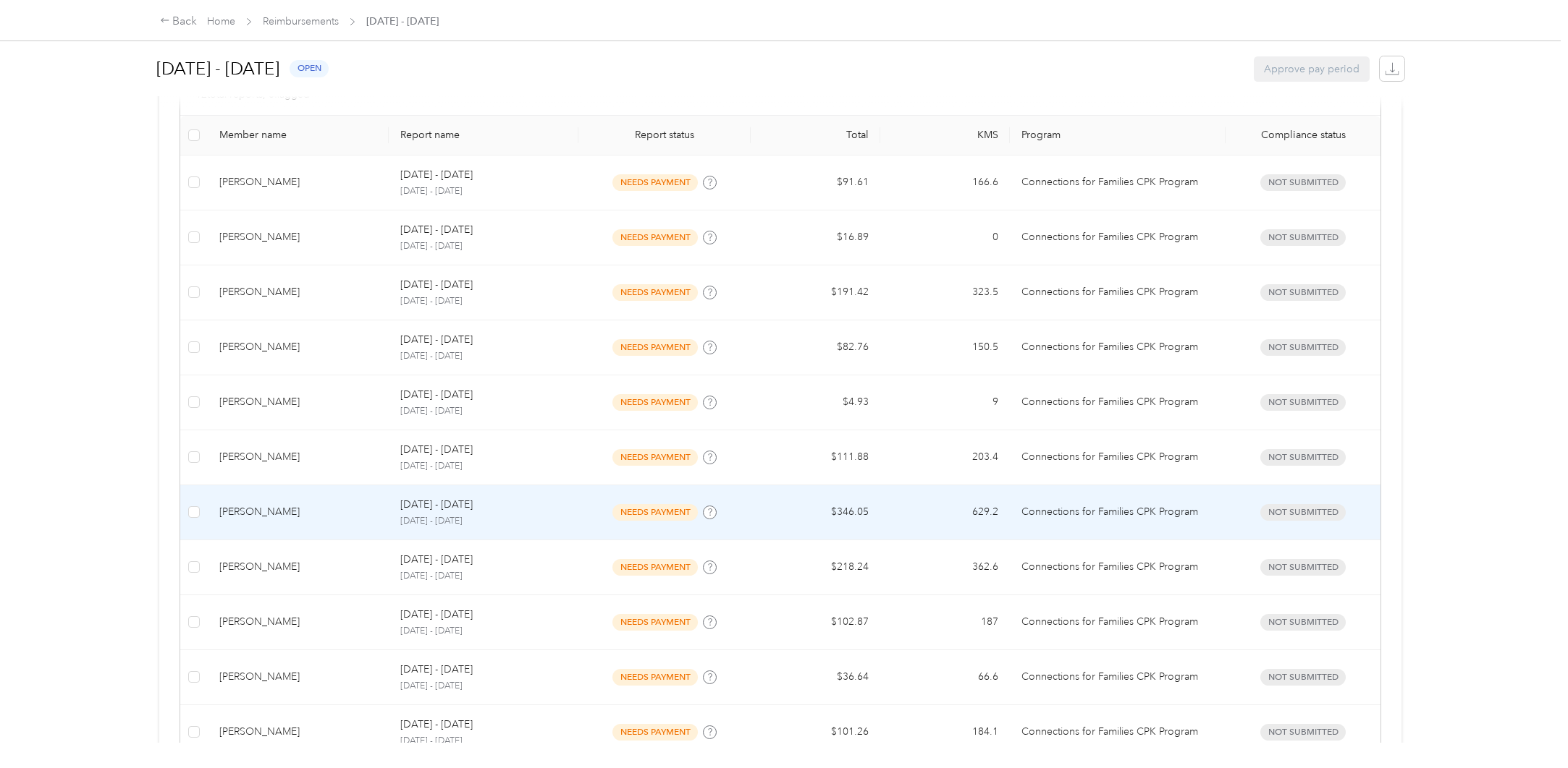
click at [298, 519] on div "[PERSON_NAME]" at bounding box center [298, 512] width 157 height 16
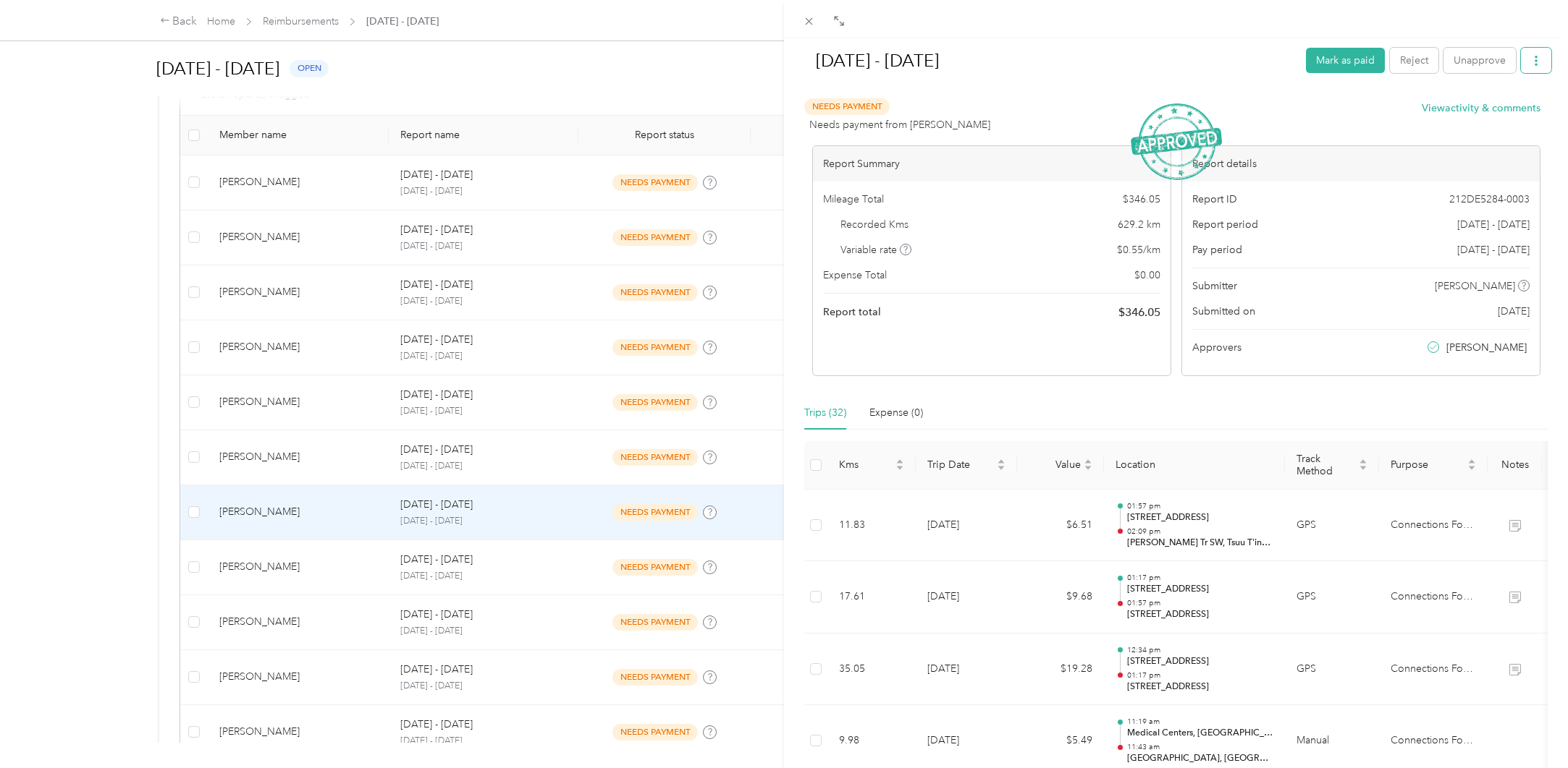
click at [1531, 58] on icon "button" at bounding box center [1536, 61] width 10 height 10
click at [1489, 119] on span "Download" at bounding box center [1484, 114] width 48 height 15
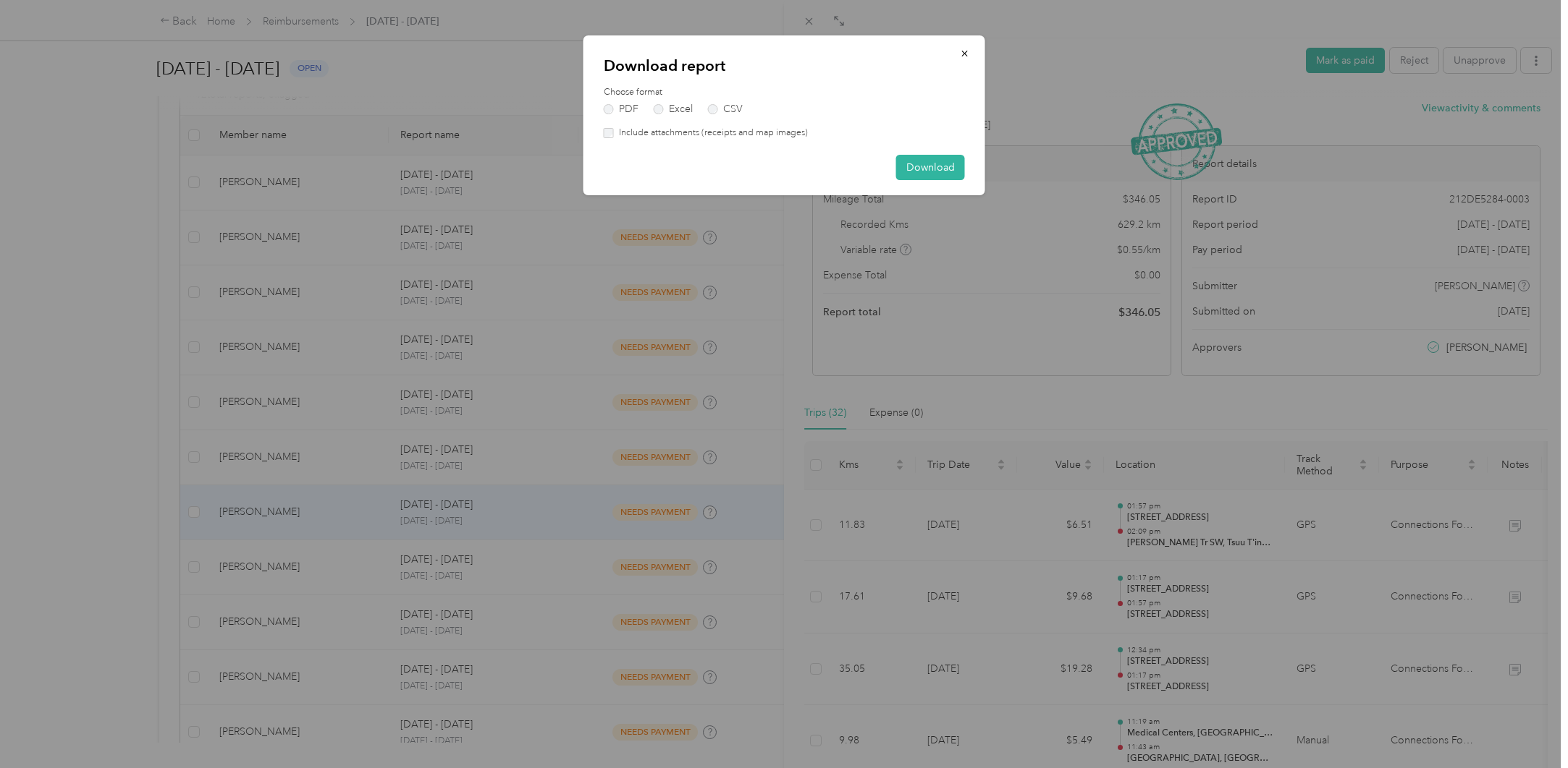
click at [691, 138] on label "Include attachments (receipts and map images)" at bounding box center [711, 133] width 194 height 13
click at [922, 160] on button "Download" at bounding box center [930, 167] width 68 height 26
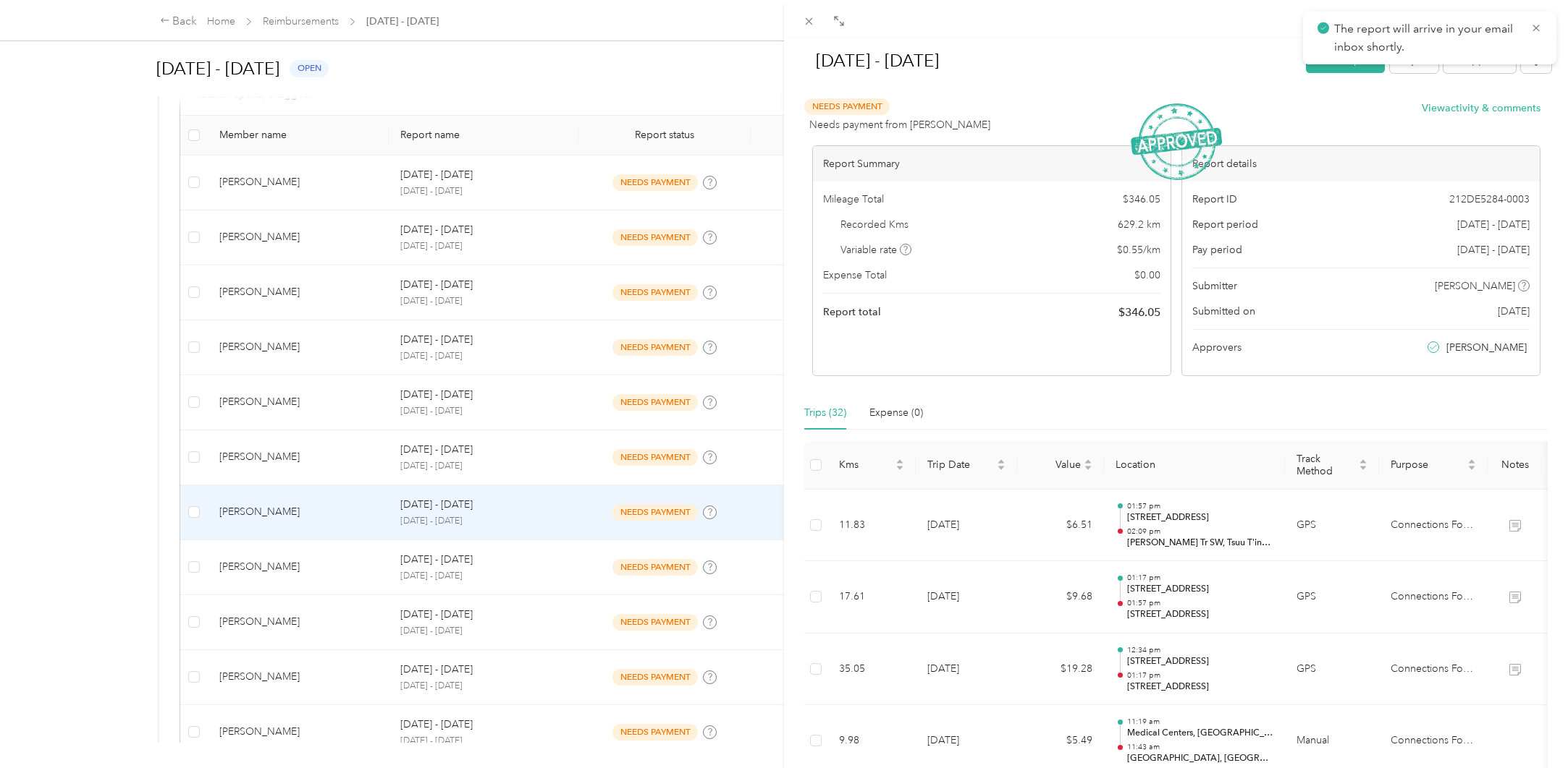
click at [307, 563] on div "[DATE] - [DATE] [PERSON_NAME] as paid Reject Unapprove Needs Payment Needs paym…" at bounding box center [784, 384] width 1568 height 768
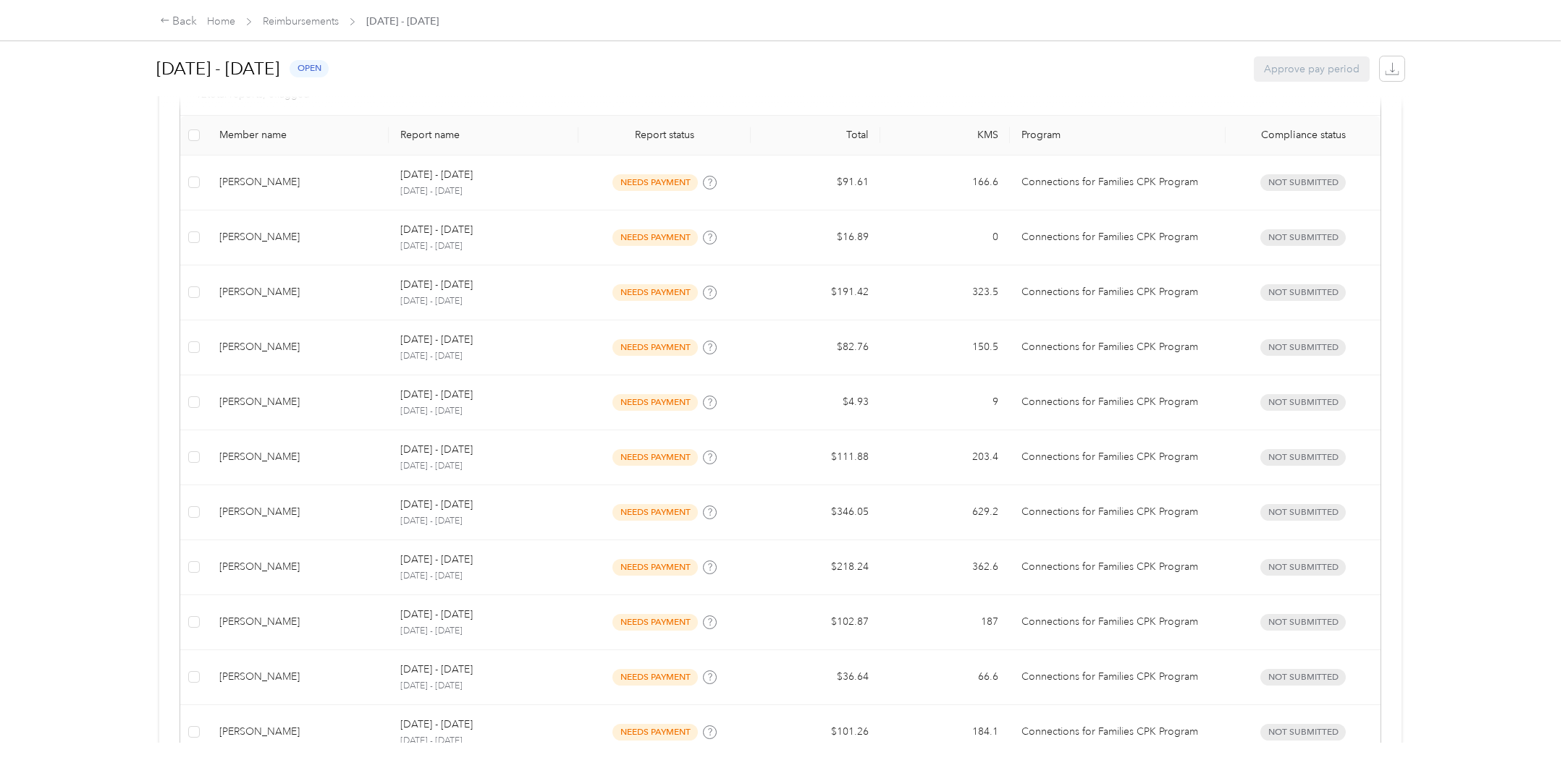
click at [282, 572] on div at bounding box center [784, 384] width 1568 height 768
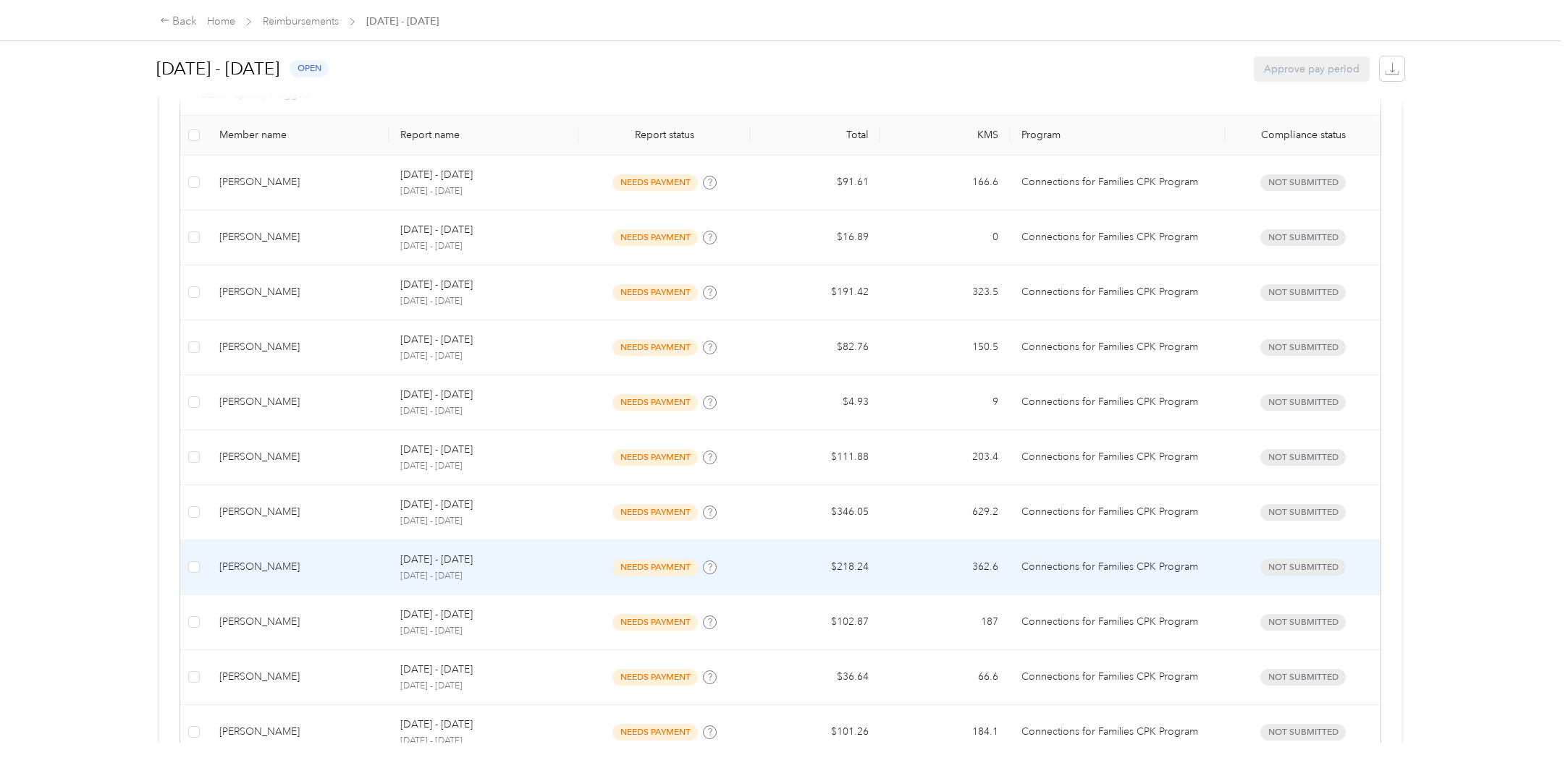
click at [258, 567] on div "[PERSON_NAME]" at bounding box center [298, 567] width 157 height 16
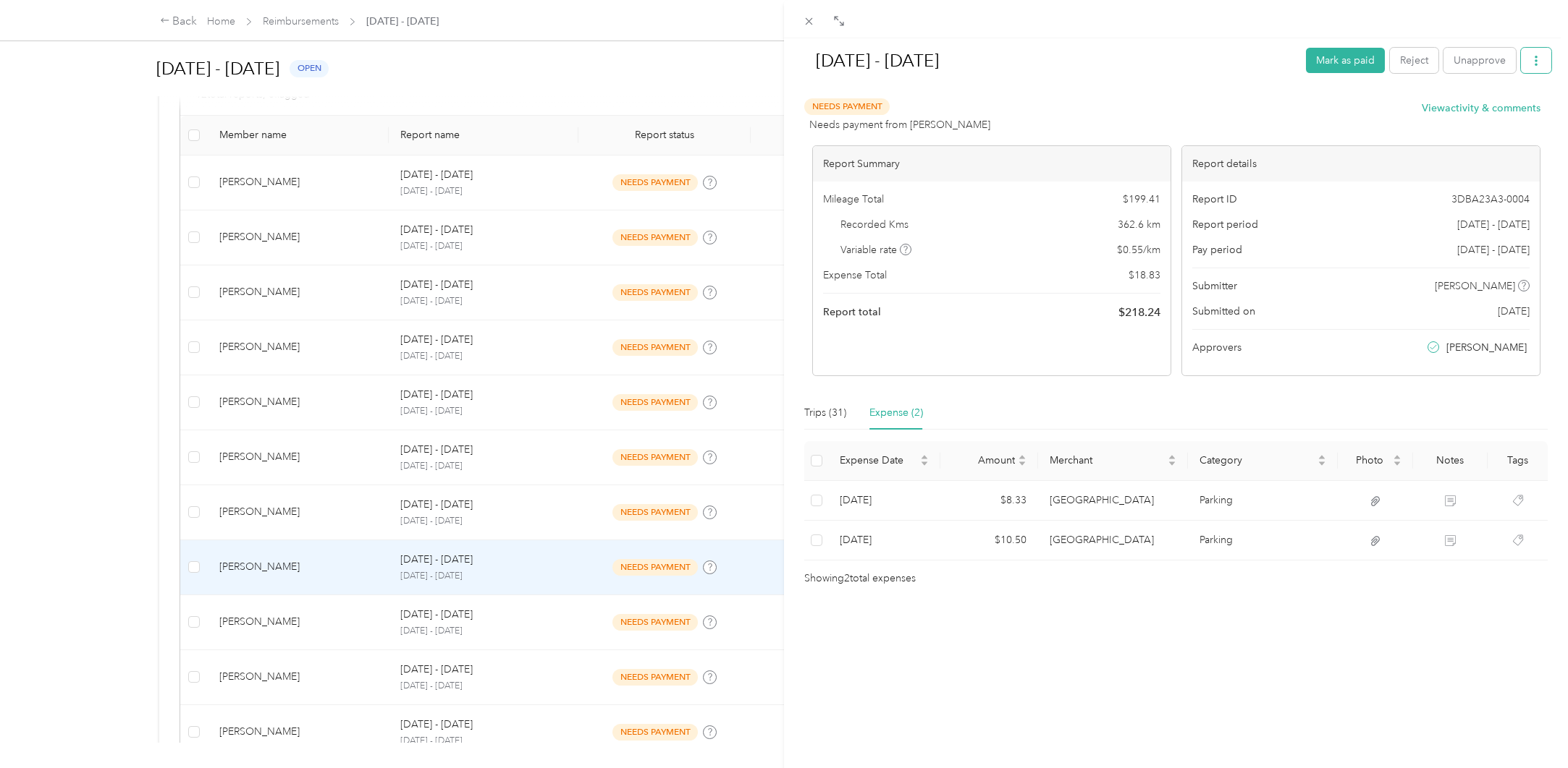
click at [1531, 62] on icon "button" at bounding box center [1536, 61] width 10 height 10
click at [1496, 110] on span "Download" at bounding box center [1484, 114] width 48 height 15
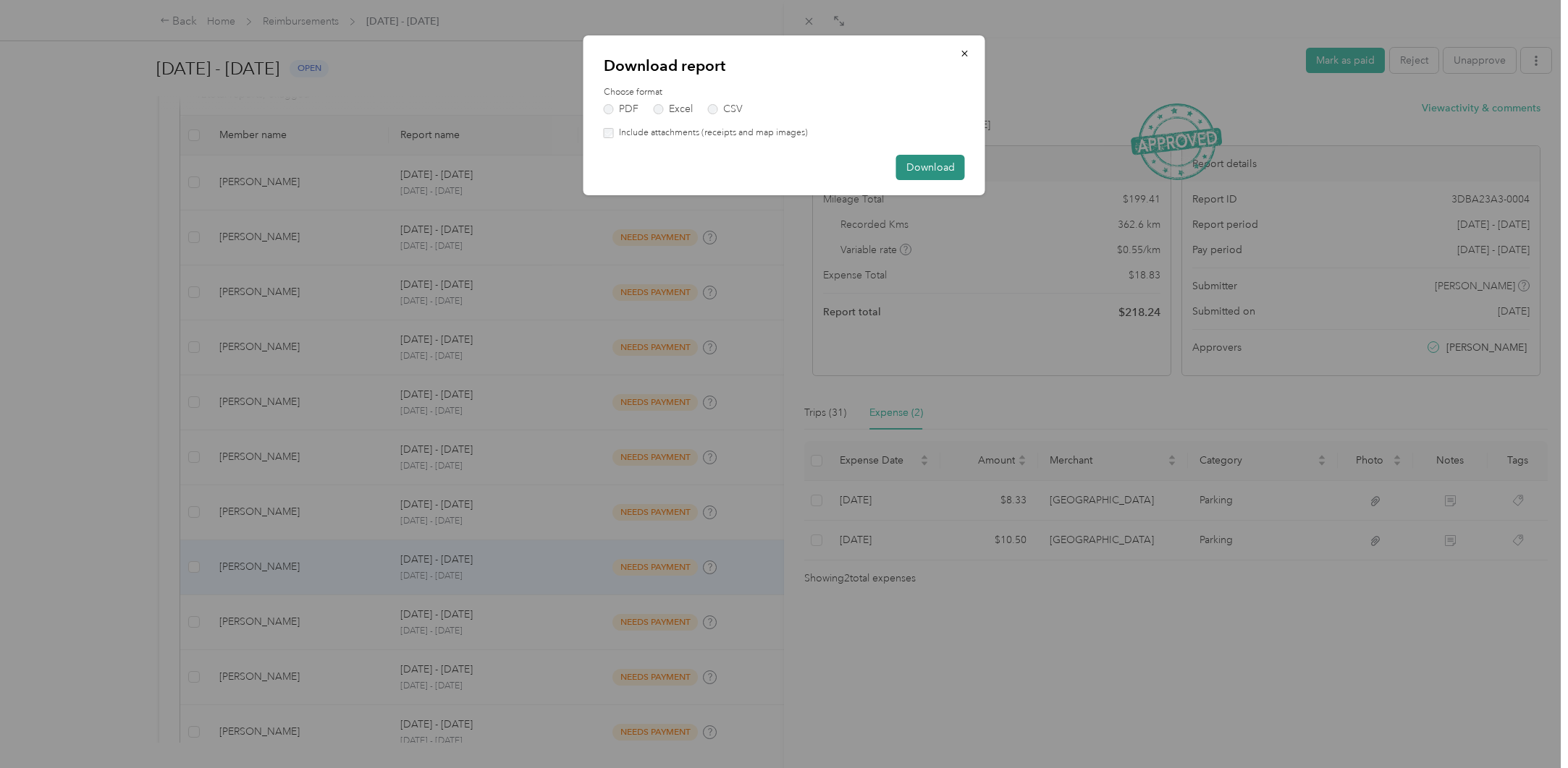
click at [938, 171] on button "Download" at bounding box center [930, 167] width 68 height 26
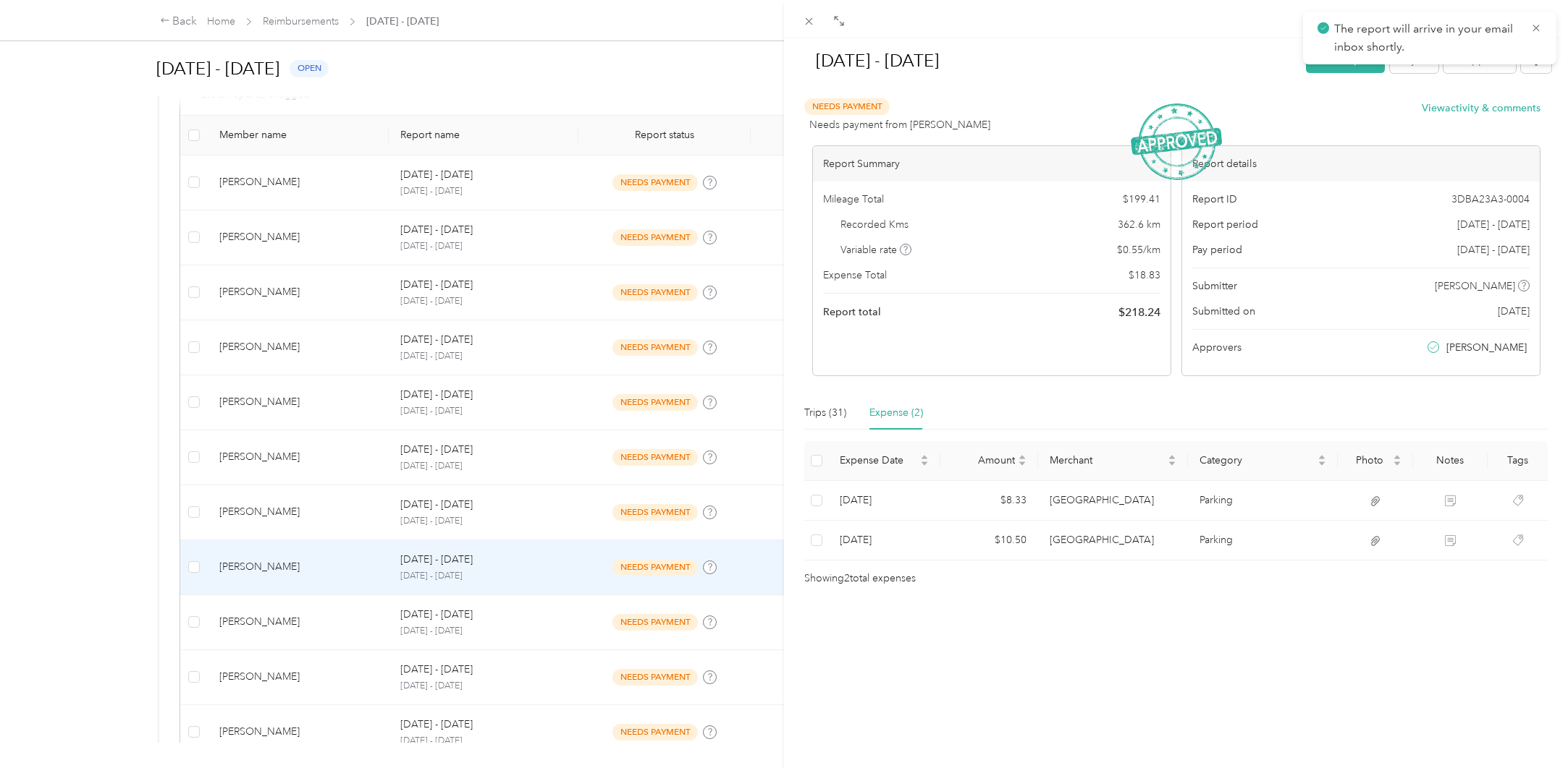
click at [290, 614] on div "[DATE] - [DATE] Mark as paid Reject Unapprove Needs Payment Needs payment from …" at bounding box center [784, 384] width 1568 height 768
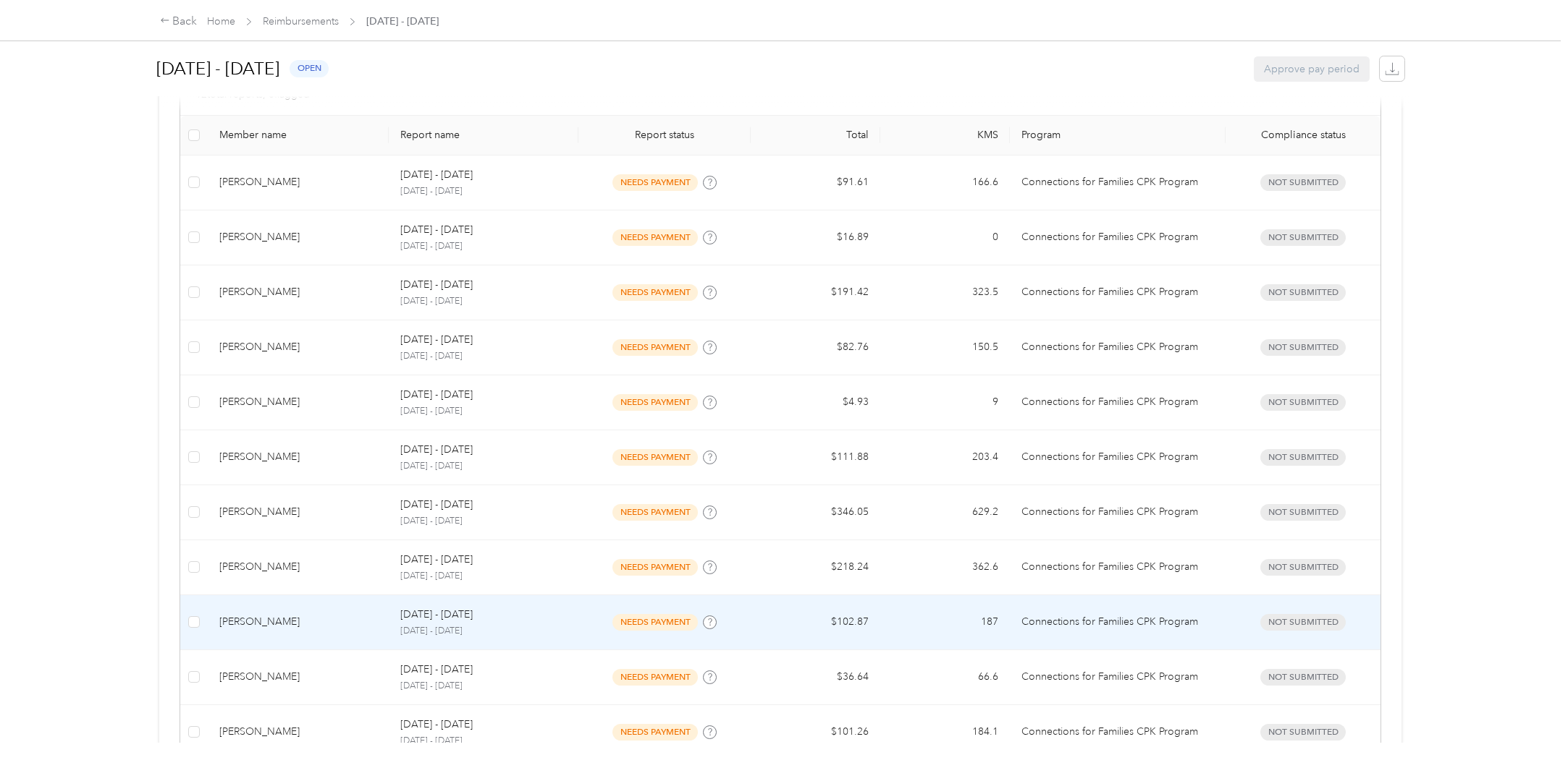
click at [266, 619] on div "[PERSON_NAME]" at bounding box center [298, 621] width 157 height 16
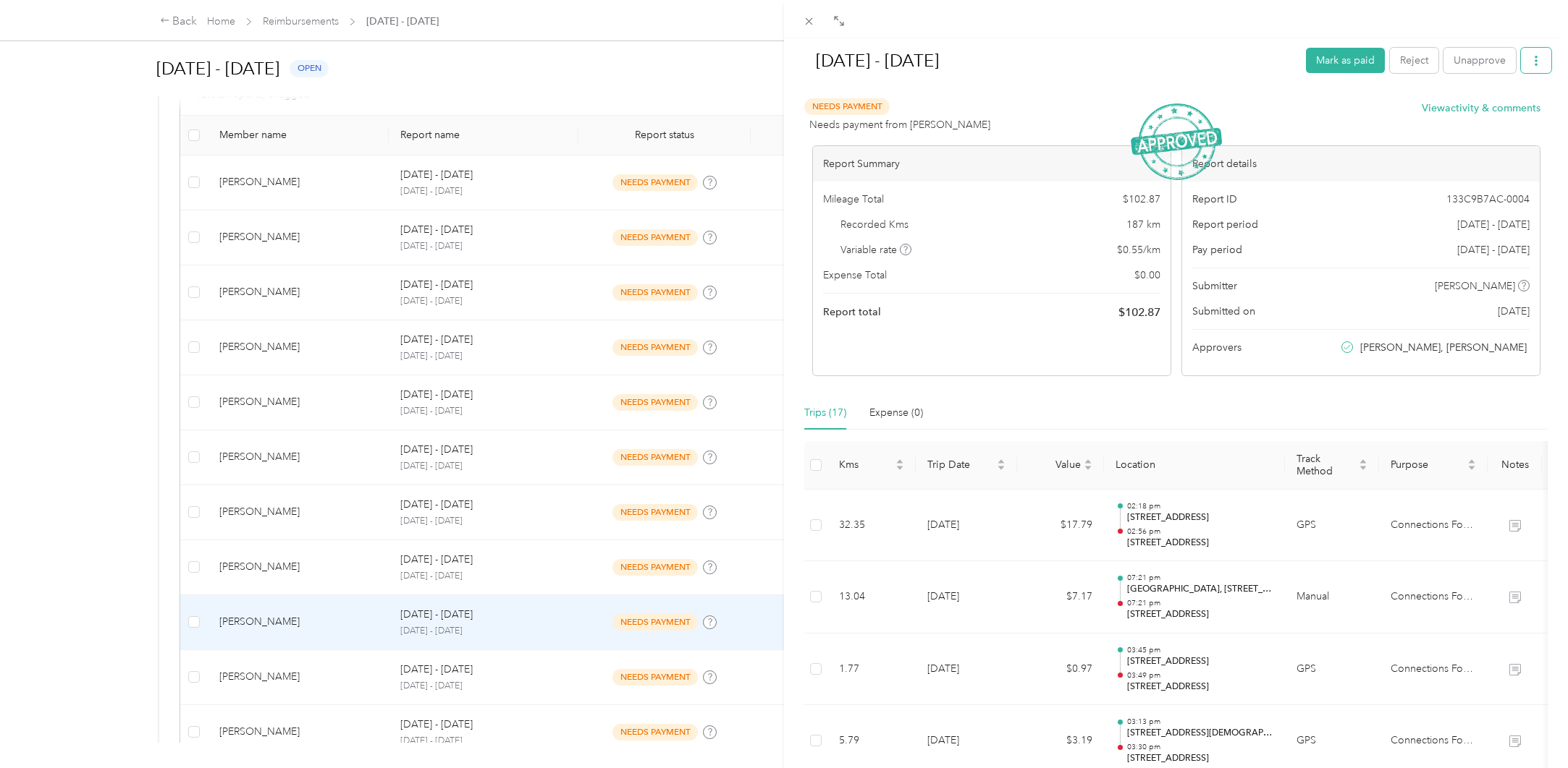
click at [1534, 60] on icon "button" at bounding box center [1536, 61] width 3 height 10
click at [1503, 119] on span "Download" at bounding box center [1484, 114] width 48 height 15
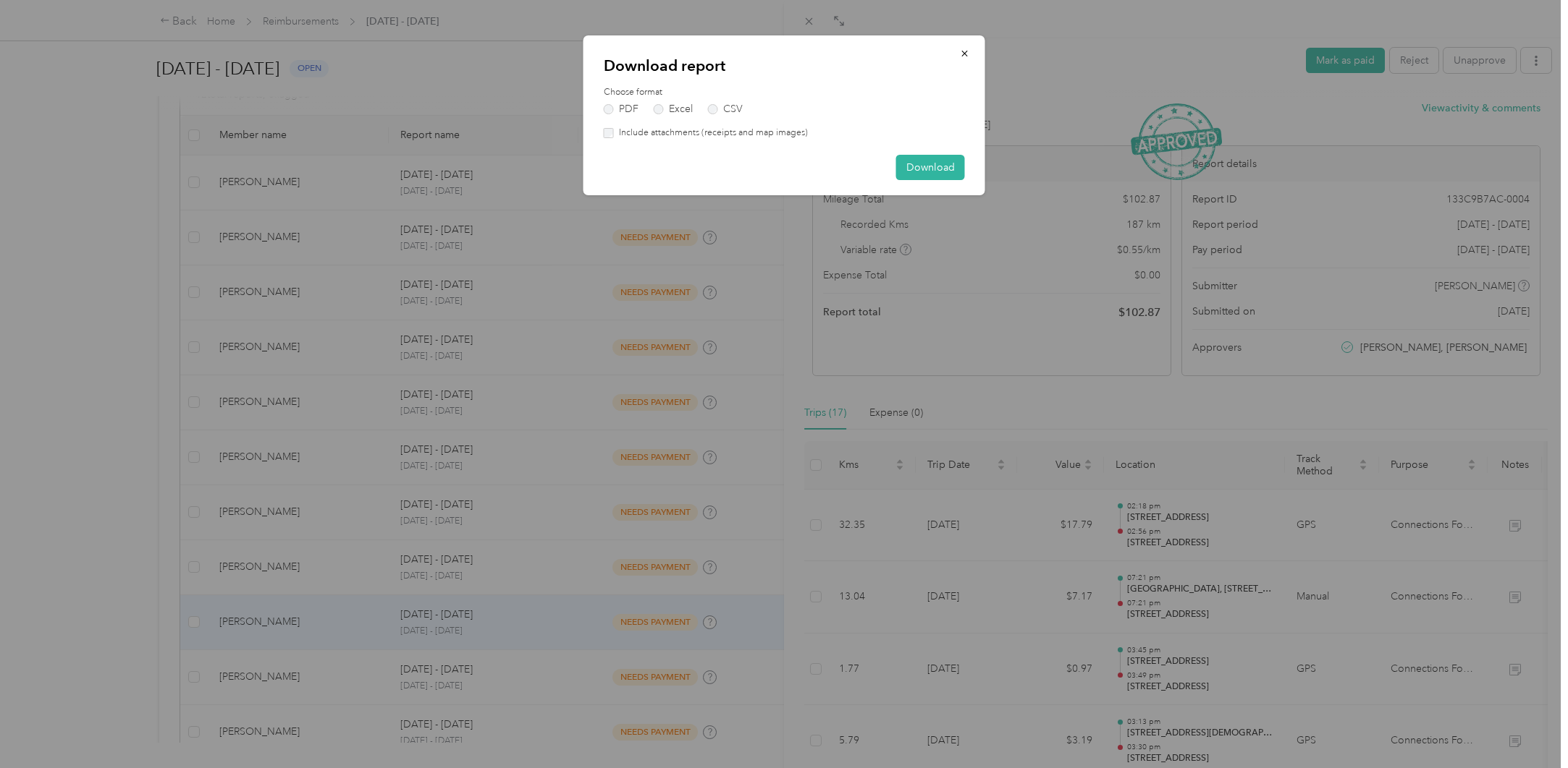
click at [717, 132] on label "Include attachments (receipts and map images)" at bounding box center [711, 133] width 194 height 13
click at [943, 169] on button "Download" at bounding box center [930, 167] width 68 height 26
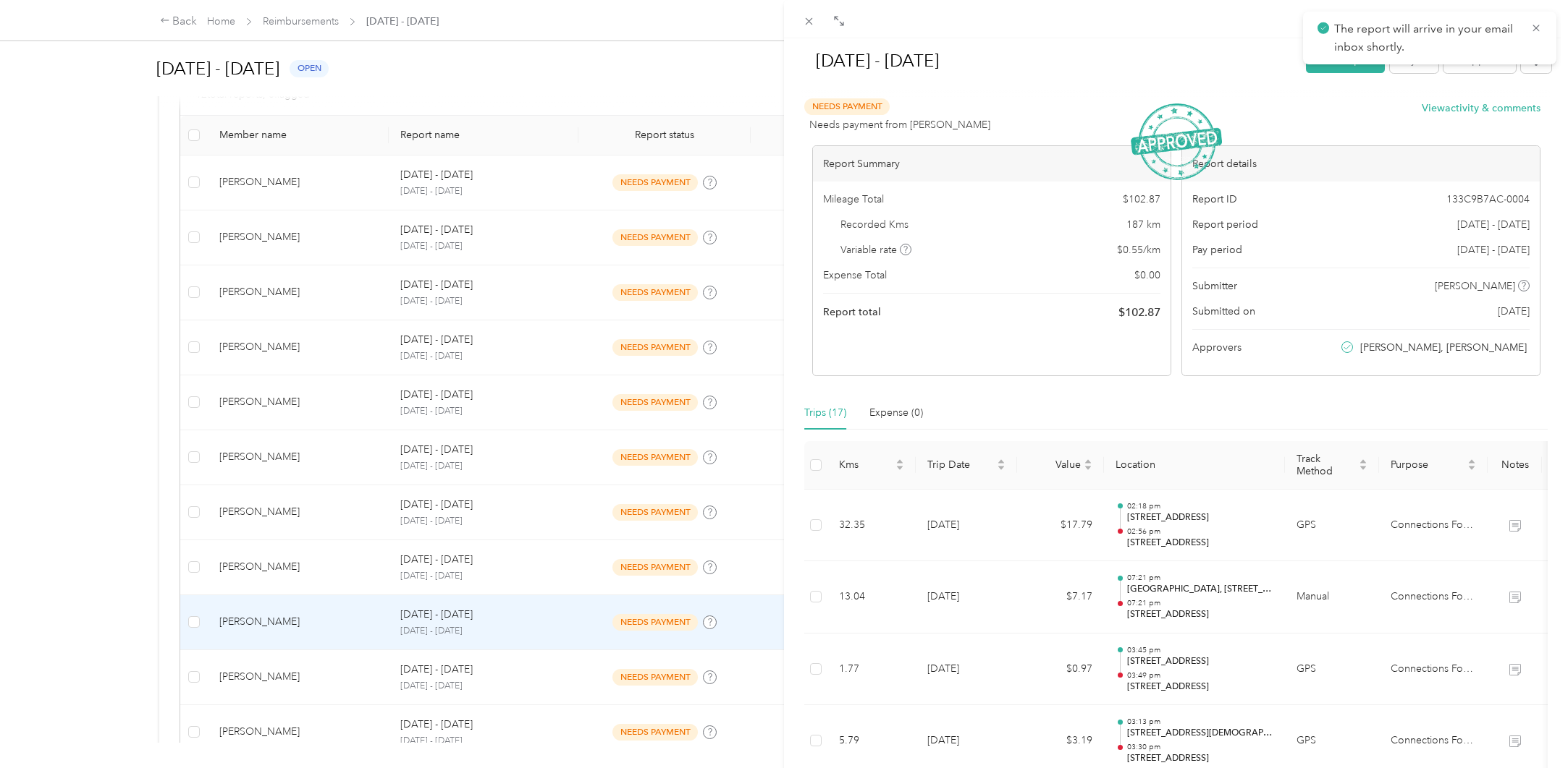
click at [293, 691] on div "[DATE] - [DATE] Mark as paid Reject Unapprove Needs Payment Needs payment from …" at bounding box center [784, 384] width 1568 height 768
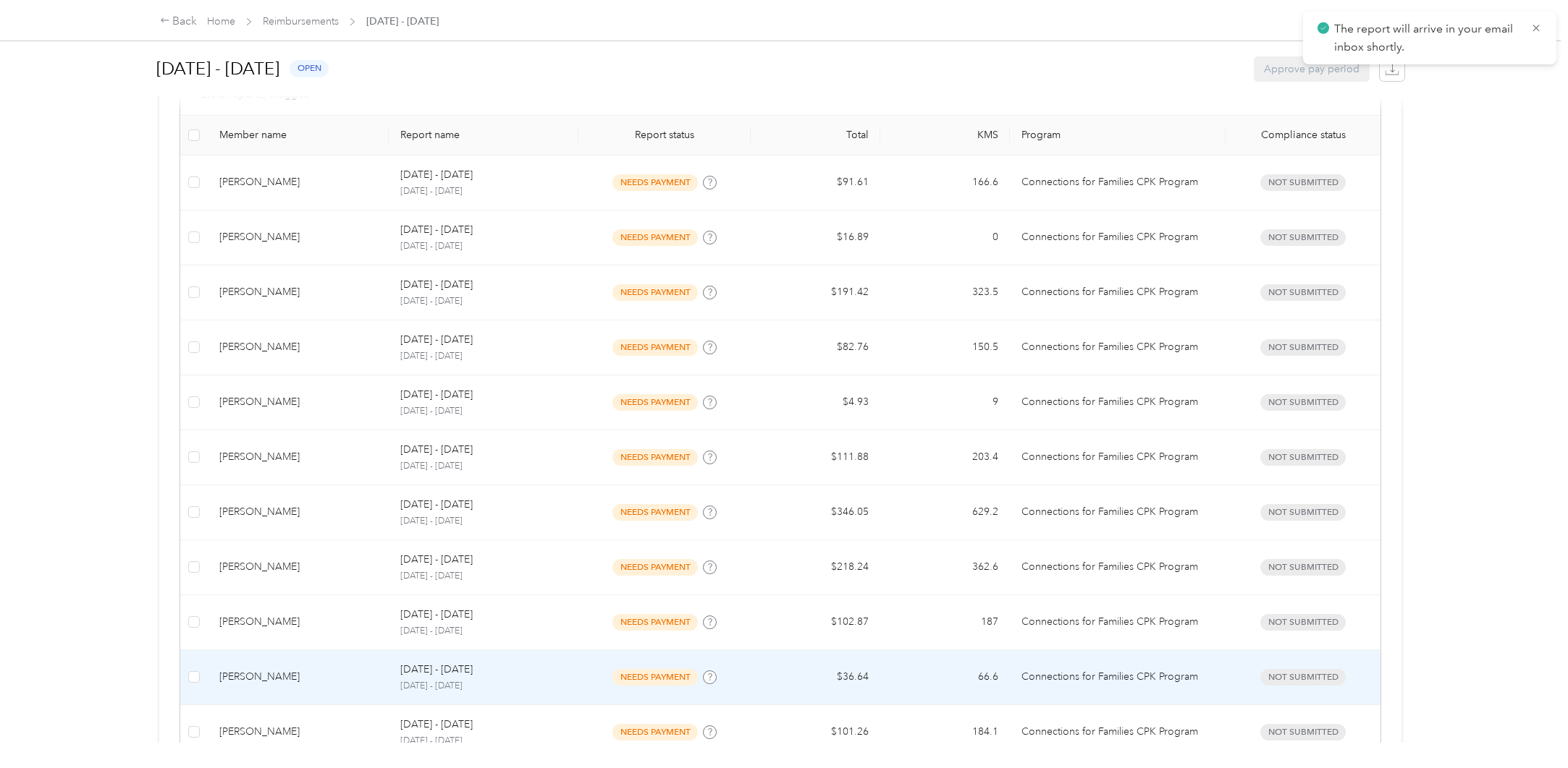
click at [367, 678] on div "[PERSON_NAME]" at bounding box center [298, 677] width 157 height 16
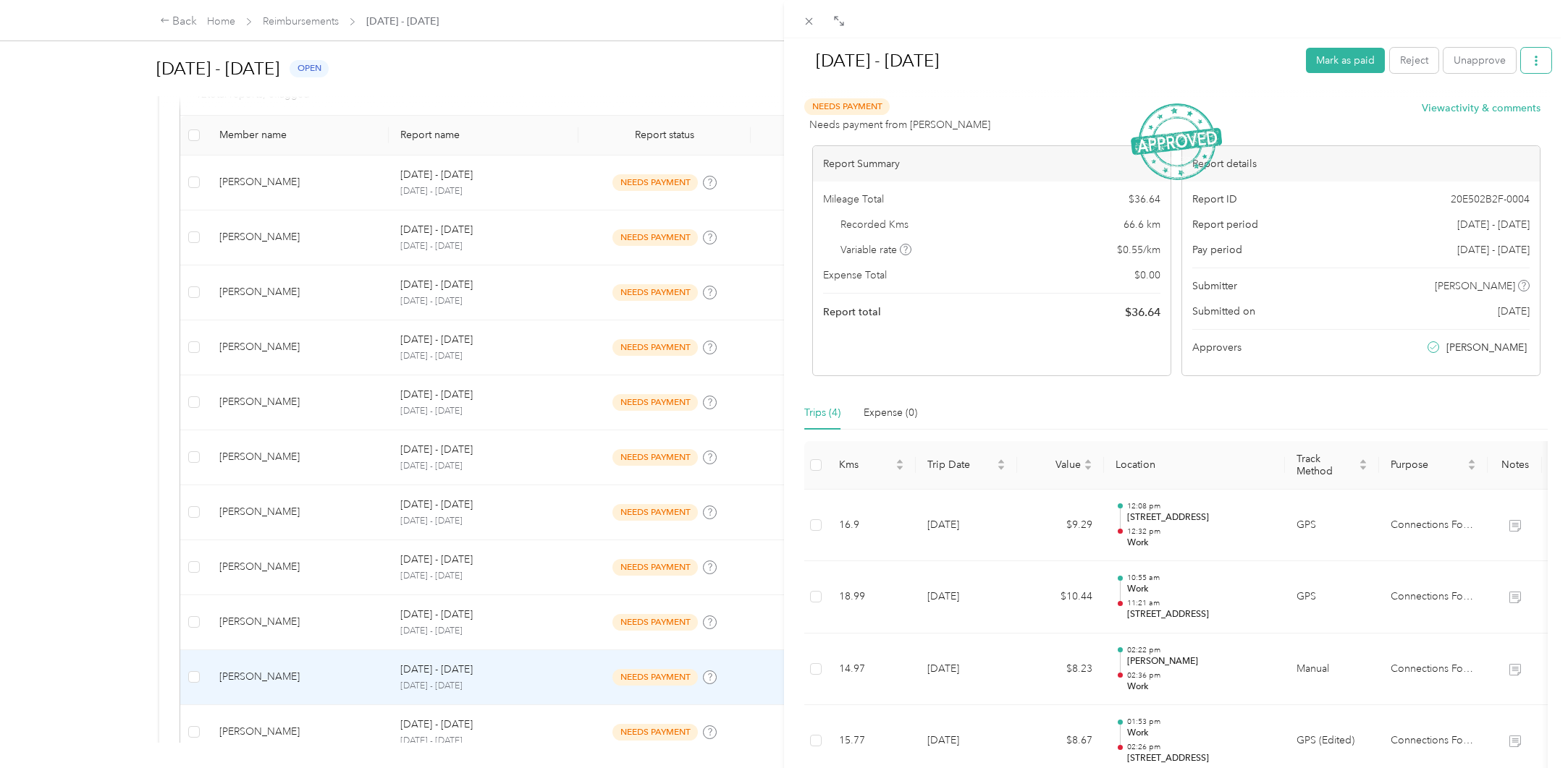
click at [1531, 58] on icon "button" at bounding box center [1536, 61] width 10 height 10
click at [1490, 115] on span "Download" at bounding box center [1484, 114] width 48 height 15
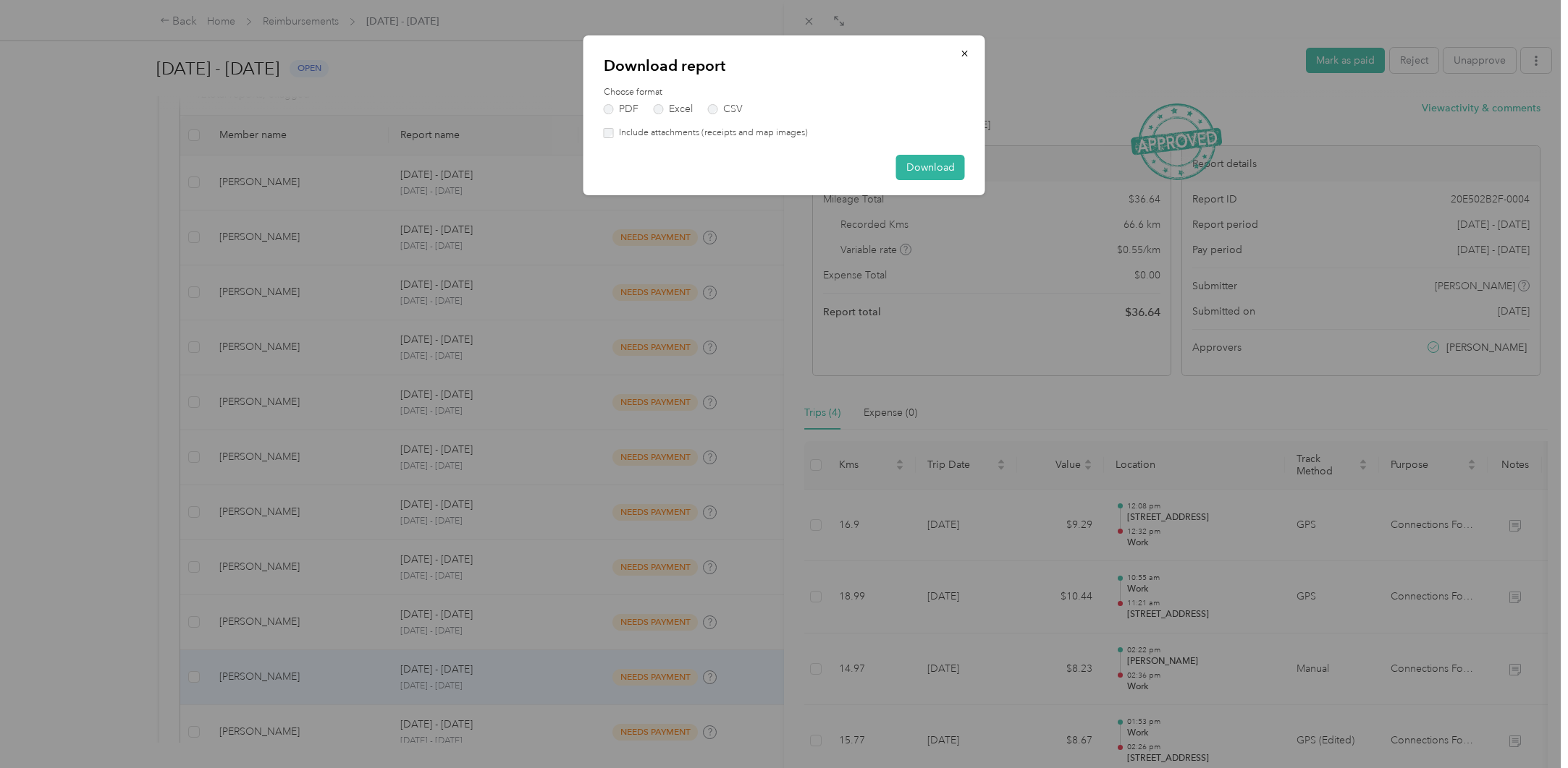
click at [675, 130] on label "Include attachments (receipts and map images)" at bounding box center [711, 133] width 194 height 13
click at [923, 163] on button "Download" at bounding box center [930, 167] width 68 height 26
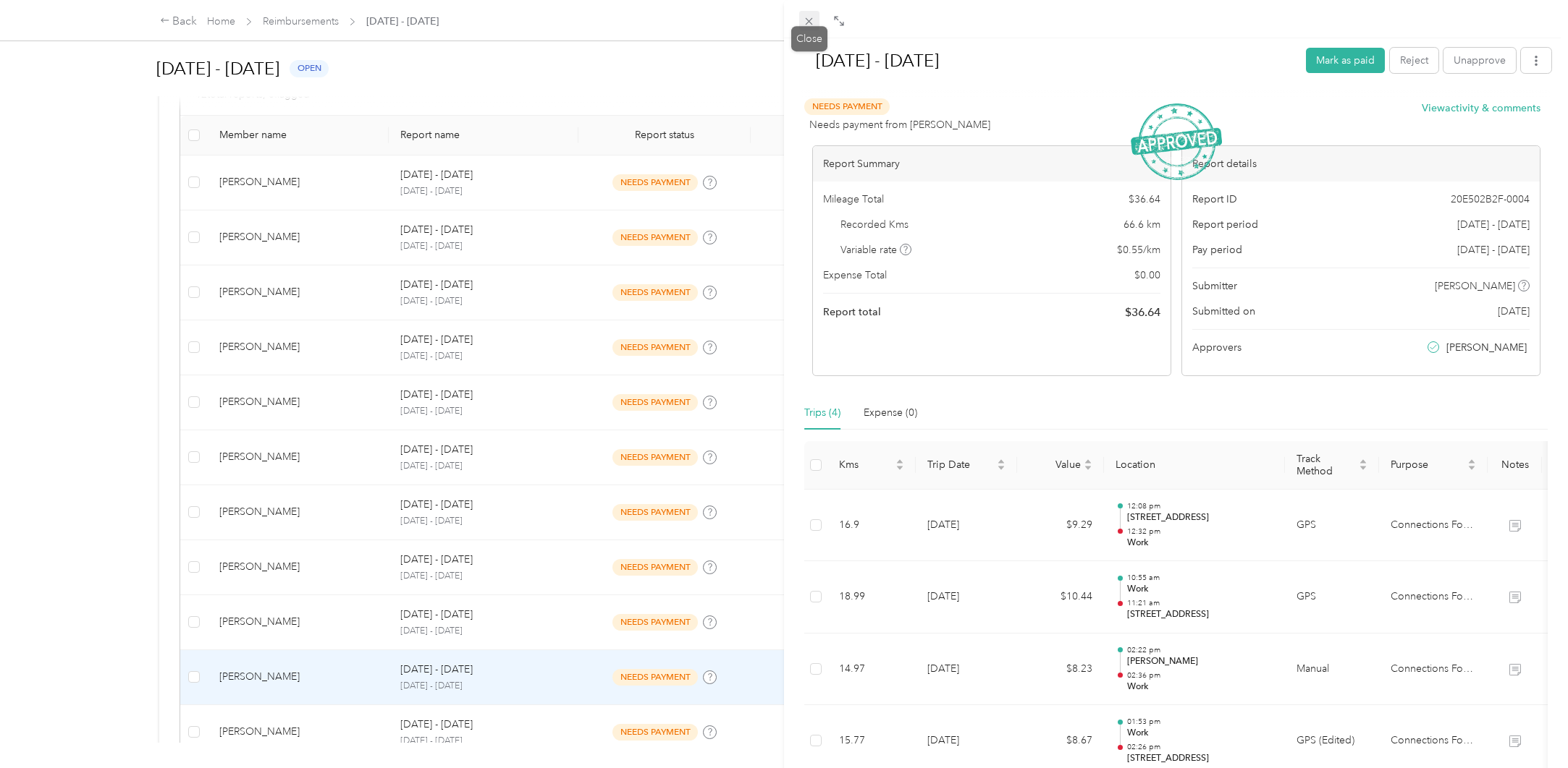
click at [814, 17] on icon at bounding box center [809, 21] width 12 height 12
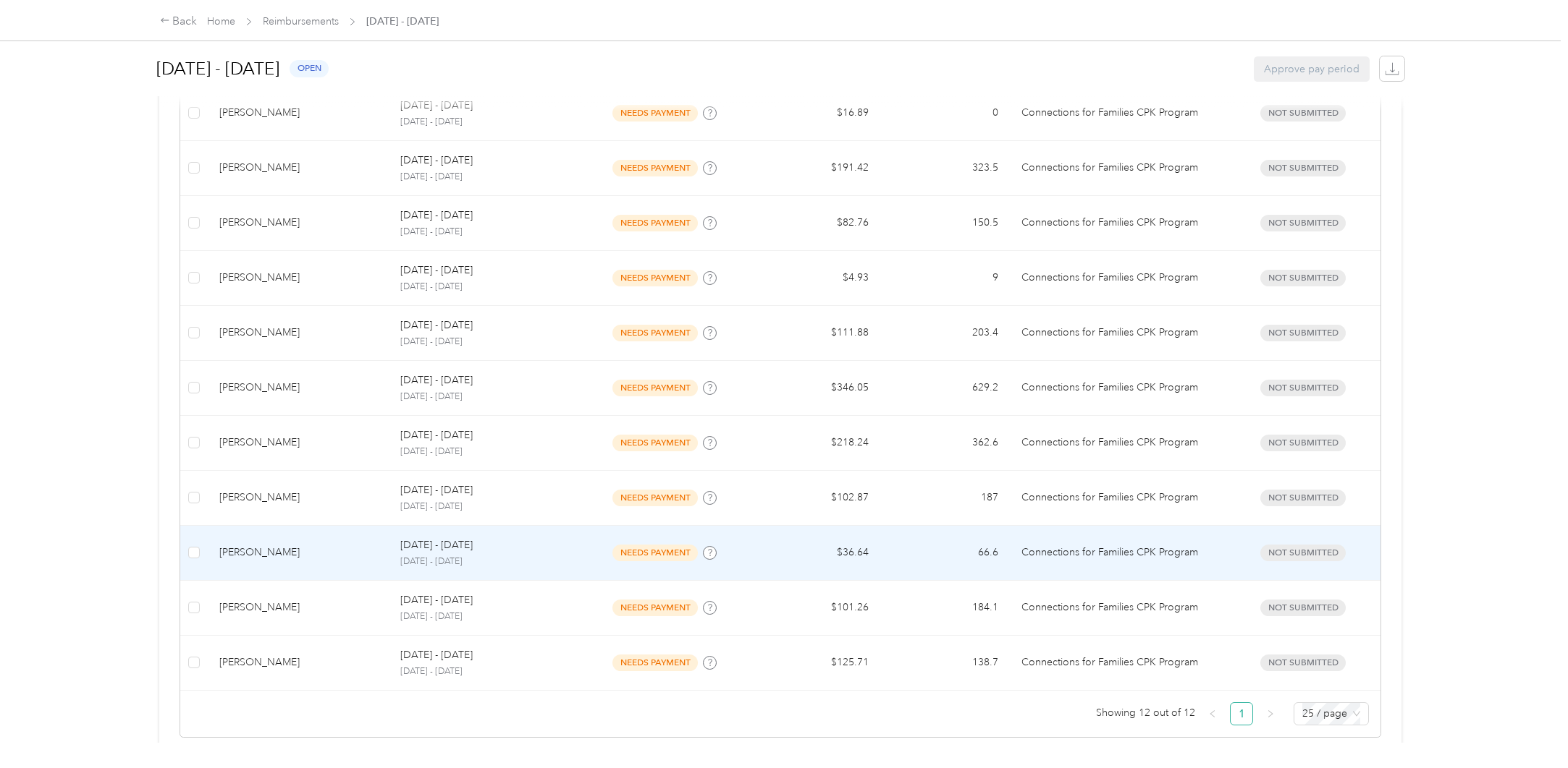
scroll to position [440, 0]
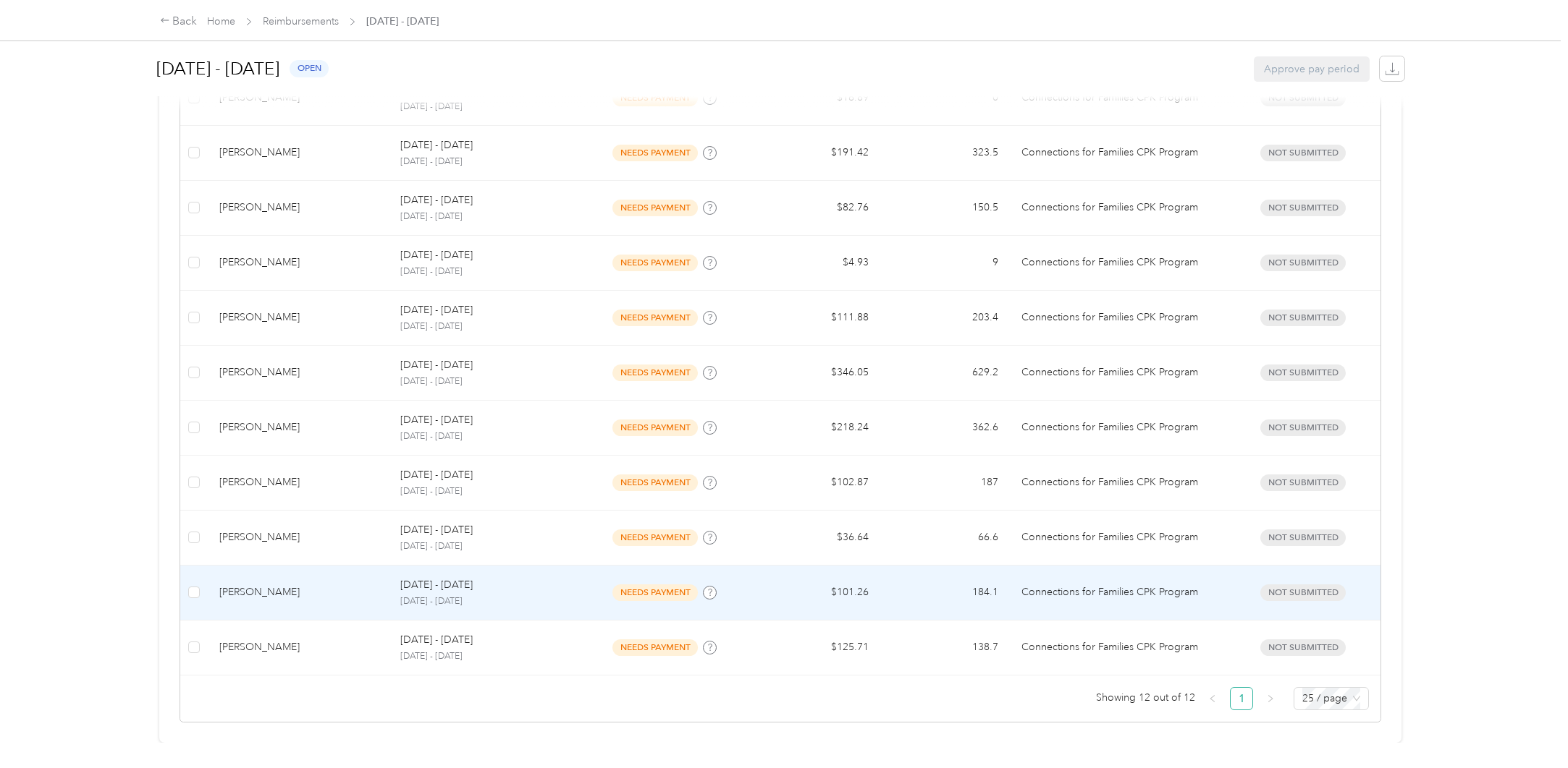
click at [289, 584] on div "[PERSON_NAME]" at bounding box center [298, 592] width 157 height 16
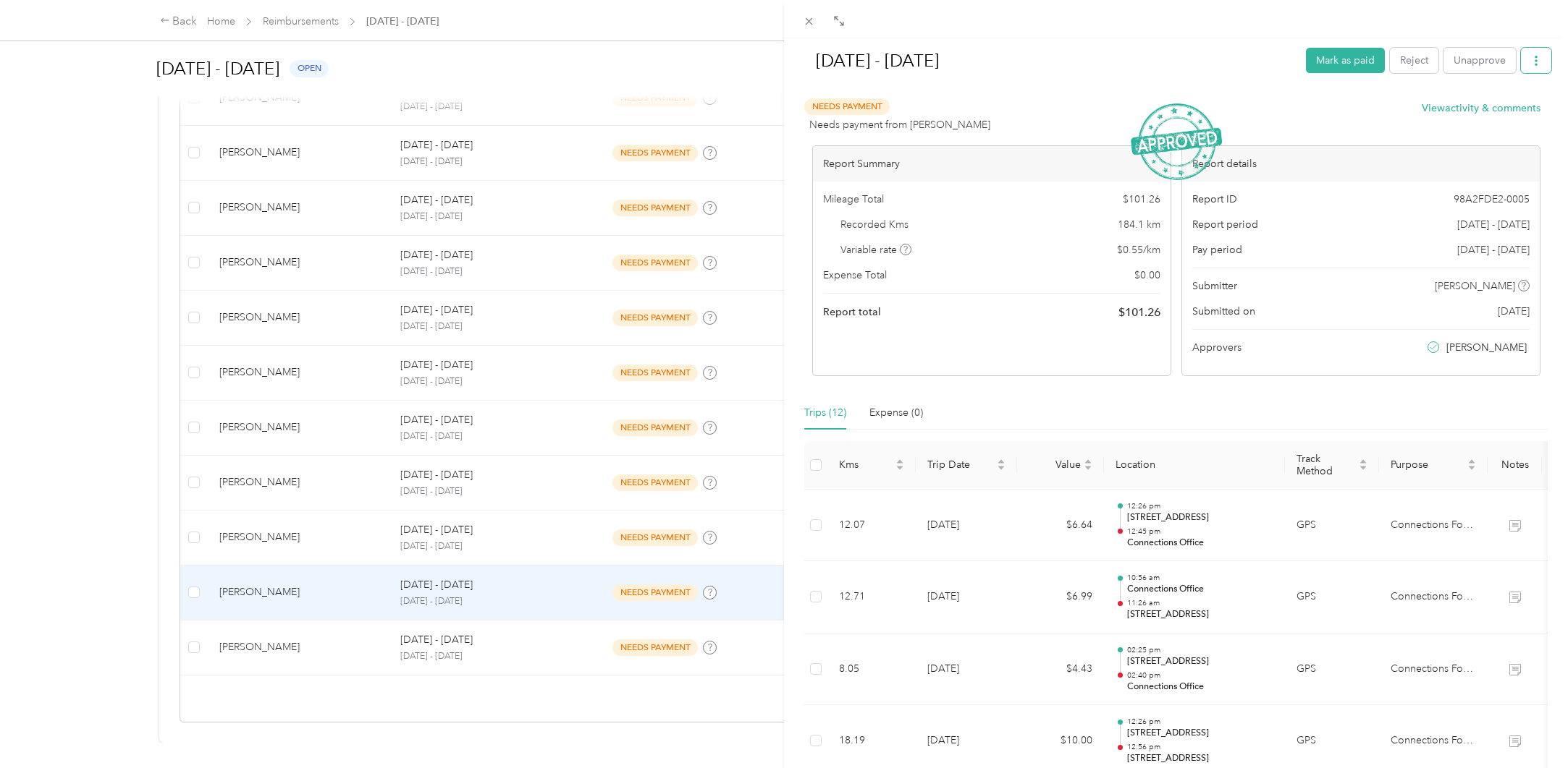
click at [1521, 54] on button "button" at bounding box center [1536, 60] width 31 height 26
click at [1502, 115] on span "Download" at bounding box center [1484, 114] width 48 height 15
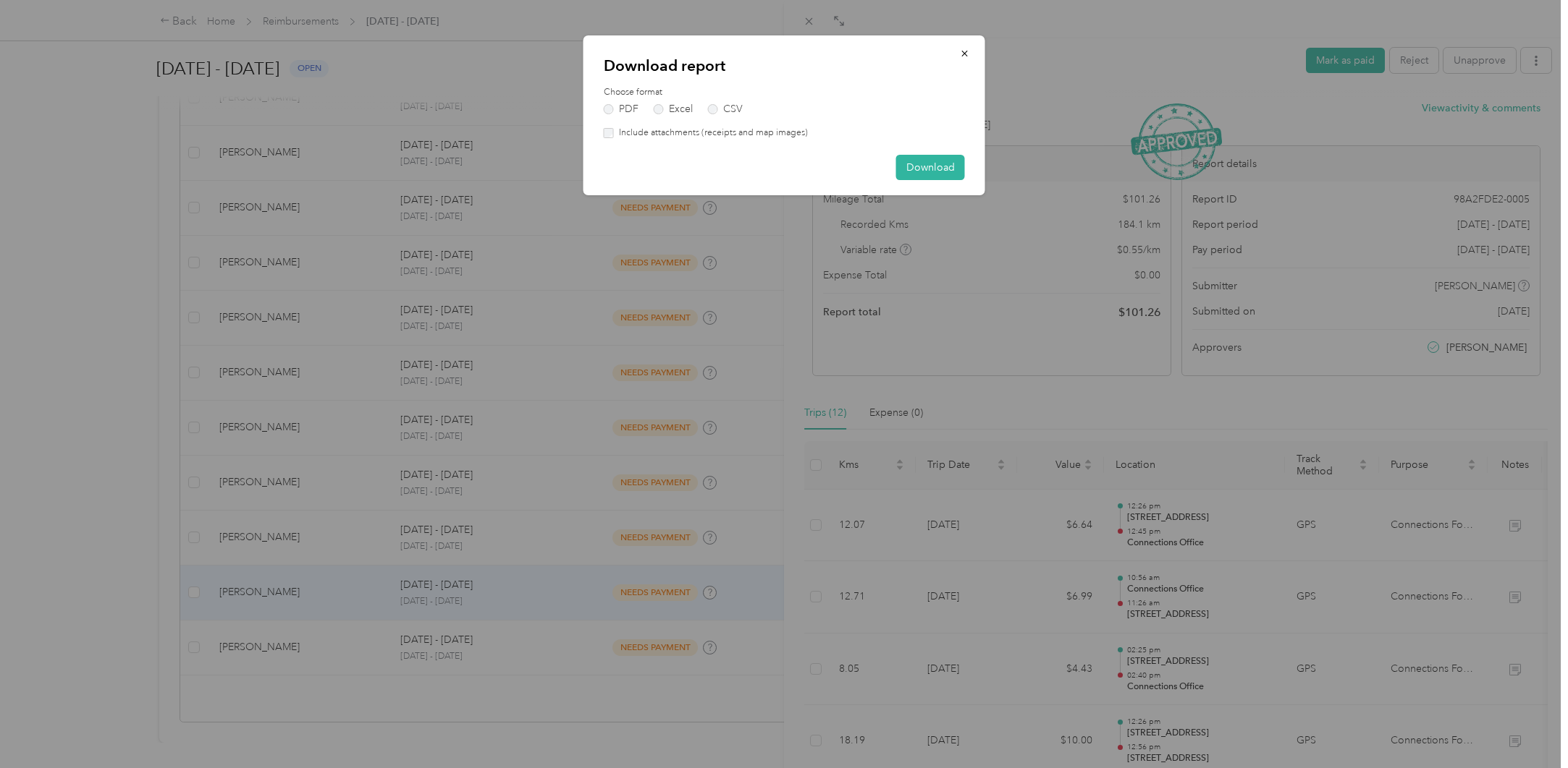
click at [685, 133] on label "Include attachments (receipts and map images)" at bounding box center [711, 133] width 194 height 13
click at [920, 164] on button "Download" at bounding box center [930, 167] width 68 height 26
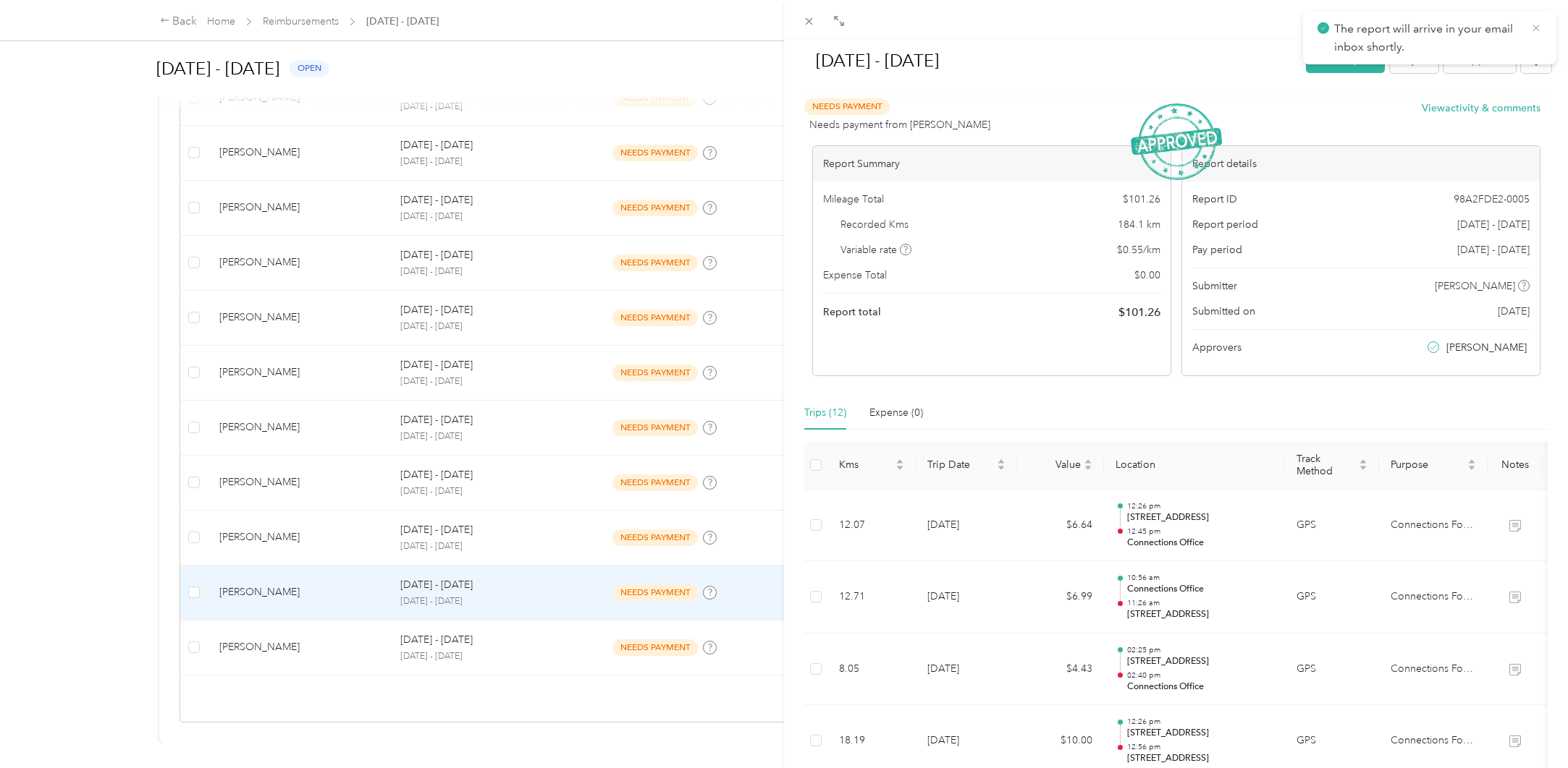
click at [1537, 26] on icon at bounding box center [1536, 28] width 12 height 13
click at [366, 647] on div "[DATE] - [DATE] Mark as paid Reject Unapprove Needs Payment Needs payment from …" at bounding box center [784, 384] width 1568 height 768
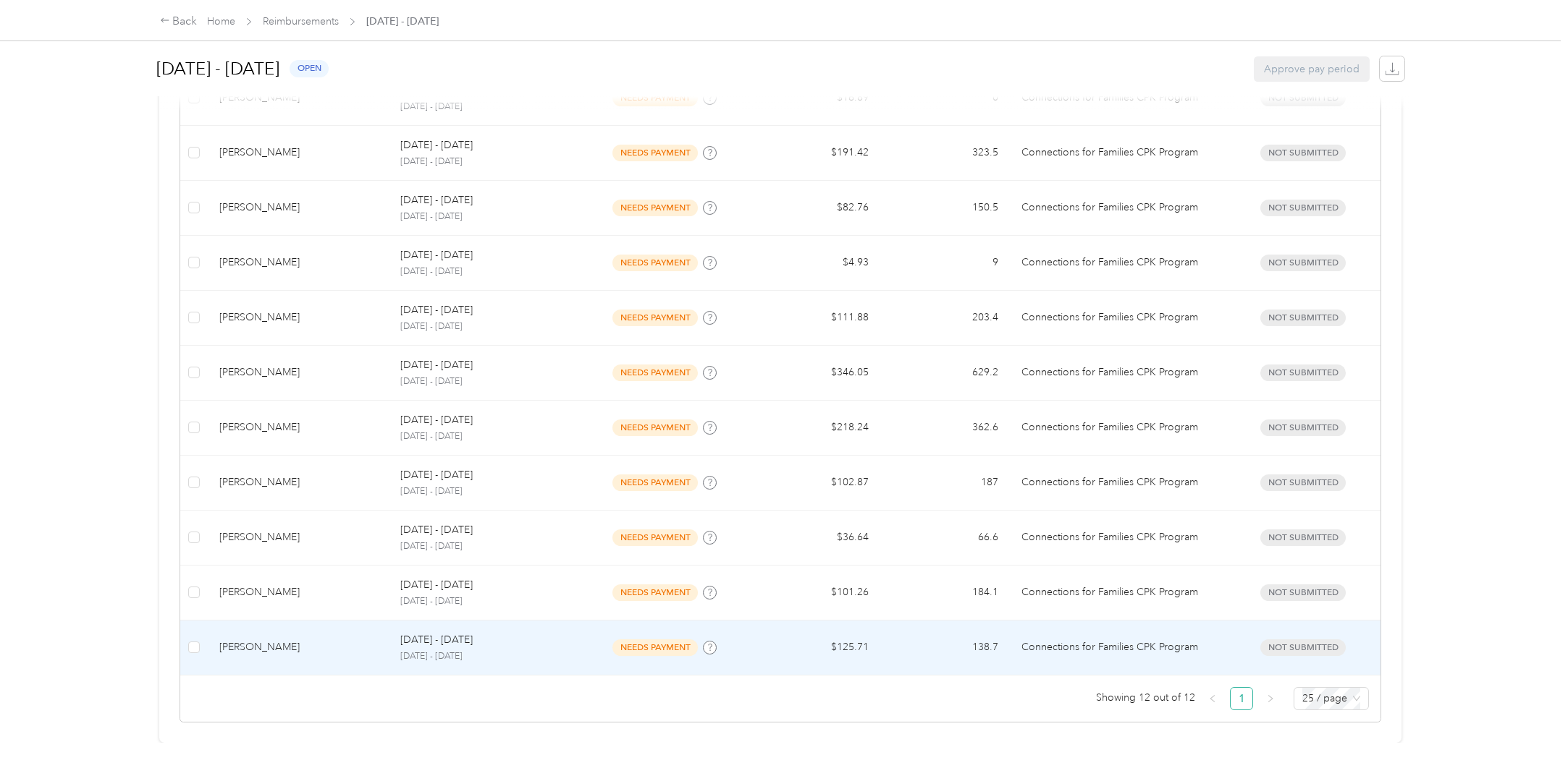
click at [438, 635] on p "[DATE] - [DATE]" at bounding box center [437, 639] width 73 height 16
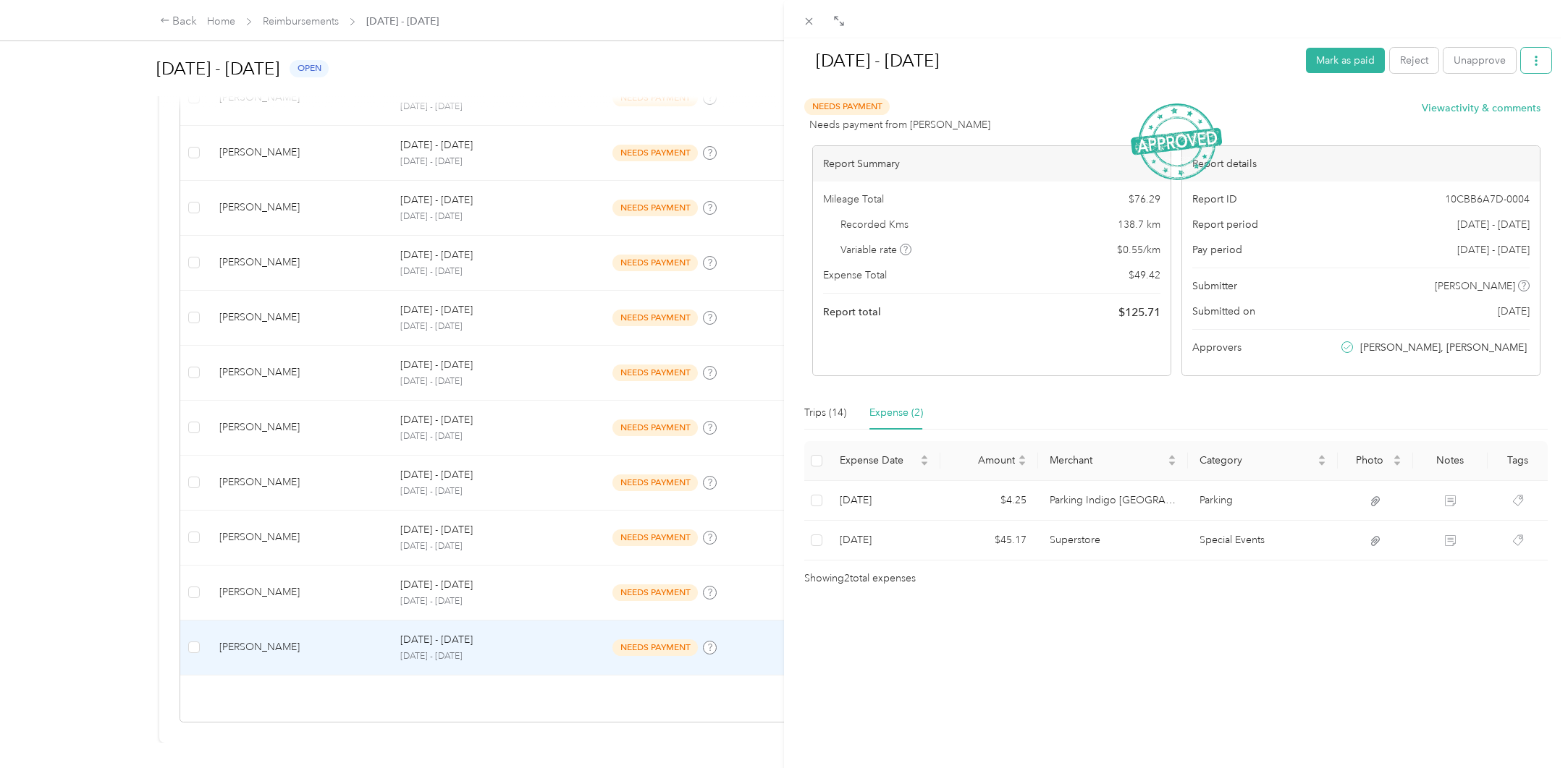
click at [1533, 63] on button "button" at bounding box center [1536, 60] width 31 height 26
click at [1481, 115] on span "Download" at bounding box center [1484, 114] width 48 height 15
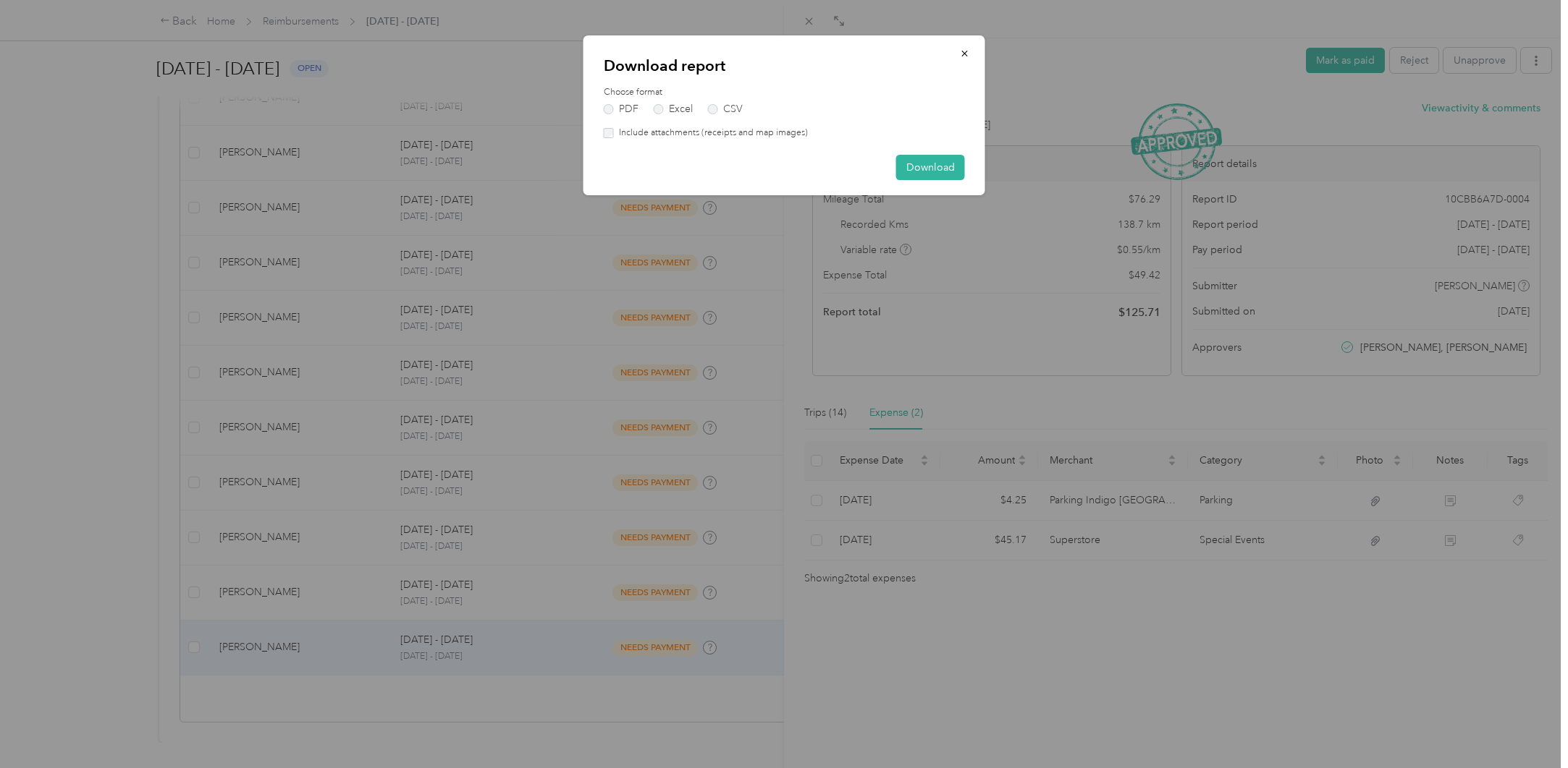
click at [645, 129] on label "Include attachments (receipts and map images)" at bounding box center [711, 133] width 194 height 13
click at [947, 163] on button "Download" at bounding box center [930, 167] width 68 height 26
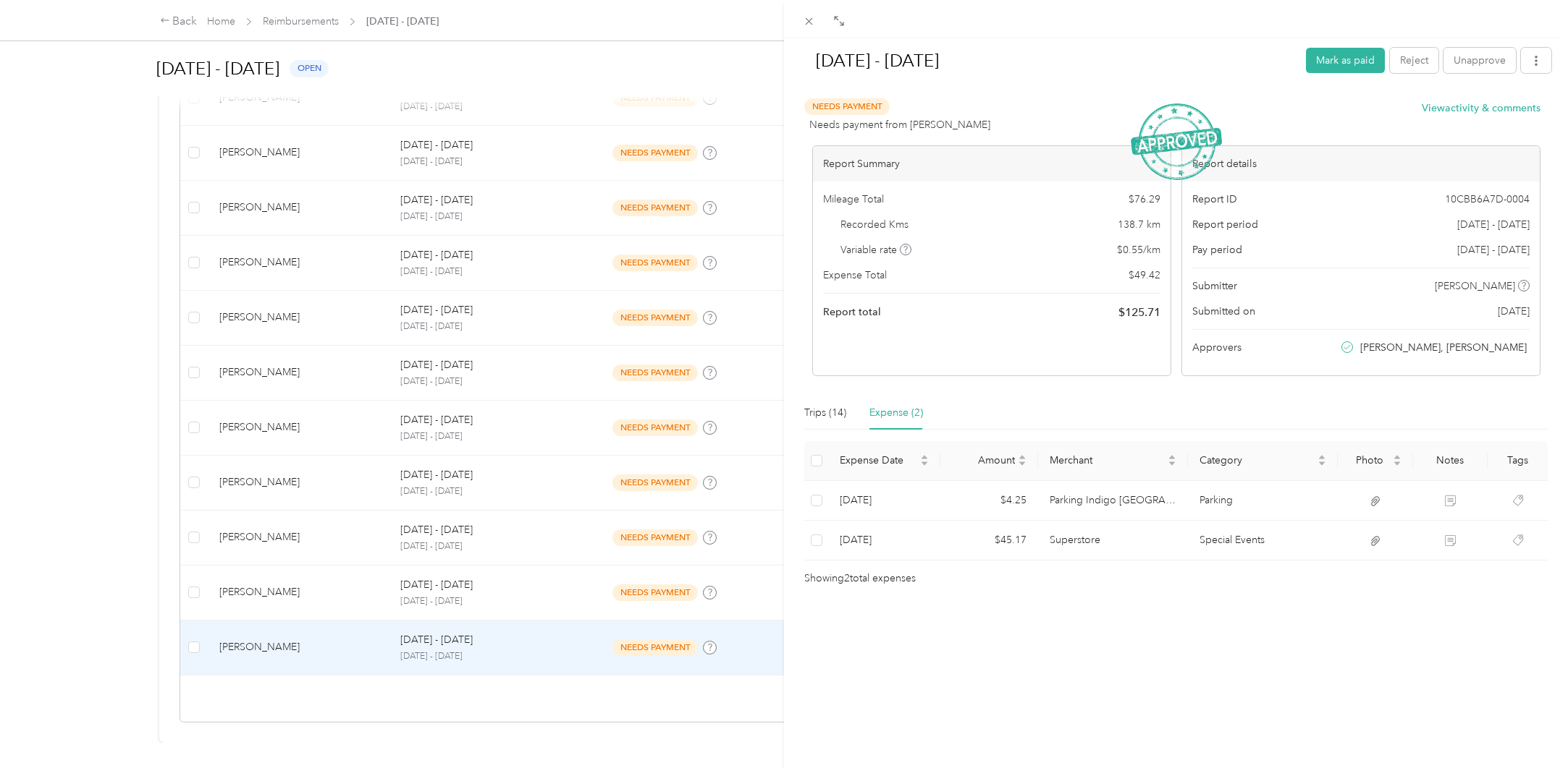
click at [122, 198] on div "[DATE] - [DATE] Mark as paid Reject Unapprove Needs Payment Needs payment from …" at bounding box center [784, 384] width 1568 height 768
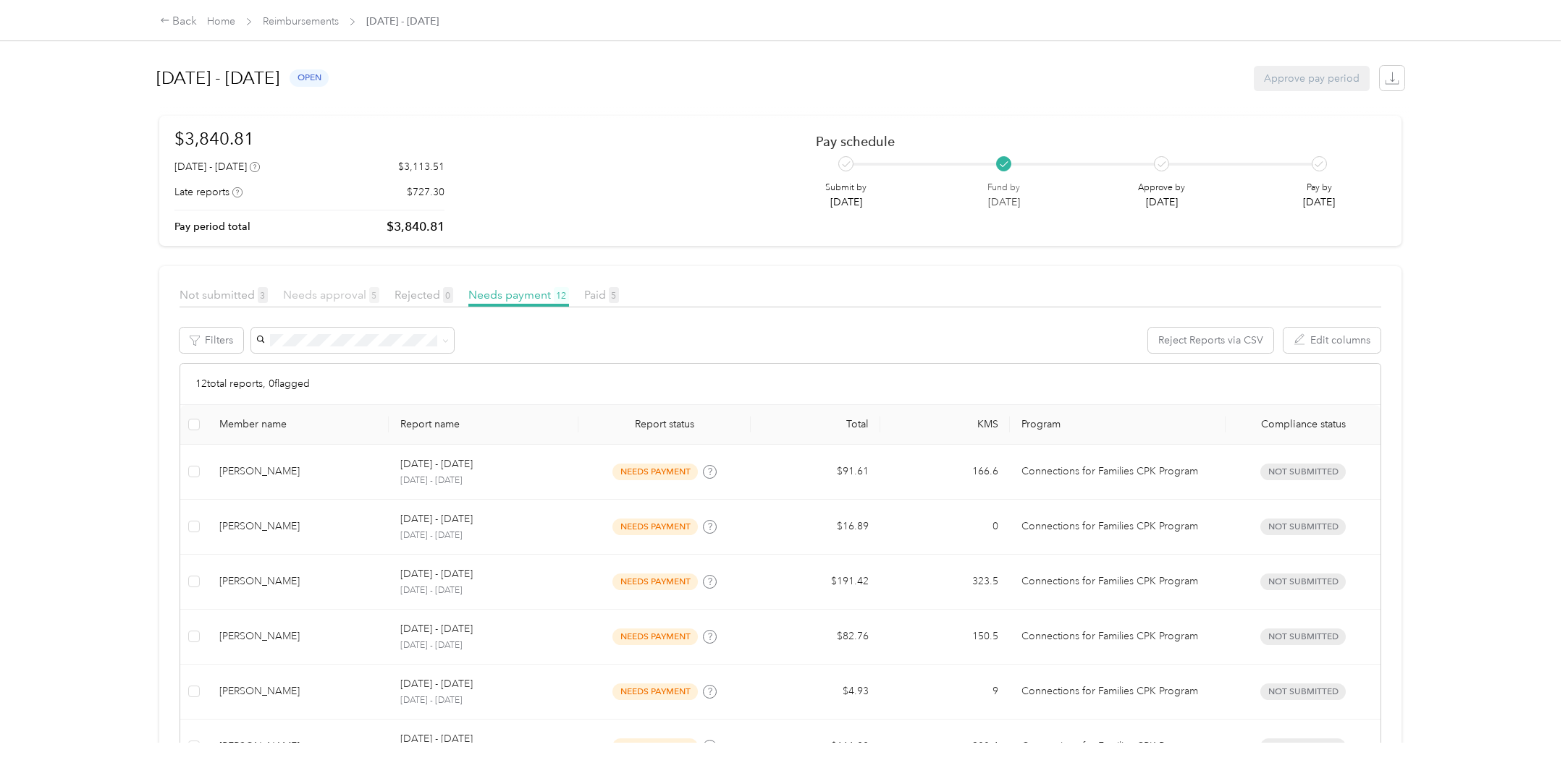
click at [344, 290] on span "Needs approval 5" at bounding box center [331, 294] width 96 height 14
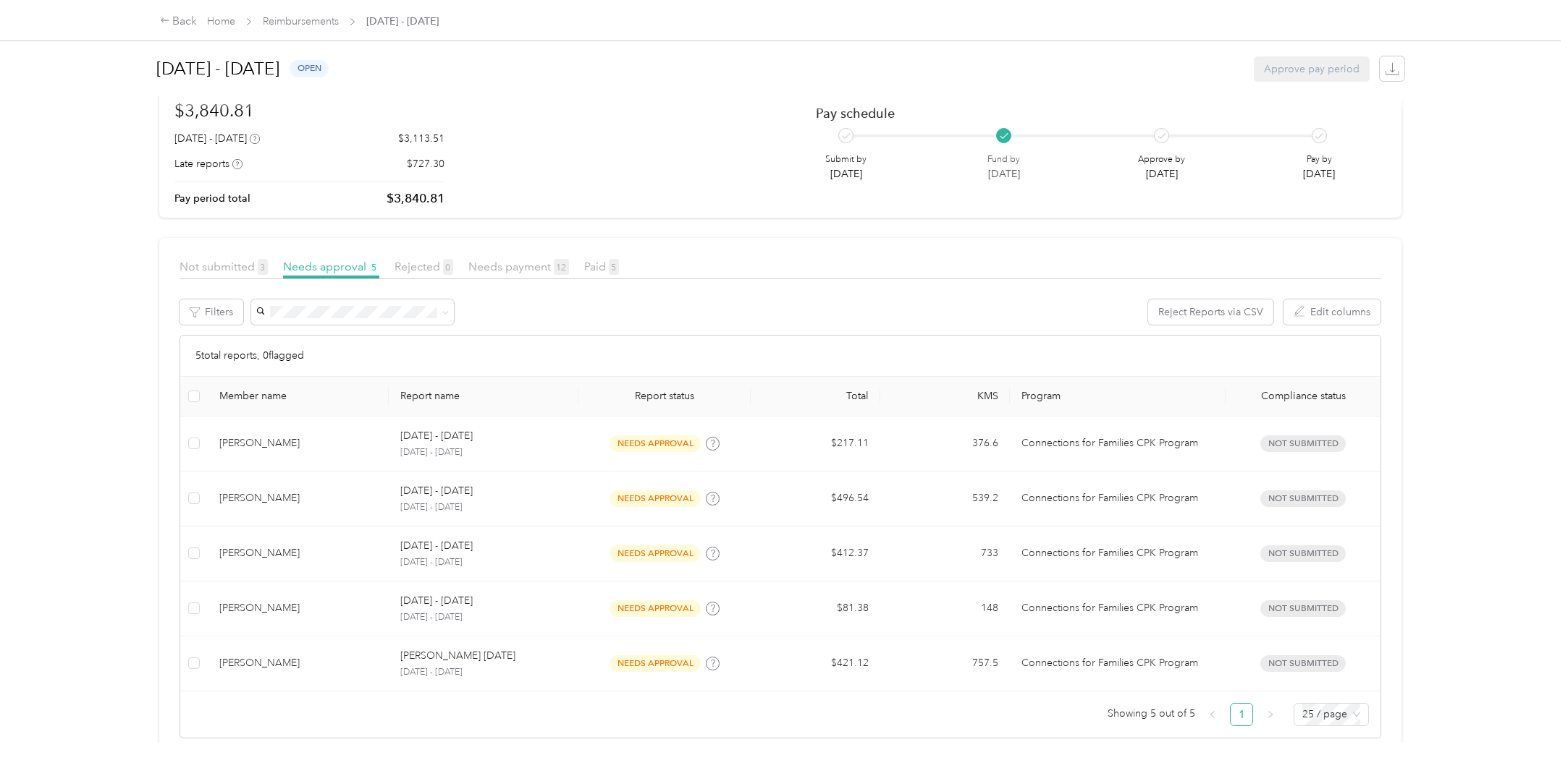
scroll to position [55, 0]
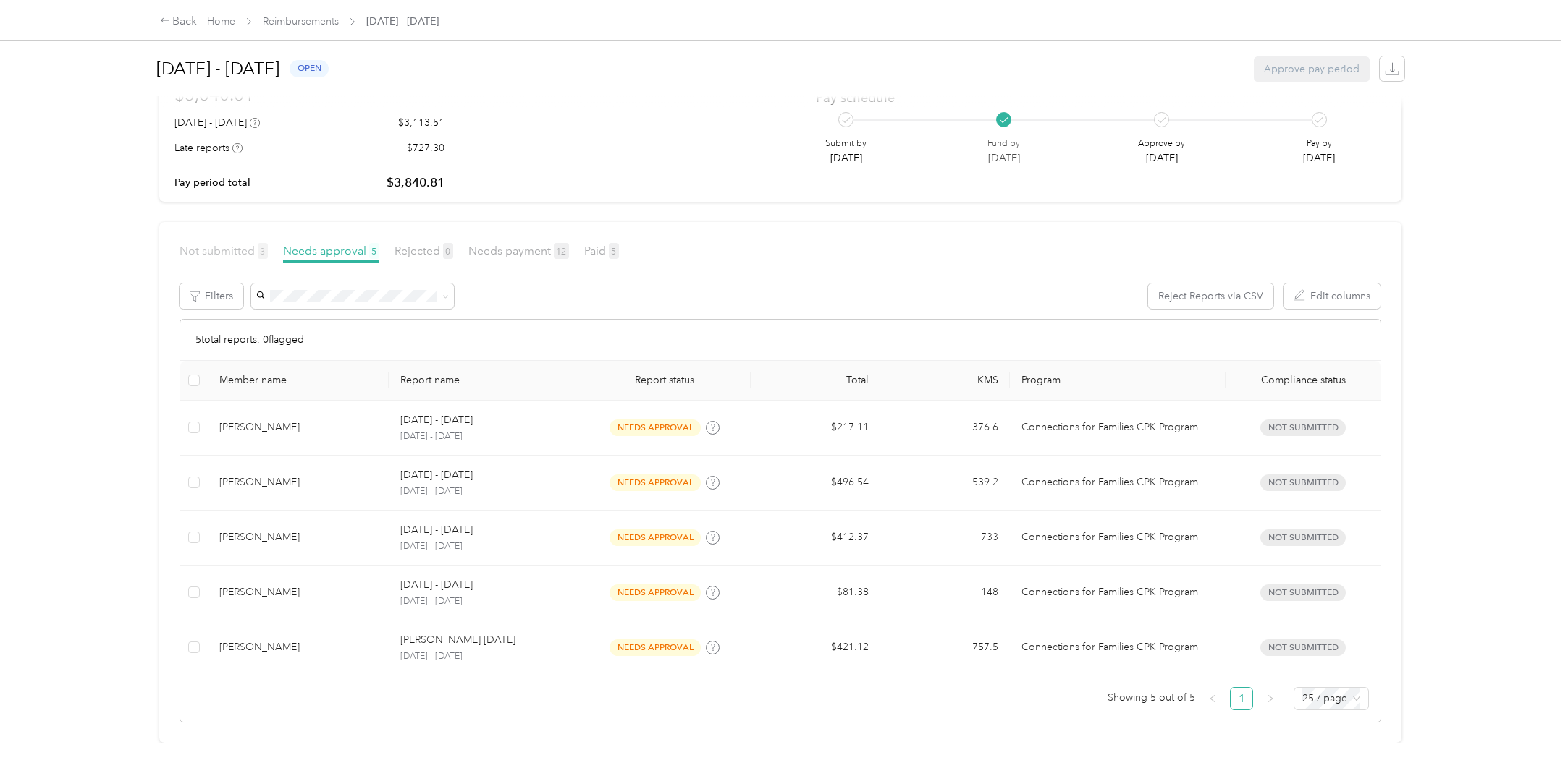
click at [244, 244] on span "Not submitted 3" at bounding box center [223, 251] width 88 height 14
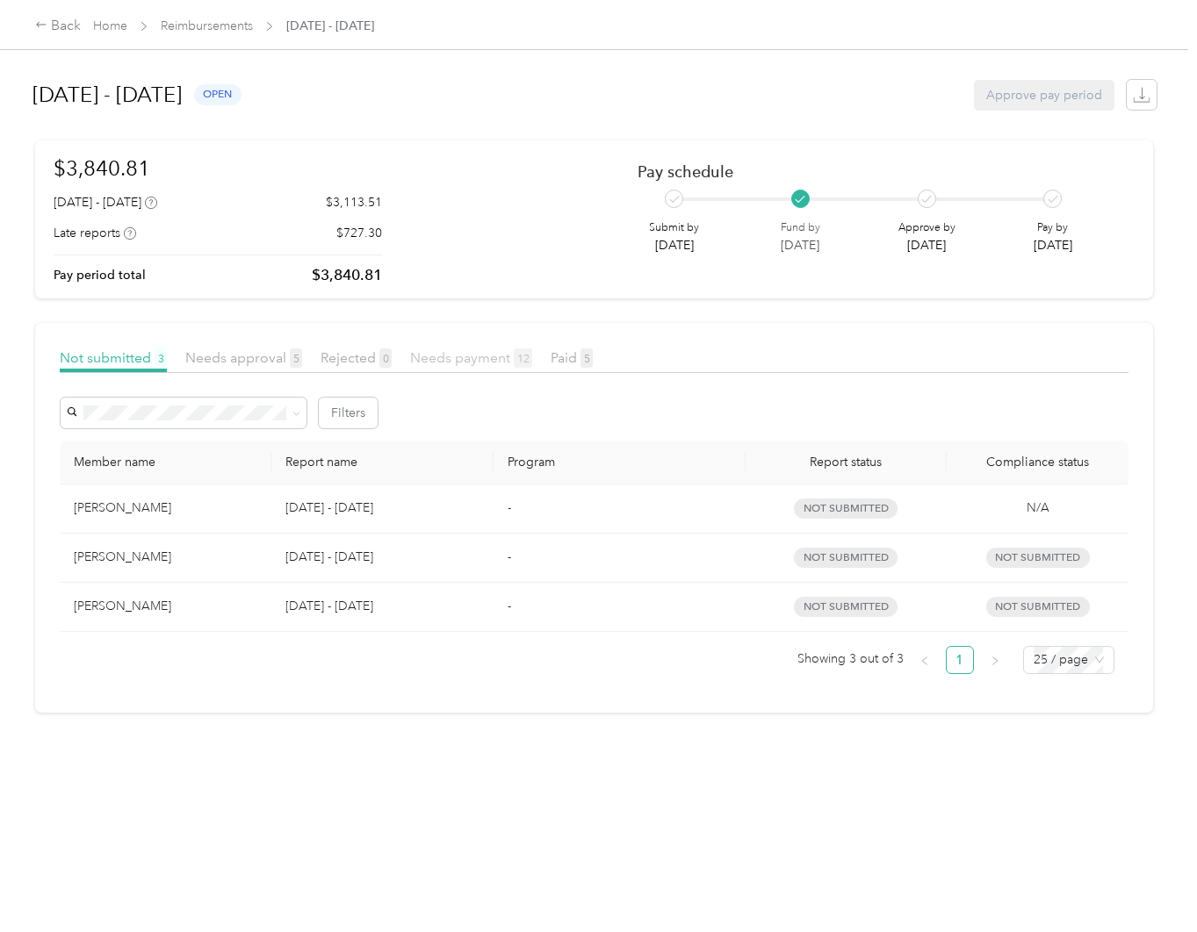
click at [473, 356] on span "Needs payment 12" at bounding box center [471, 357] width 122 height 17
